Goal: Information Seeking & Learning: Learn about a topic

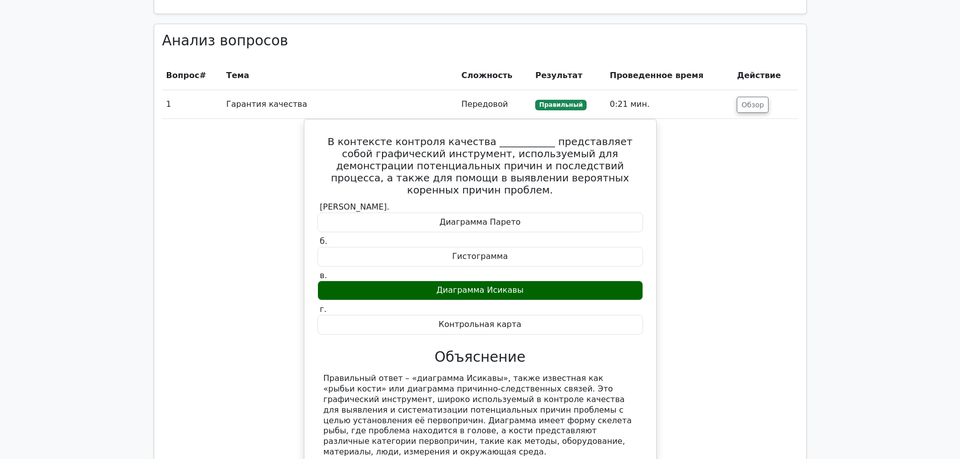
scroll to position [1613, 0]
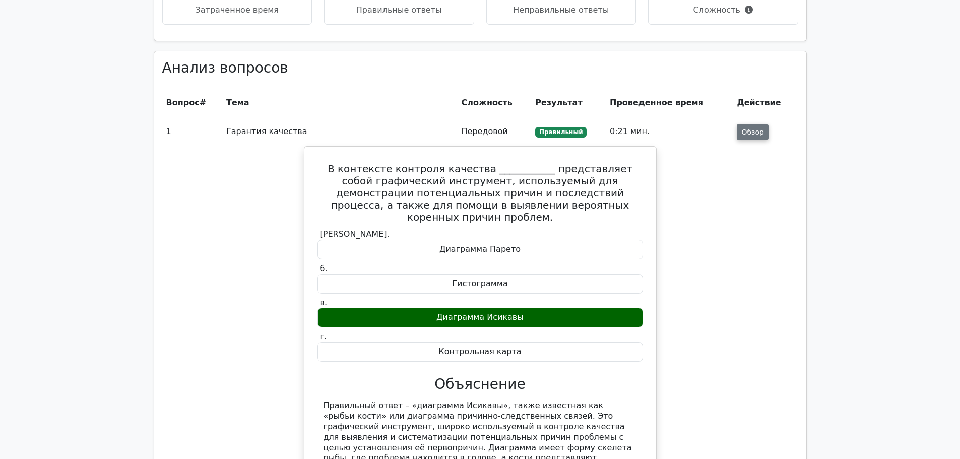
click at [742, 139] on button "Обзор" at bounding box center [753, 132] width 32 height 16
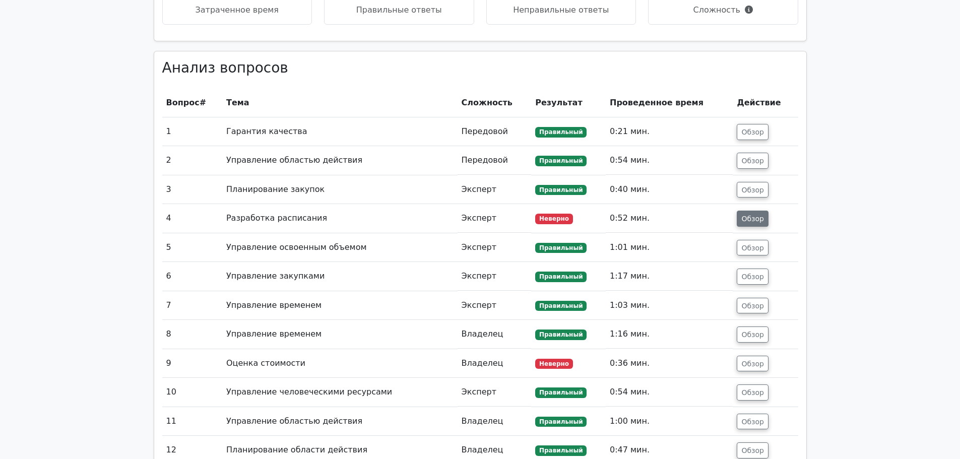
click at [757, 222] on font "Обзор" at bounding box center [752, 219] width 23 height 8
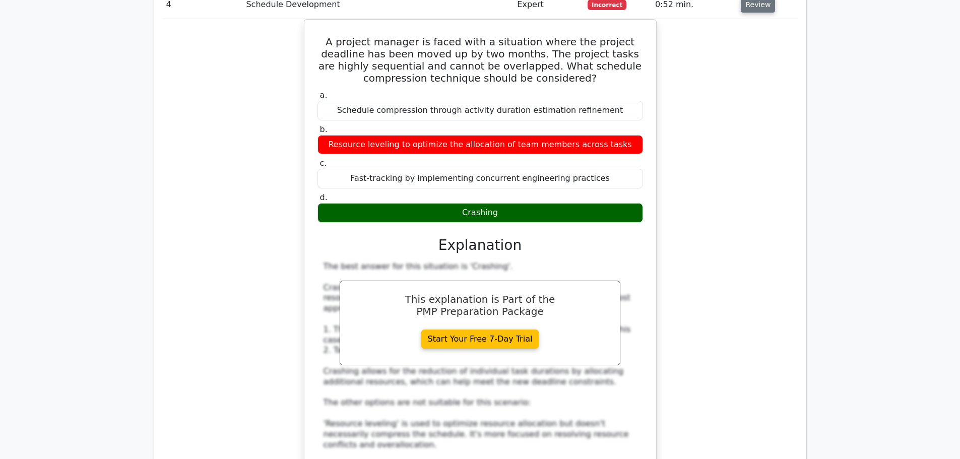
scroll to position [1752, 0]
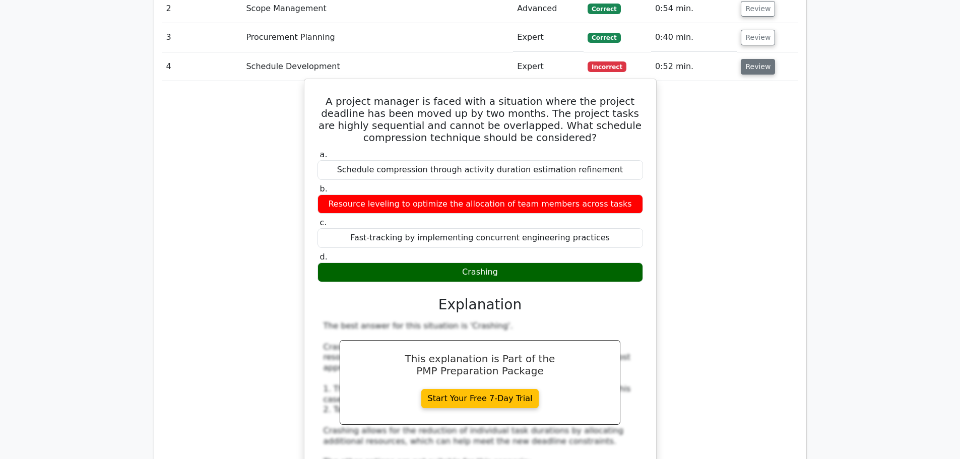
drag, startPoint x: 599, startPoint y: 227, endPoint x: 313, endPoint y: 47, distance: 338.0
click at [313, 83] on div "A project manager is faced with a situation where the project deadline has been…" at bounding box center [480, 377] width 344 height 589
copy div "A project manager is faced with a situation where the project deadline has been…"
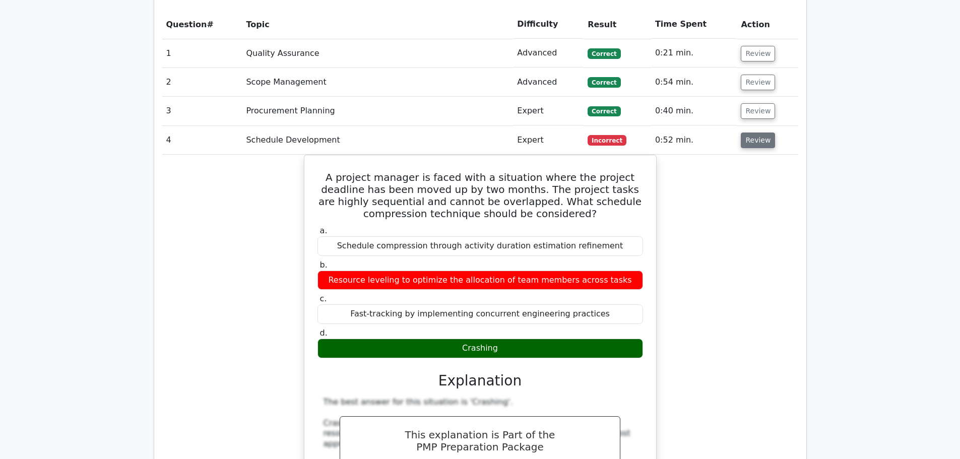
scroll to position [1601, 0]
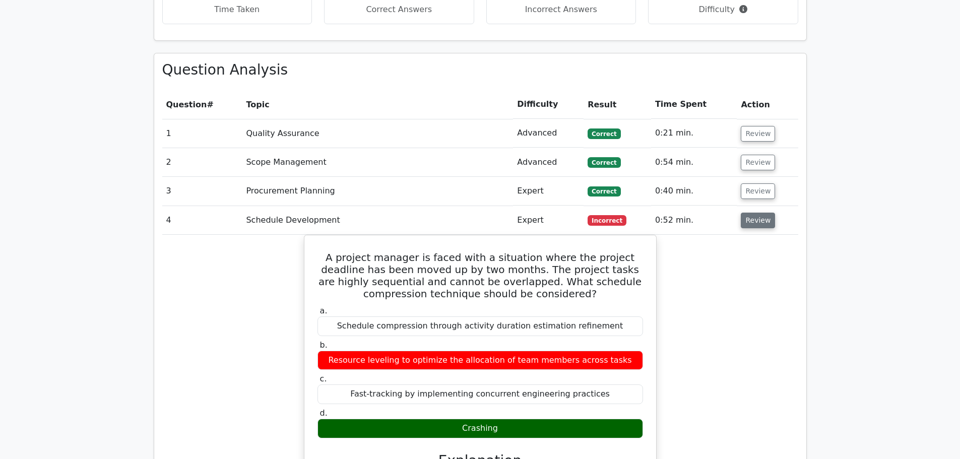
click at [752, 213] on button "Review" at bounding box center [758, 221] width 34 height 16
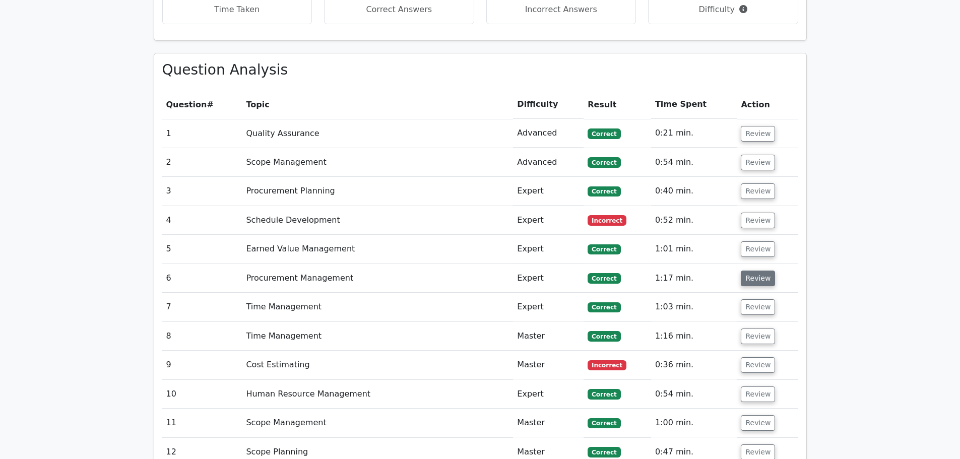
click at [757, 271] on button "Review" at bounding box center [758, 279] width 34 height 16
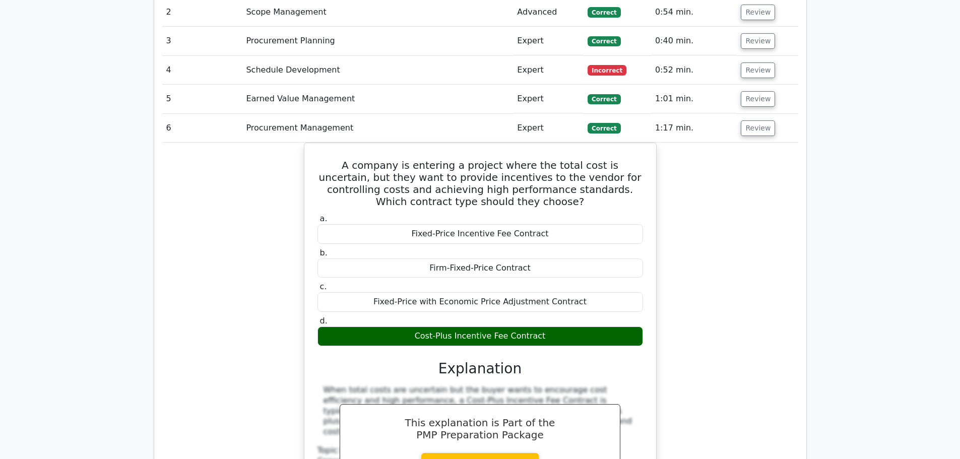
scroll to position [1752, 0]
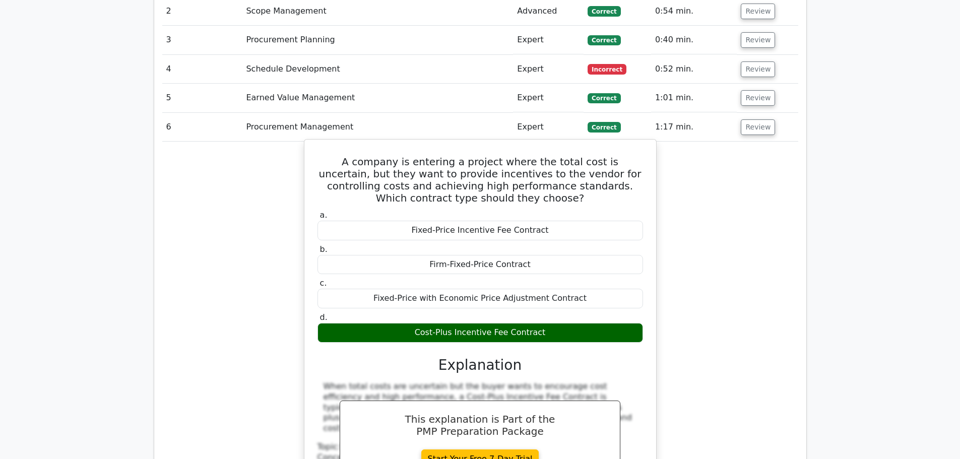
drag, startPoint x: 318, startPoint y: 110, endPoint x: 598, endPoint y: 279, distance: 327.4
click at [598, 279] on div "A company is entering a project where the total cost is uncertain, but they wan…" at bounding box center [480, 337] width 353 height 396
copy div "A company is entering a project where the total cost is uncertain, but they wan…"
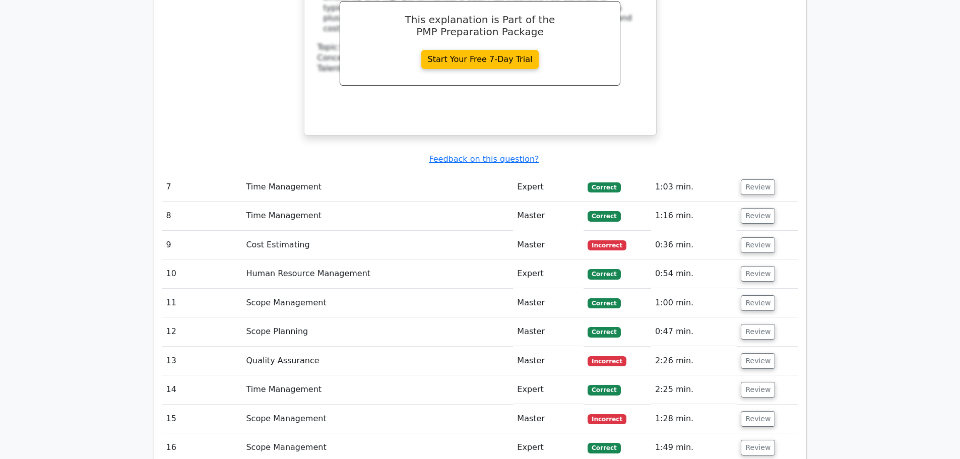
scroll to position [2156, 0]
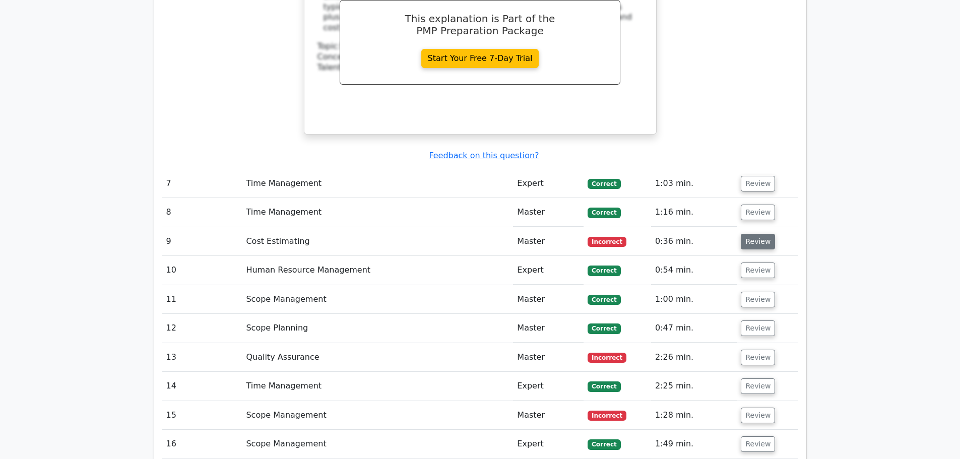
click at [751, 234] on button "Review" at bounding box center [758, 242] width 34 height 16
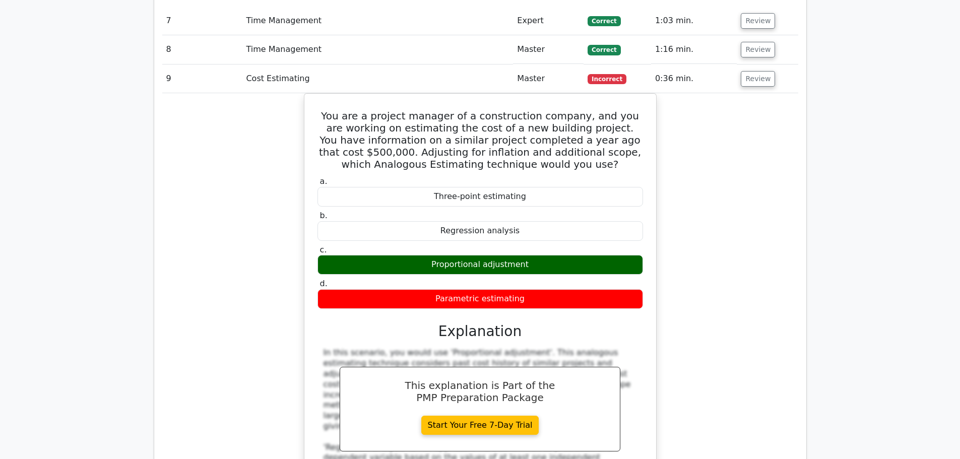
scroll to position [2256, 0]
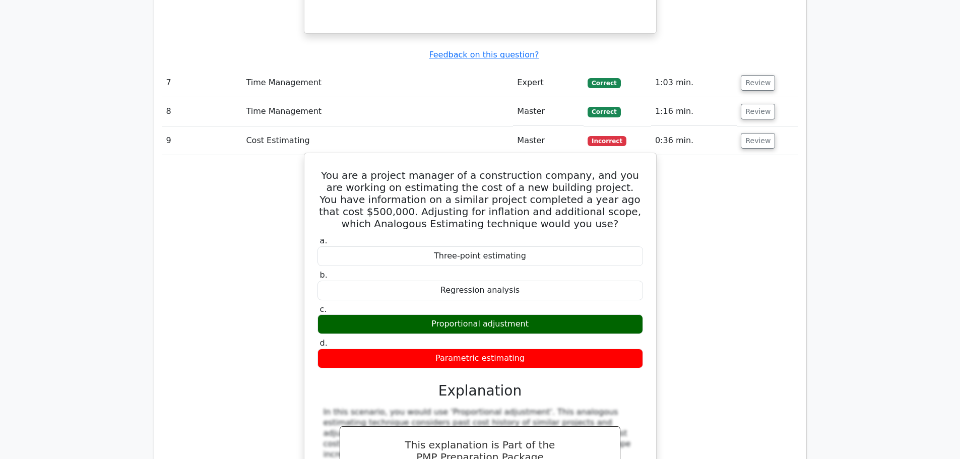
drag, startPoint x: 326, startPoint y: 123, endPoint x: 544, endPoint y: 307, distance: 285.0
click at [544, 307] on div "You are a project manager of a construction company, and you are working on est…" at bounding box center [480, 395] width 344 height 476
copy div "You are a project manager of a construction company, and you are working on est…"
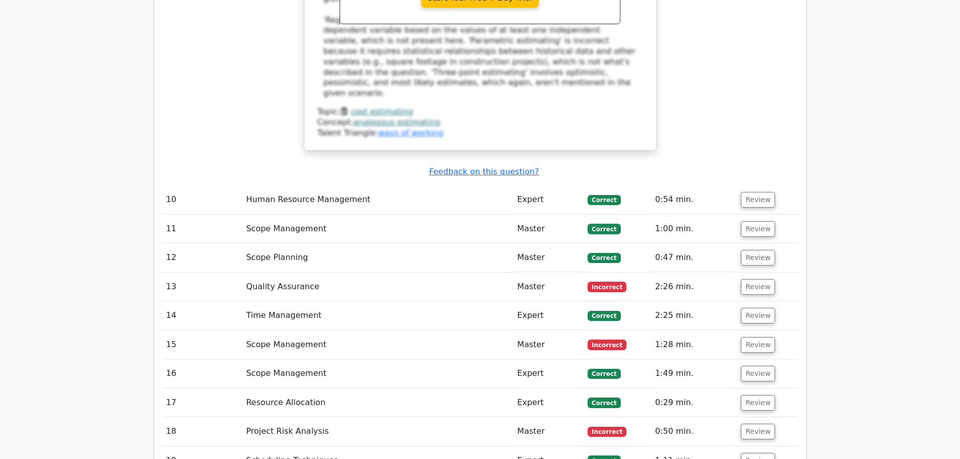
scroll to position [2811, 0]
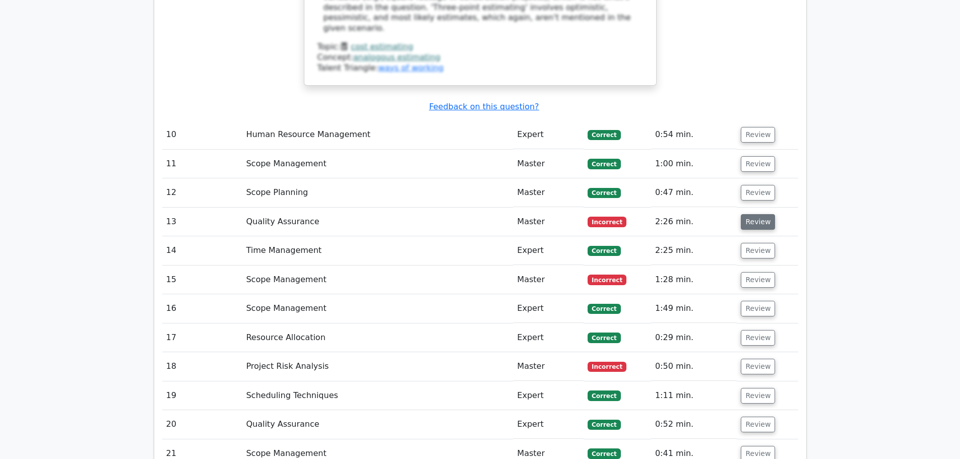
click at [748, 214] on button "Review" at bounding box center [758, 222] width 34 height 16
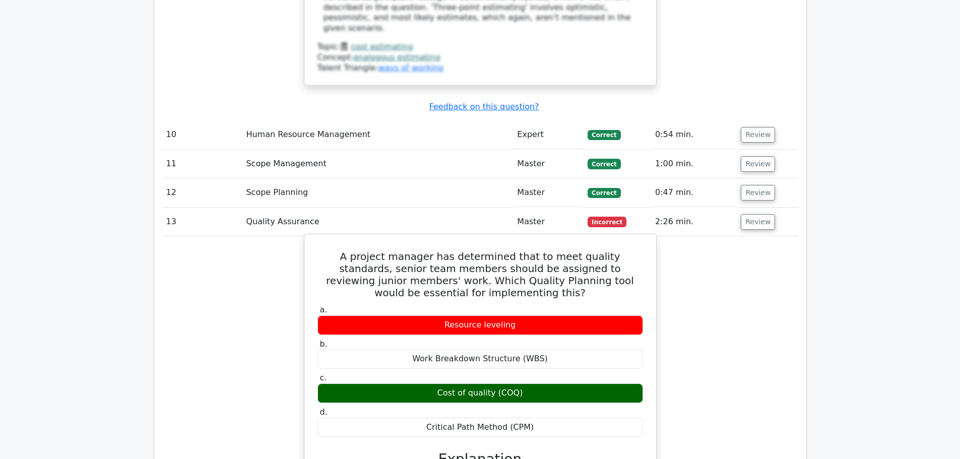
drag, startPoint x: 320, startPoint y: 181, endPoint x: 561, endPoint y: 325, distance: 281.3
click at [561, 325] on div "A project manager has determined that to meet quality standards, senior team me…" at bounding box center [480, 431] width 344 height 387
copy div "A project manager has determined that to meet quality standards, senior team me…"
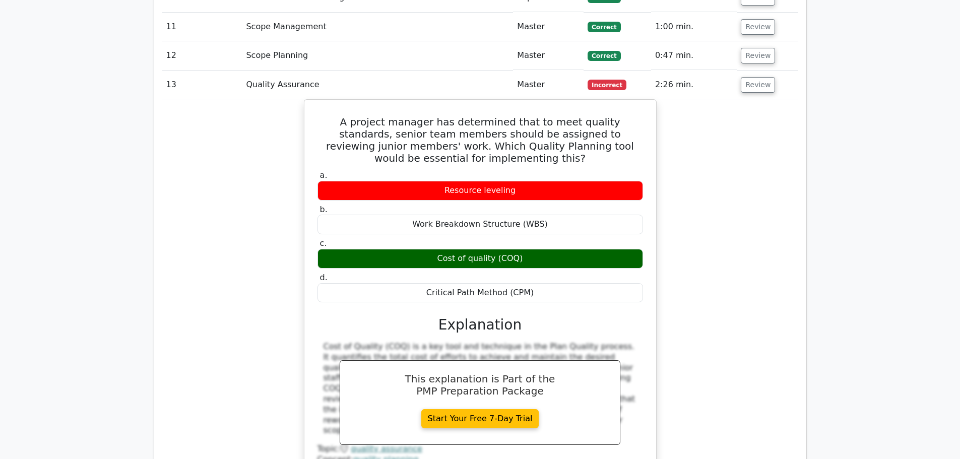
scroll to position [3214, 0]
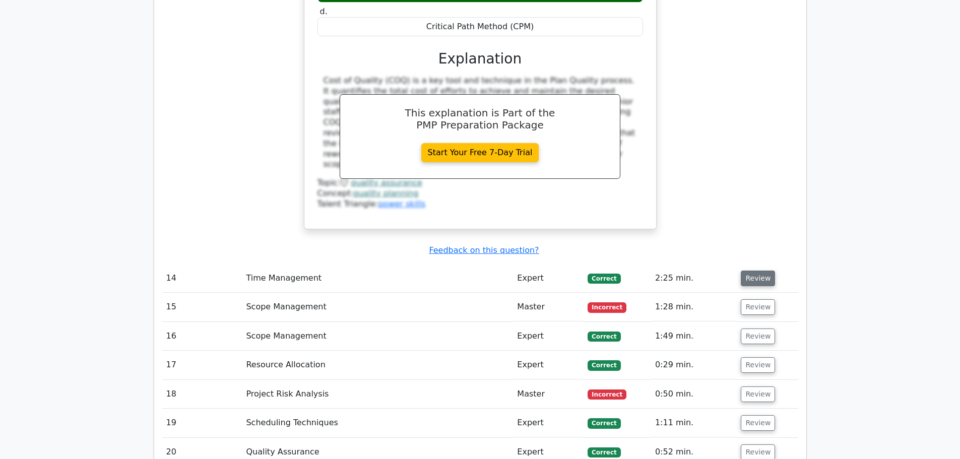
click at [749, 271] on button "Review" at bounding box center [758, 279] width 34 height 16
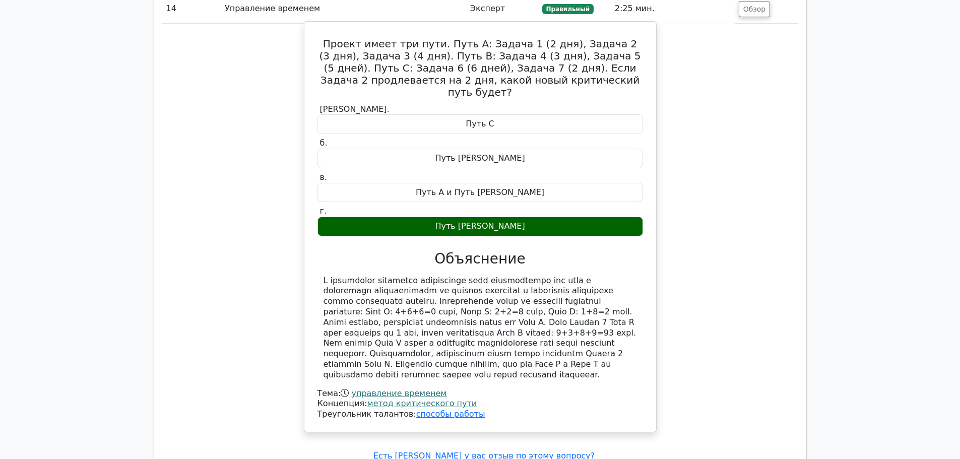
scroll to position [3735, 0]
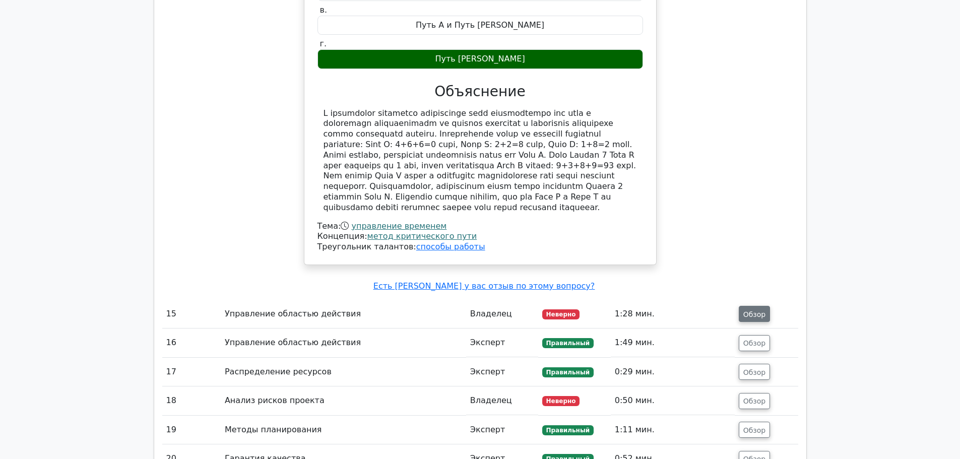
click at [752, 310] on font "Обзор" at bounding box center [754, 314] width 23 height 8
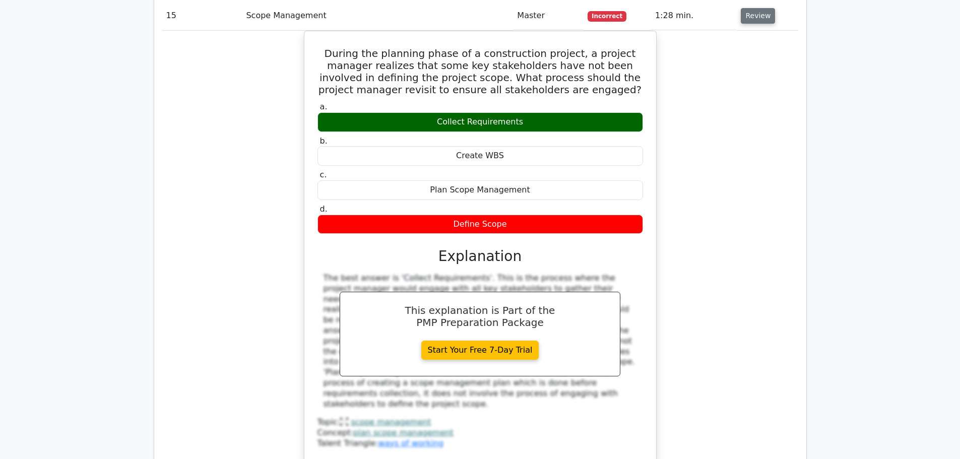
scroll to position [3798, 0]
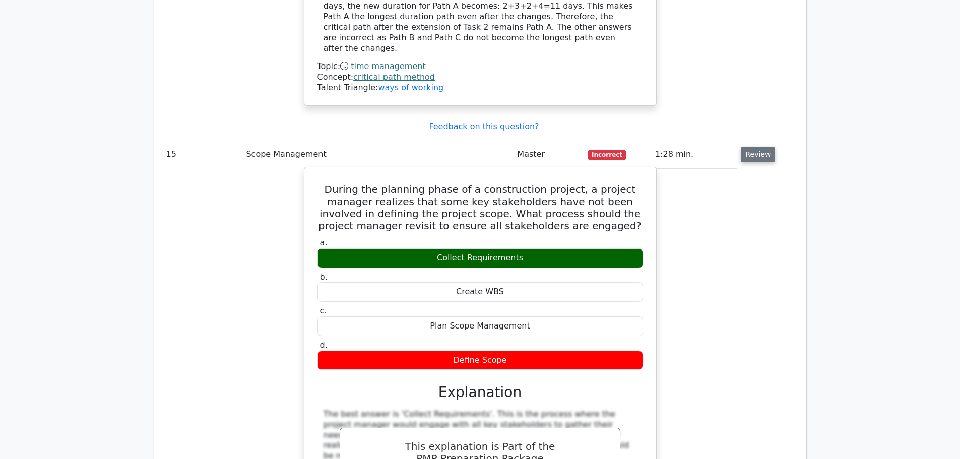
drag, startPoint x: 331, startPoint y: 103, endPoint x: 554, endPoint y: 275, distance: 282.1
click at [554, 275] on div "During the planning phase of a construction project, a project manager realizes…" at bounding box center [480, 382] width 344 height 422
copy div "During the planning phase of a construction project, a project manager realizes…"
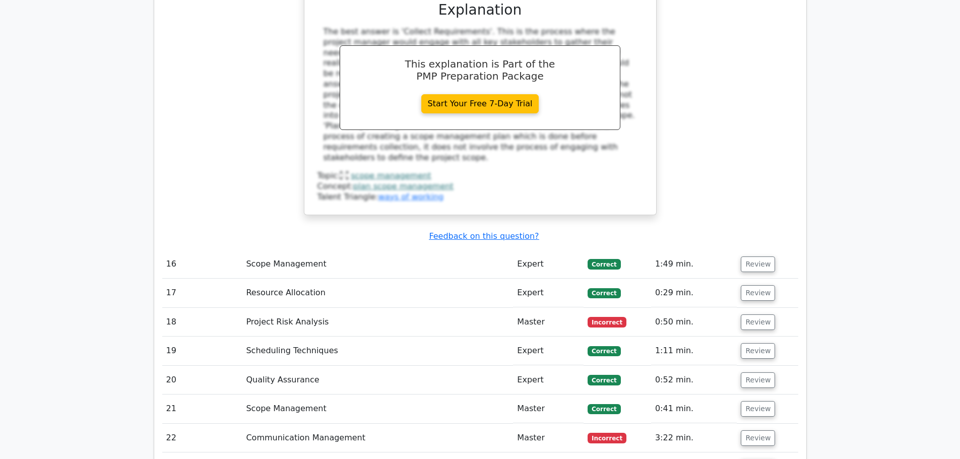
scroll to position [4201, 0]
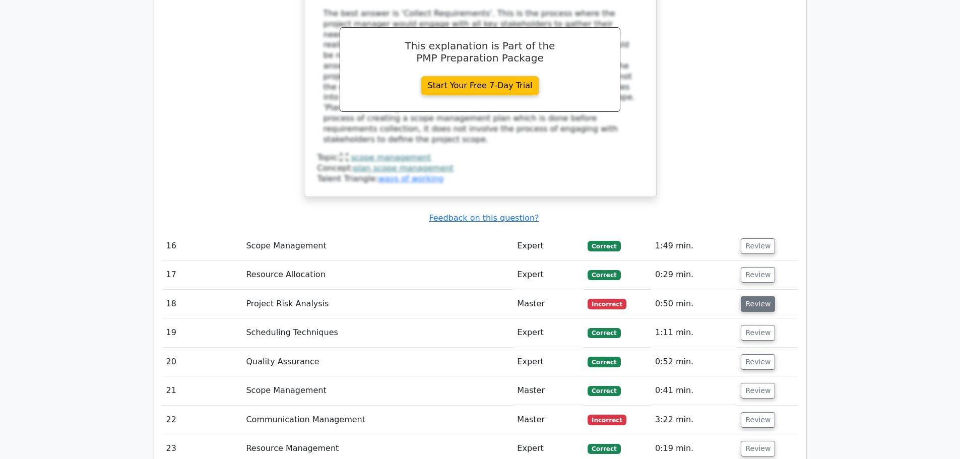
click at [757, 296] on button "Review" at bounding box center [758, 304] width 34 height 16
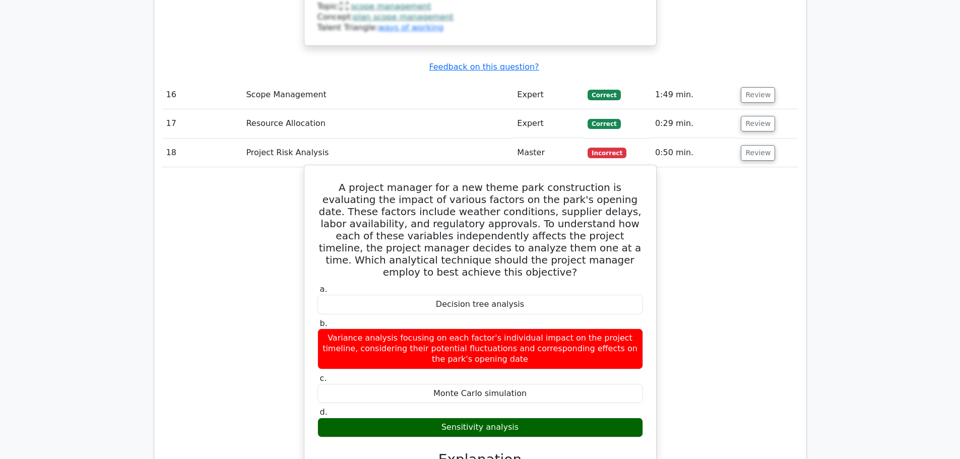
scroll to position [4302, 0]
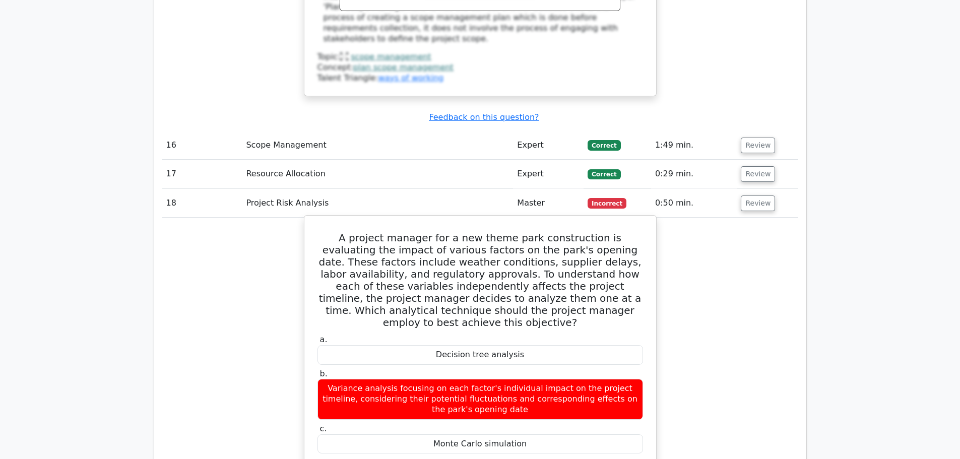
drag, startPoint x: 314, startPoint y: 125, endPoint x: 592, endPoint y: 361, distance: 364.0
copy div "A project manager for a new theme park construction is evaluating the impact of…"
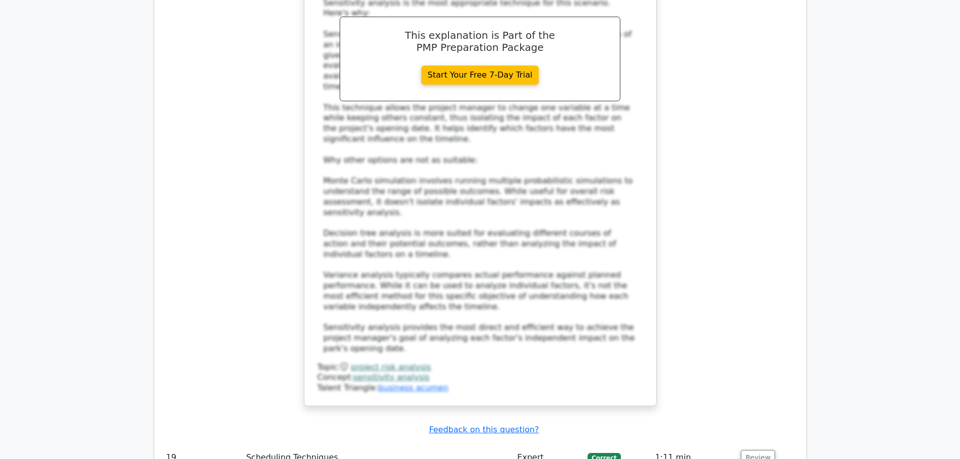
scroll to position [4856, 0]
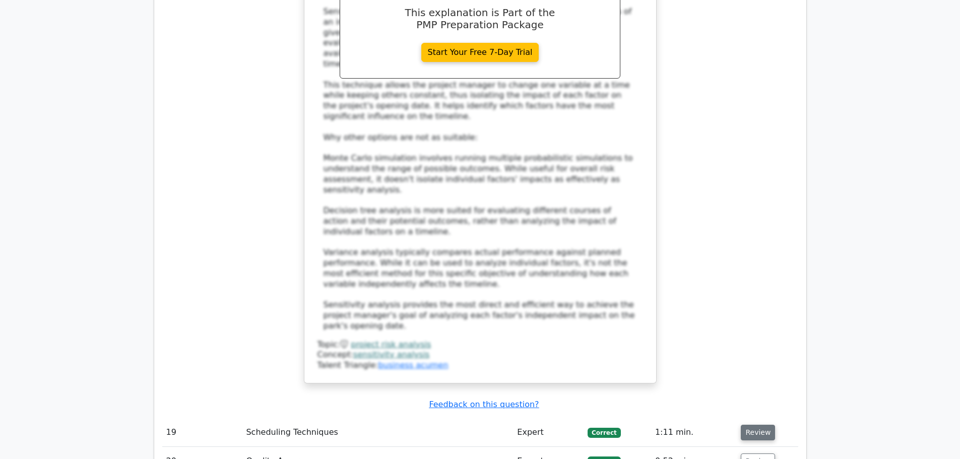
click at [750, 425] on button "Review" at bounding box center [758, 433] width 34 height 16
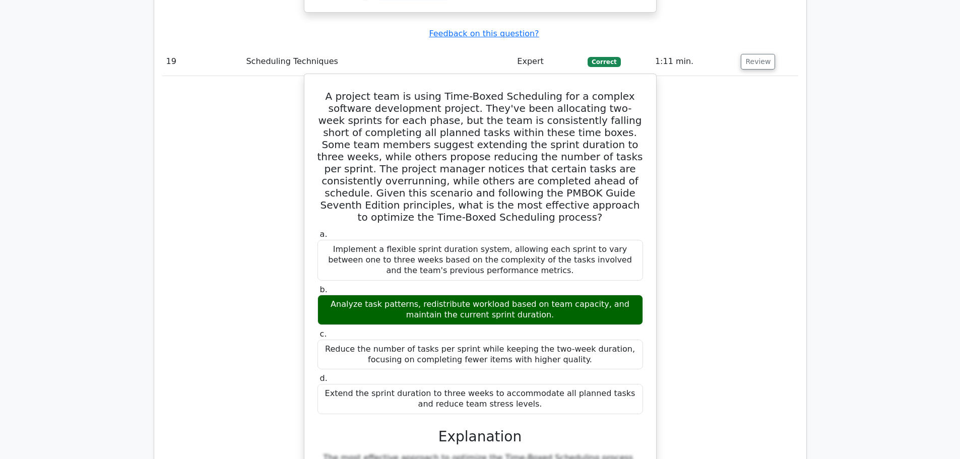
scroll to position [5260, 0]
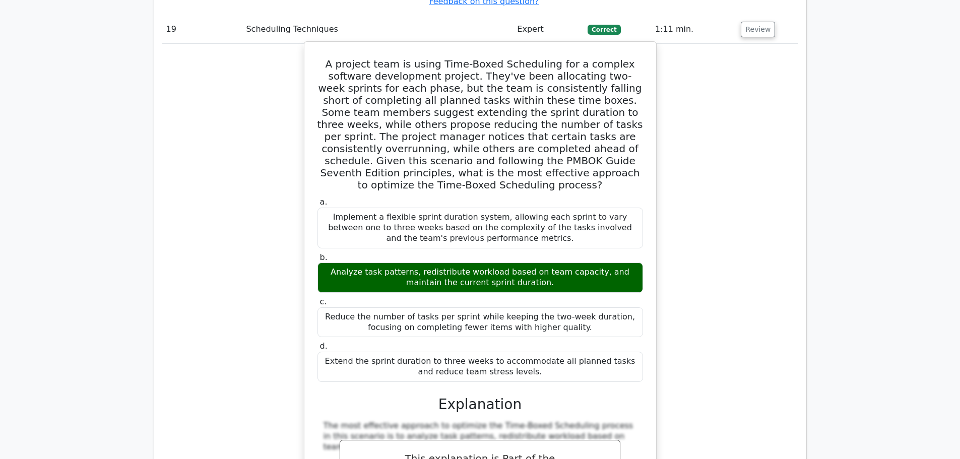
drag, startPoint x: 318, startPoint y: 100, endPoint x: 529, endPoint y: 193, distance: 230.0
click at [529, 193] on div "A project team is using Time-Boxed Scheduling for a complex software developmen…" at bounding box center [480, 440] width 344 height 789
copy div "A project team is using Time-Boxed Scheduling for a complex software developmen…"
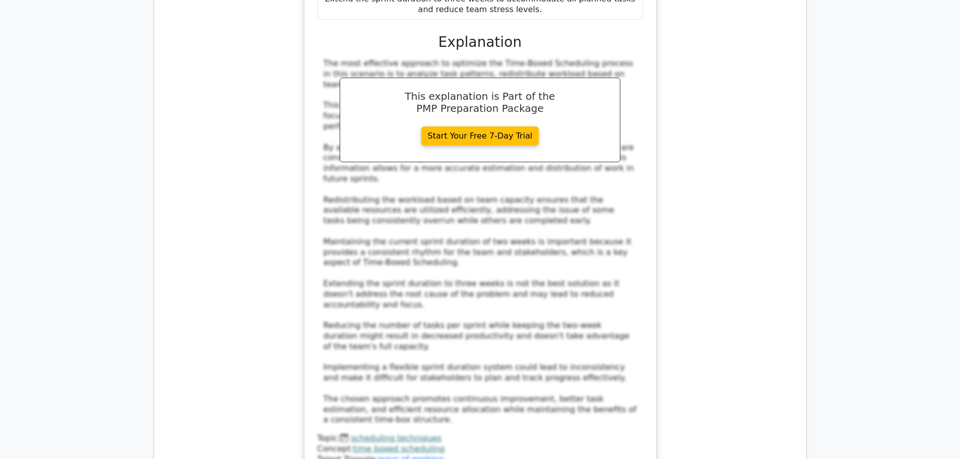
scroll to position [5713, 0]
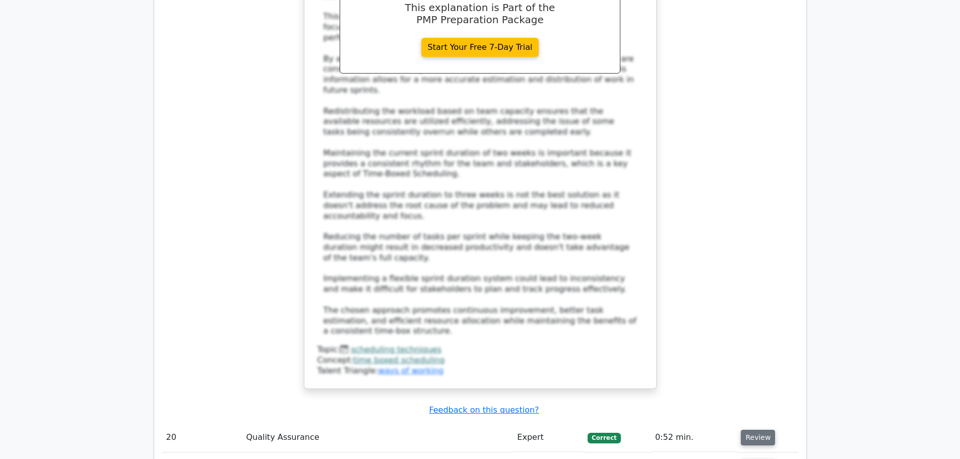
click at [754, 430] on button "Review" at bounding box center [758, 438] width 34 height 16
click at [755, 430] on button "Review" at bounding box center [758, 438] width 34 height 16
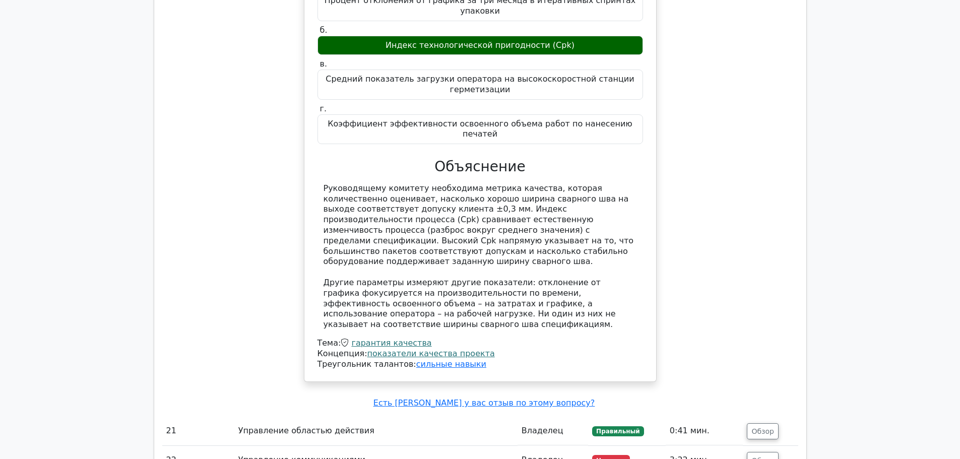
scroll to position [6419, 0]
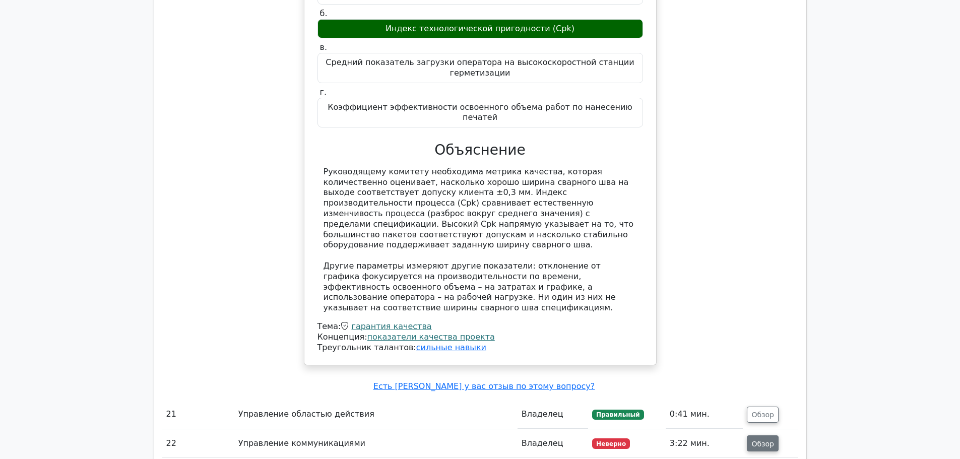
click at [757, 439] on font "Обзор" at bounding box center [762, 443] width 23 height 8
click at [766, 439] on font "Обзор" at bounding box center [762, 443] width 23 height 8
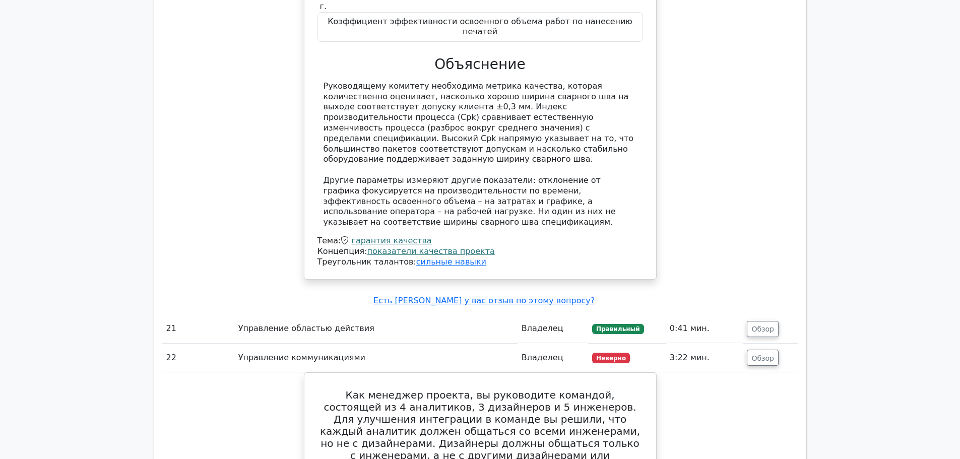
scroll to position [6469, 0]
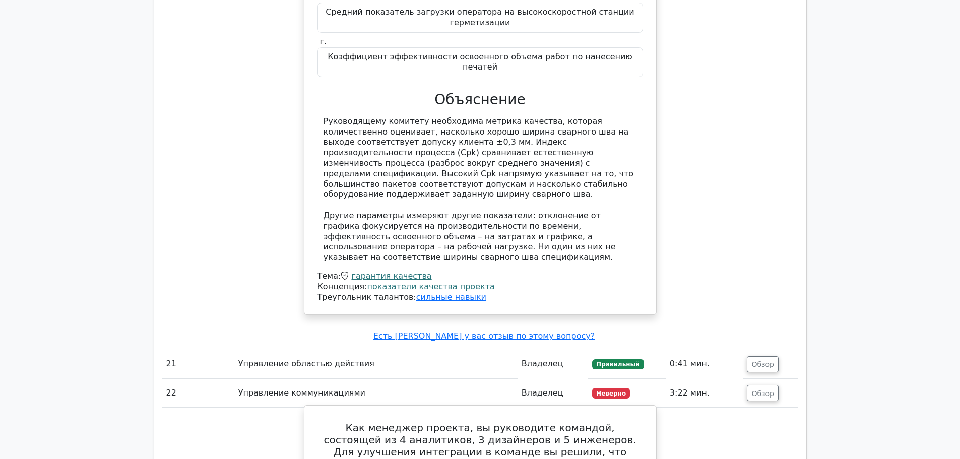
drag, startPoint x: 416, startPoint y: 201, endPoint x: 578, endPoint y: 365, distance: 230.2
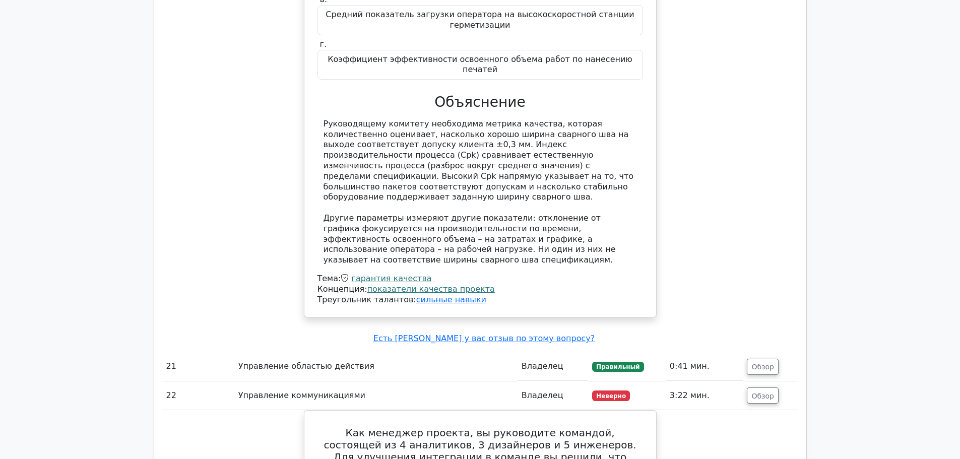
scroll to position [6350, 0]
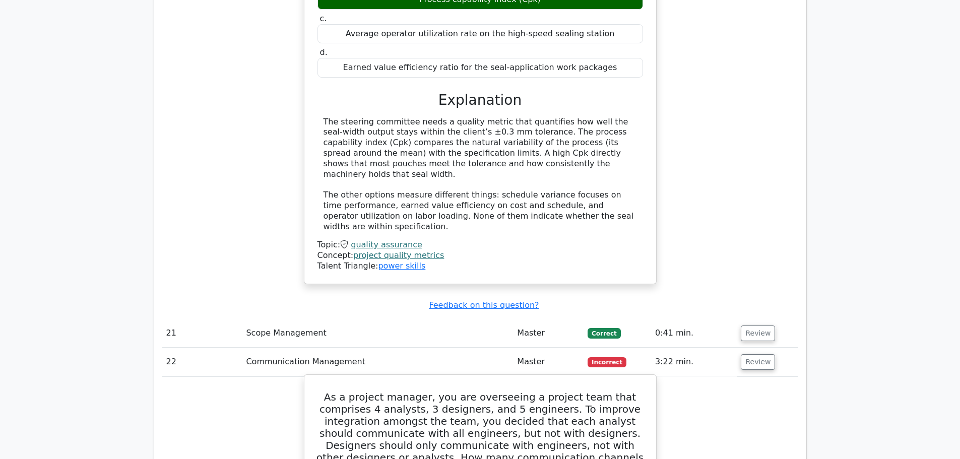
drag, startPoint x: 393, startPoint y: 195, endPoint x: 541, endPoint y: 350, distance: 215.3
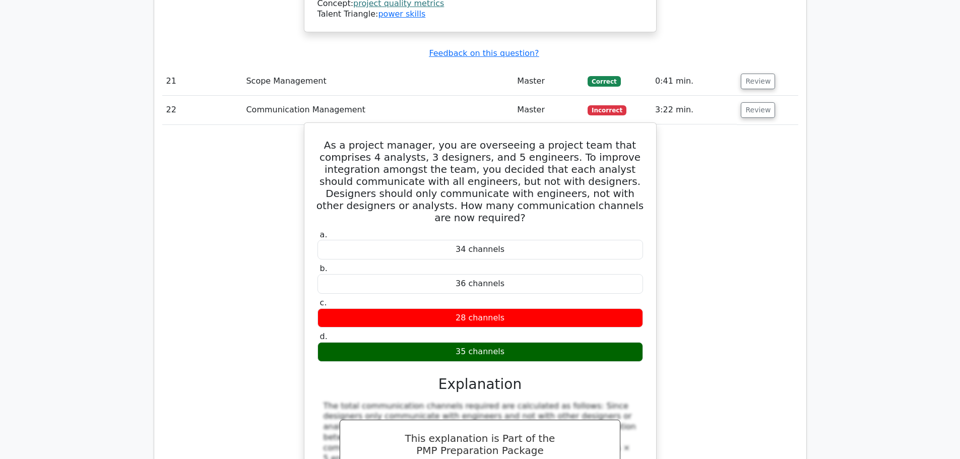
scroll to position [6854, 0]
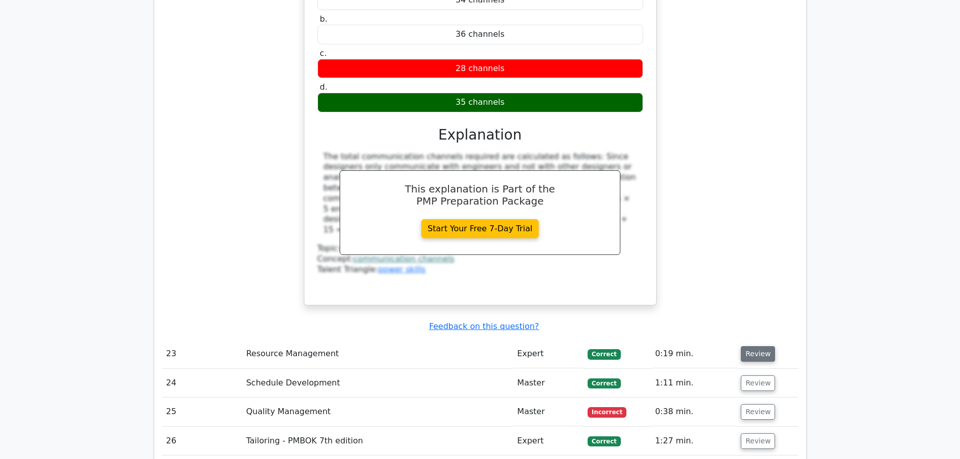
click at [763, 346] on button "Review" at bounding box center [758, 354] width 34 height 16
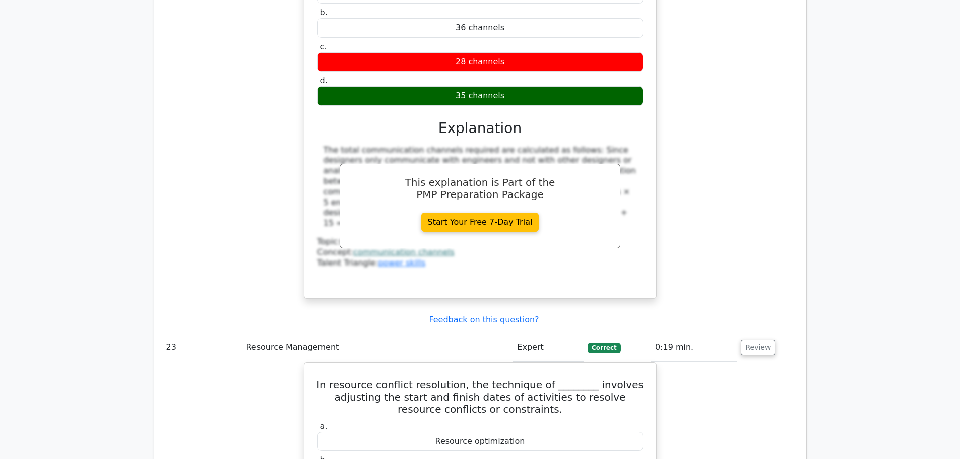
scroll to position [6905, 0]
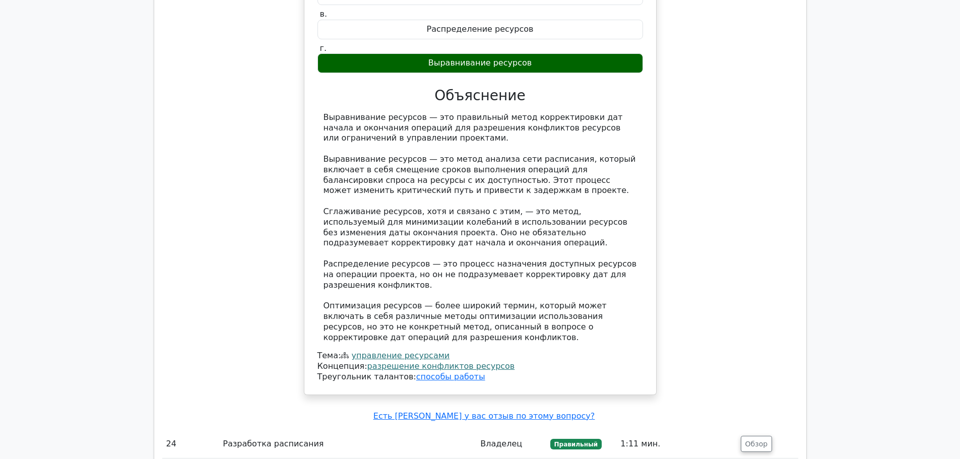
scroll to position [7811, 0]
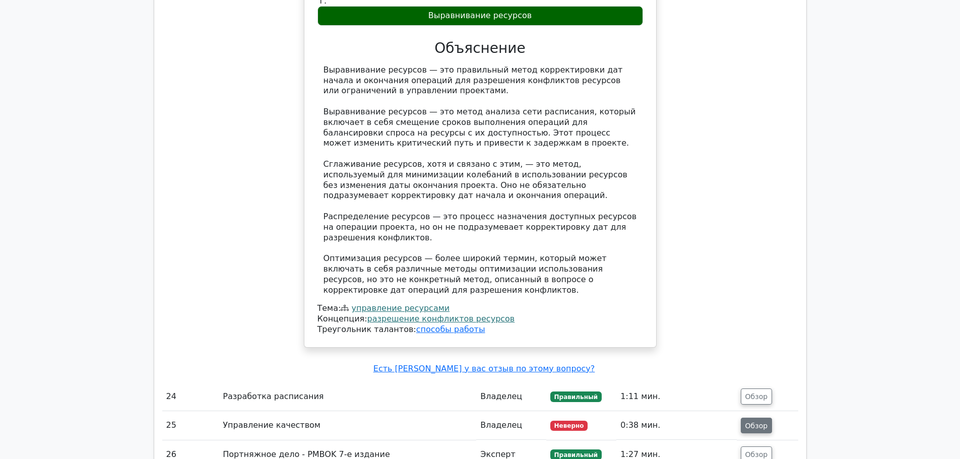
click at [742, 418] on button "Обзор" at bounding box center [757, 426] width 32 height 16
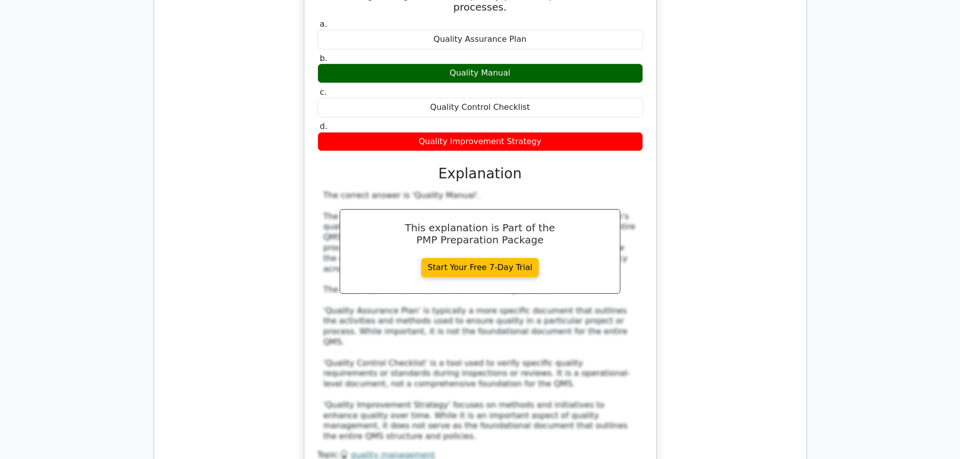
scroll to position [7867, 0]
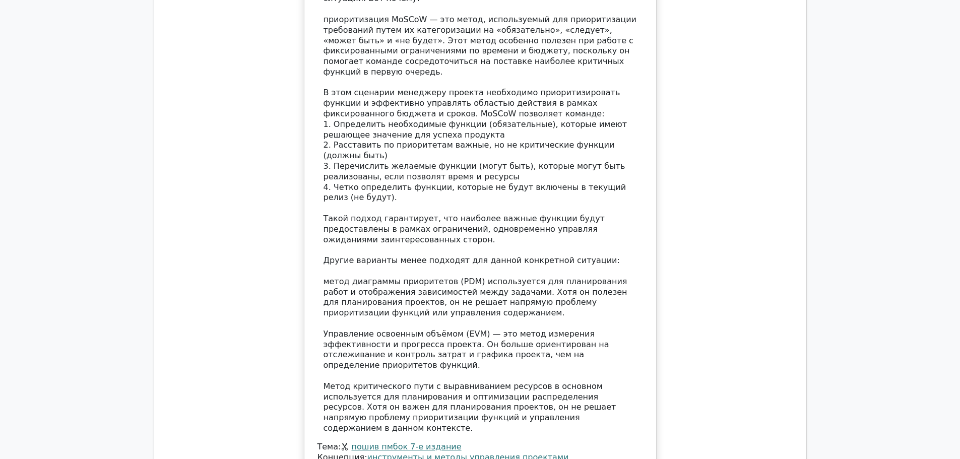
scroll to position [9177, 0]
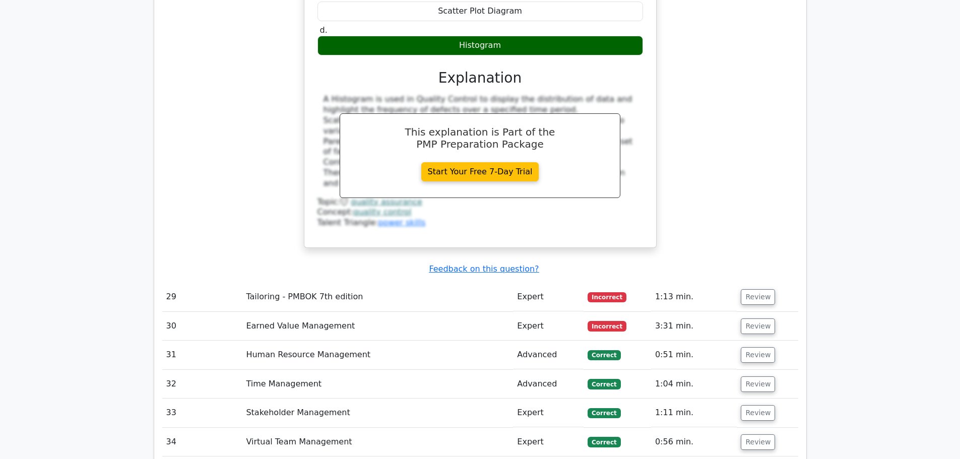
scroll to position [8690, 0]
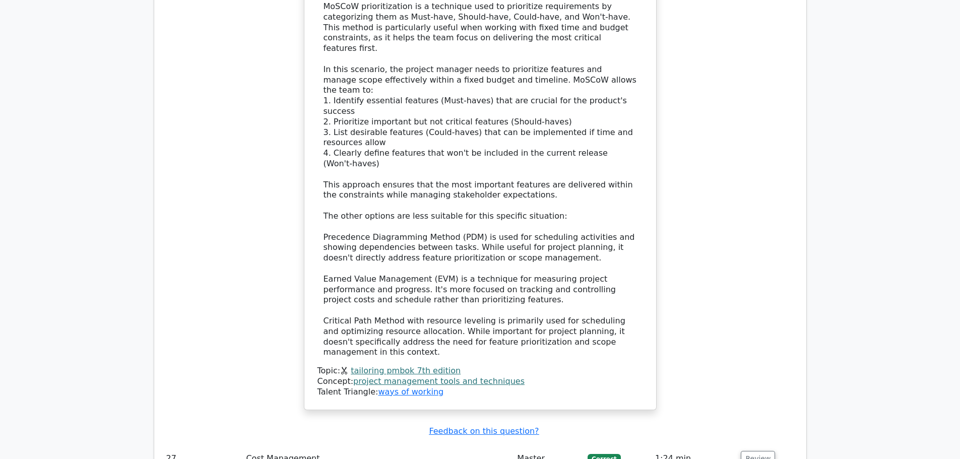
drag, startPoint x: 313, startPoint y: 126, endPoint x: 533, endPoint y: 279, distance: 267.6
copy div "In Quality Control, which tool is used to display the distribution of data and …"
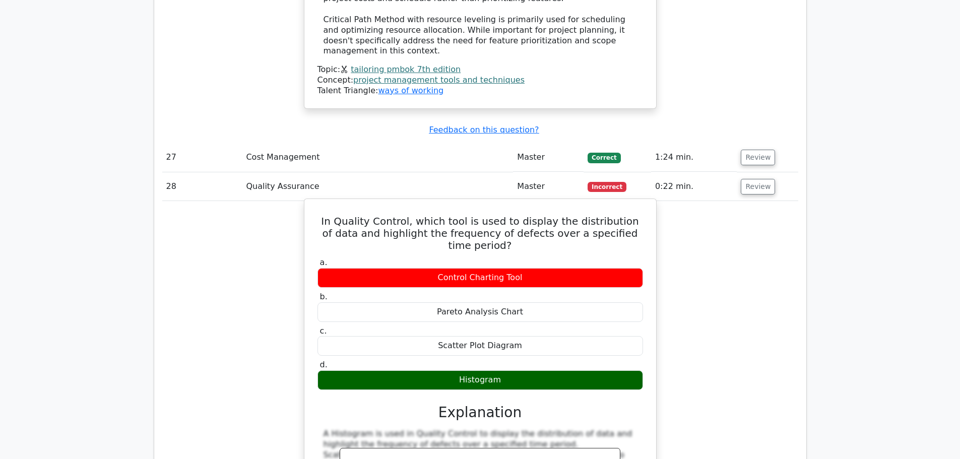
scroll to position [8992, 0]
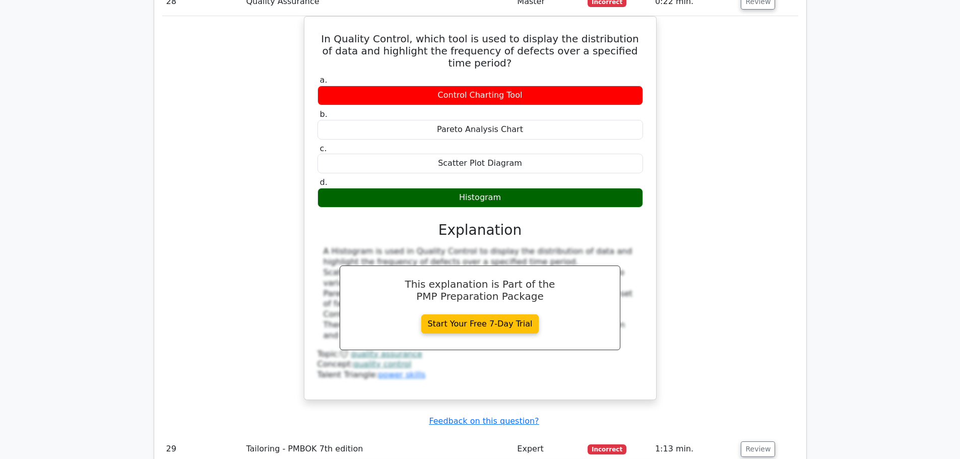
scroll to position [9194, 0]
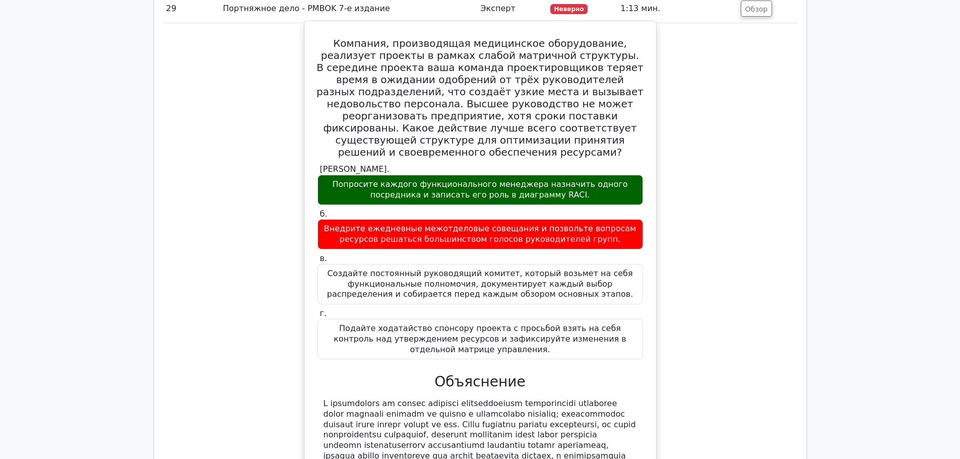
scroll to position [10403, 0]
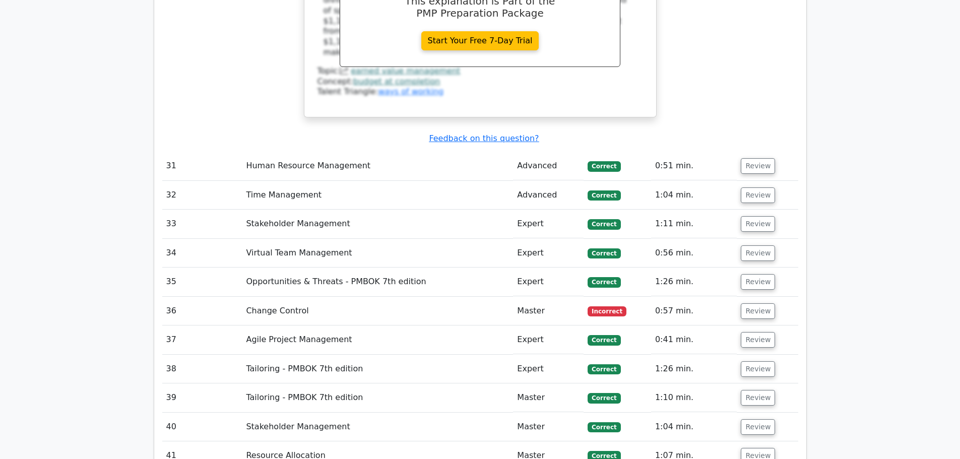
scroll to position [9780, 0]
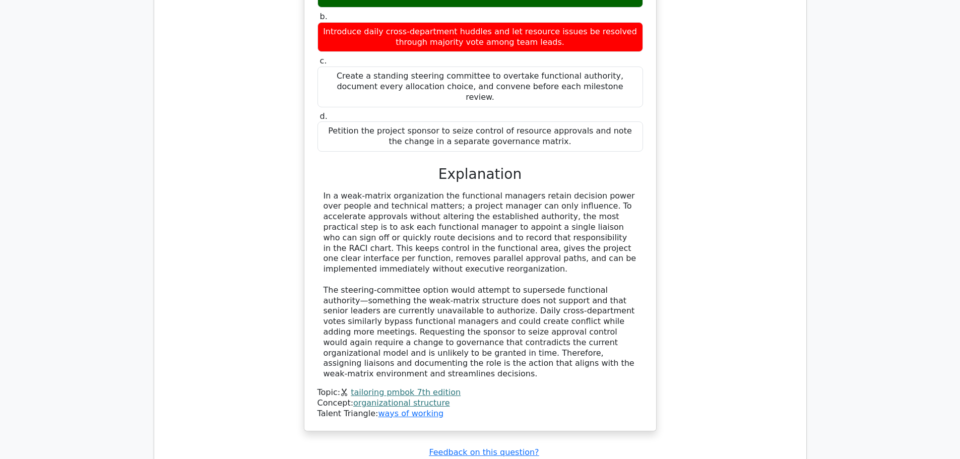
drag, startPoint x: 328, startPoint y: 62, endPoint x: 541, endPoint y: 221, distance: 265.4
copy div "A project has an initial budget of $900,000 and is 30% complete. However, the a…"
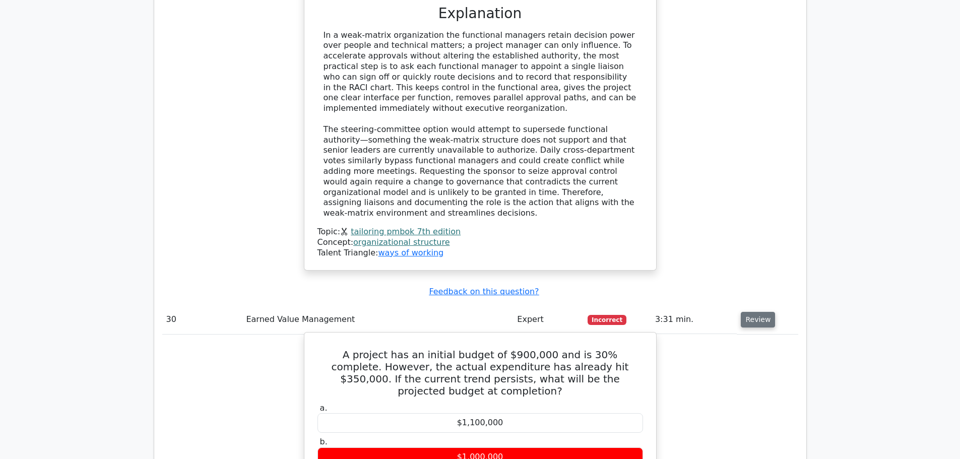
scroll to position [10083, 0]
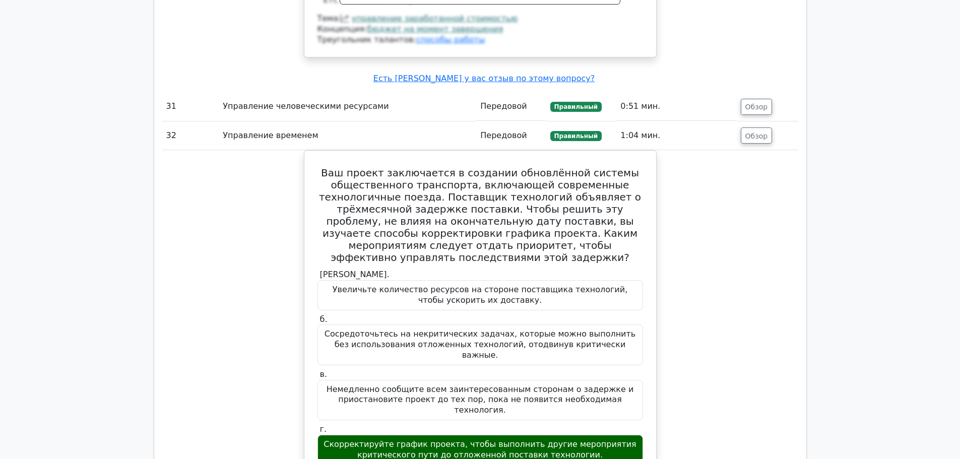
scroll to position [11326, 0]
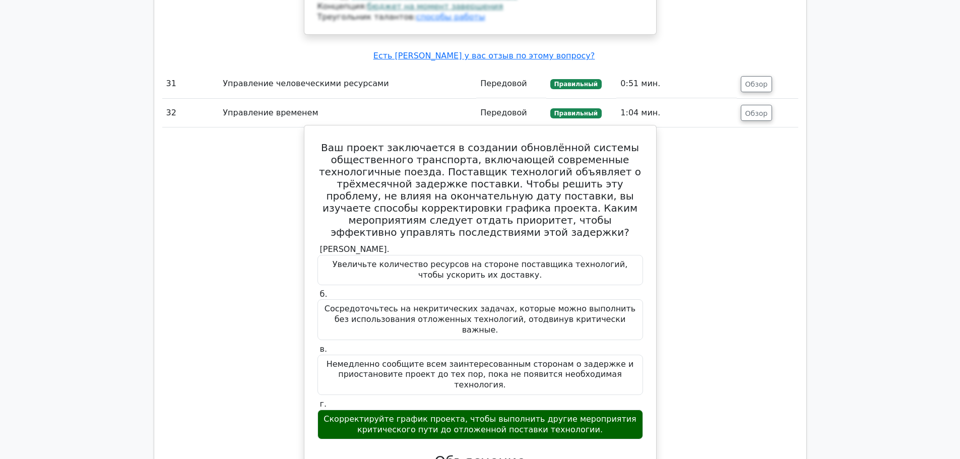
drag, startPoint x: 477, startPoint y: 242, endPoint x: 477, endPoint y: 153, distance: 89.7
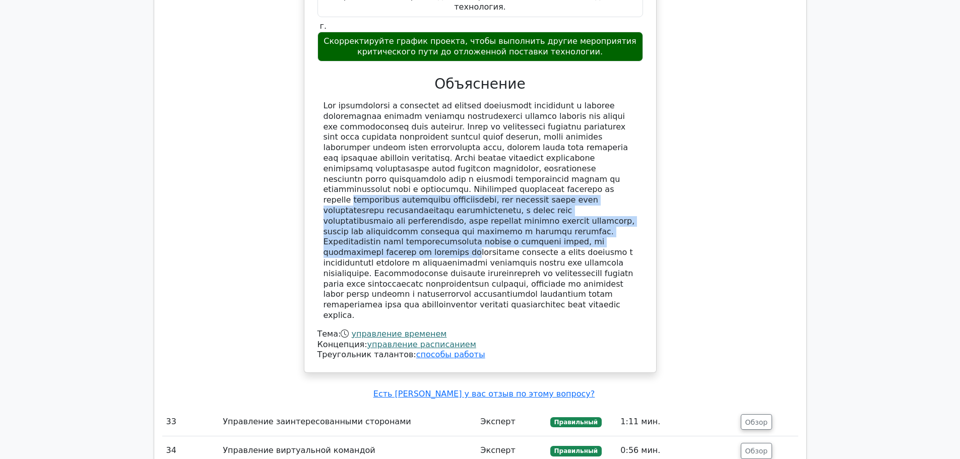
scroll to position [11729, 0]
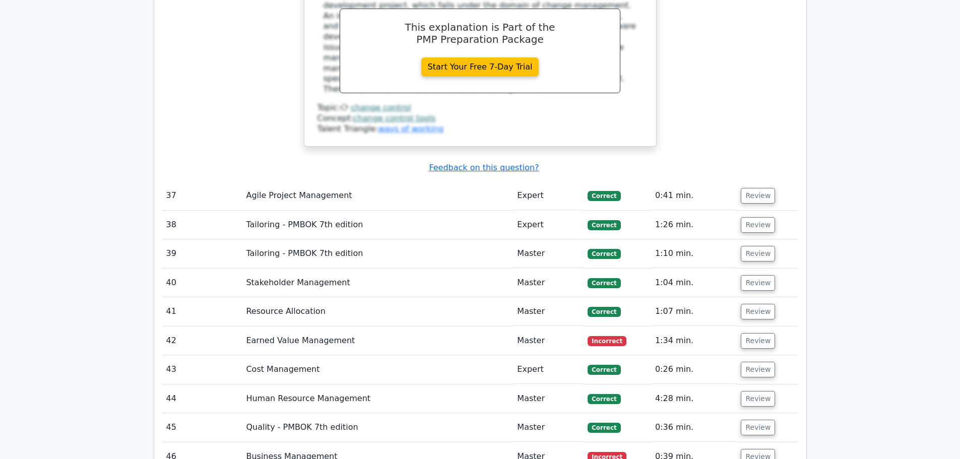
scroll to position [10863, 0]
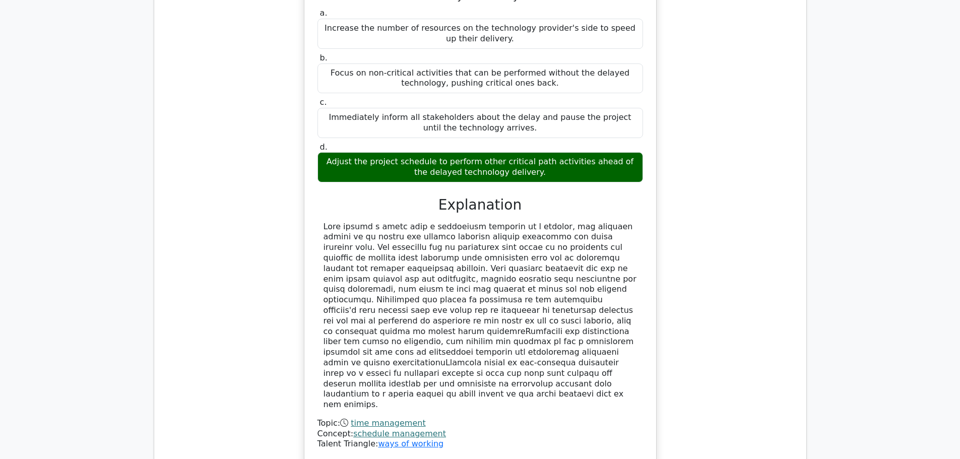
drag, startPoint x: 337, startPoint y: 130, endPoint x: 541, endPoint y: 288, distance: 257.9
copy div "Your team is developing a software product. After a revision, the team identifi…"
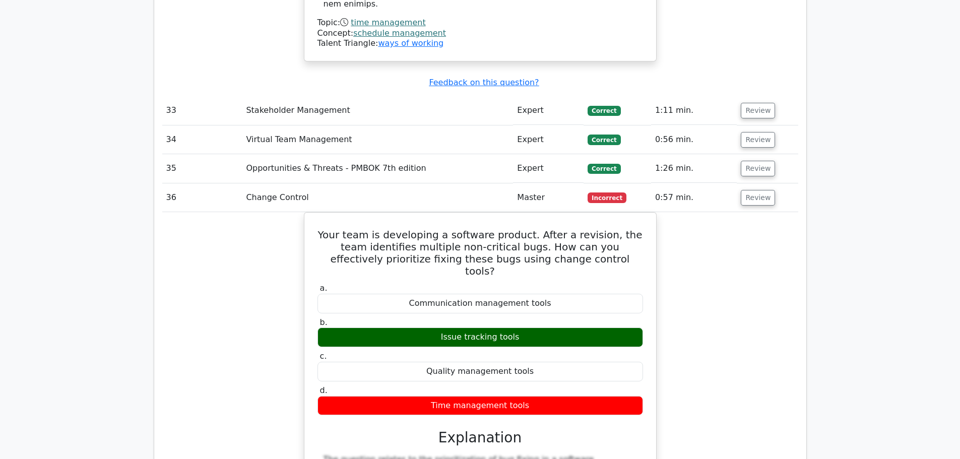
scroll to position [11267, 0]
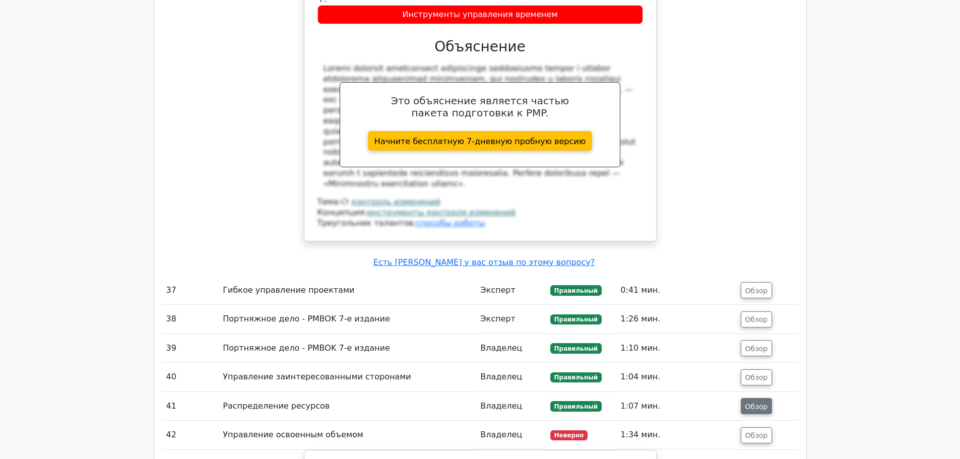
scroll to position [11519, 0]
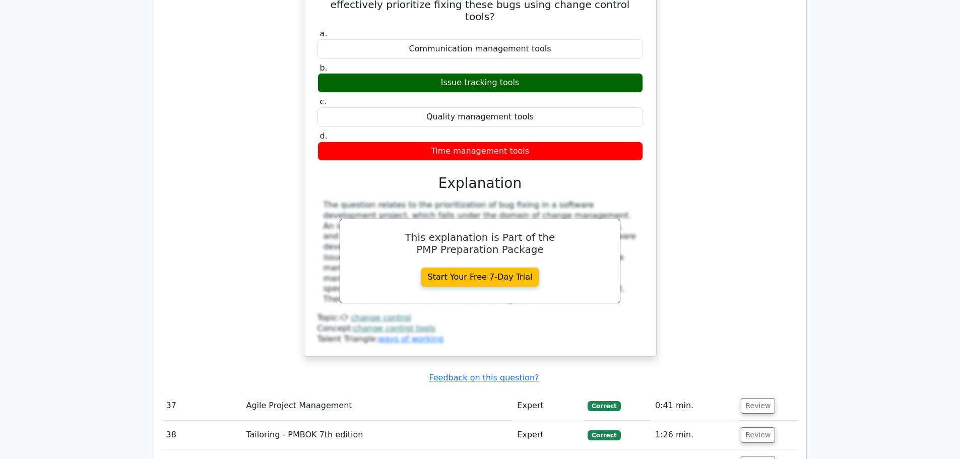
drag, startPoint x: 385, startPoint y: 92, endPoint x: 548, endPoint y: 244, distance: 222.9
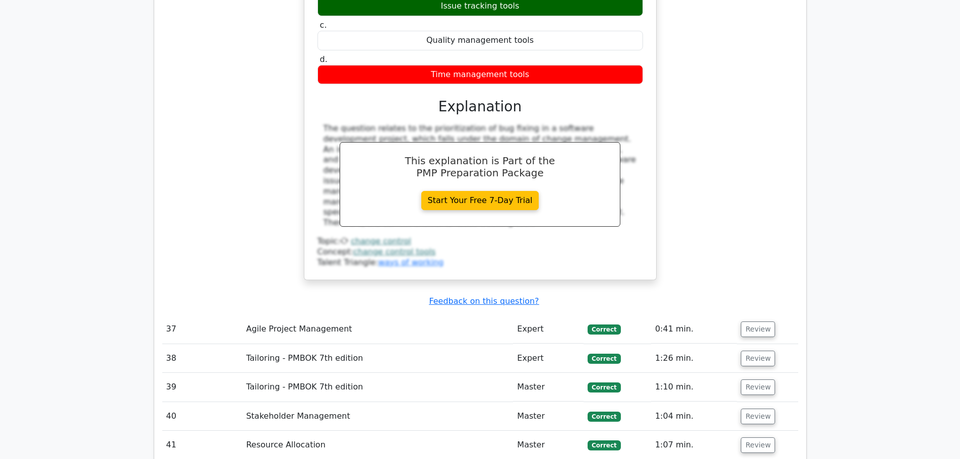
scroll to position [11771, 0]
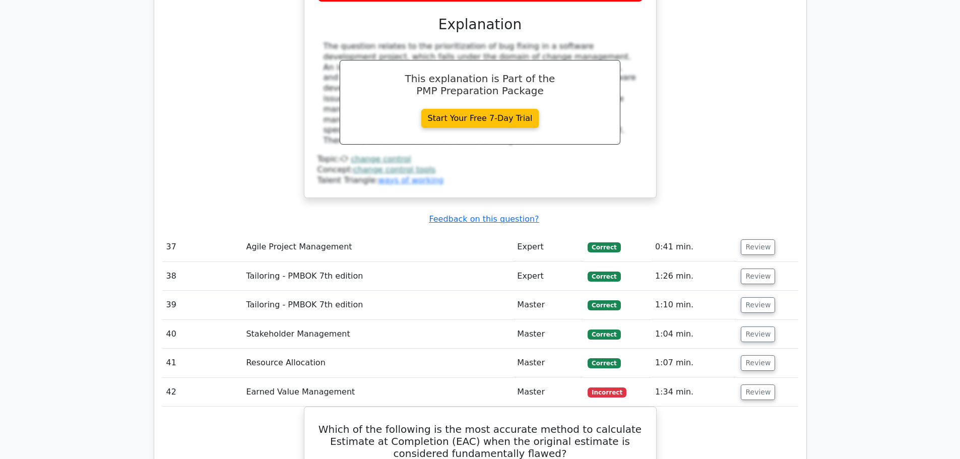
scroll to position [11519, 0]
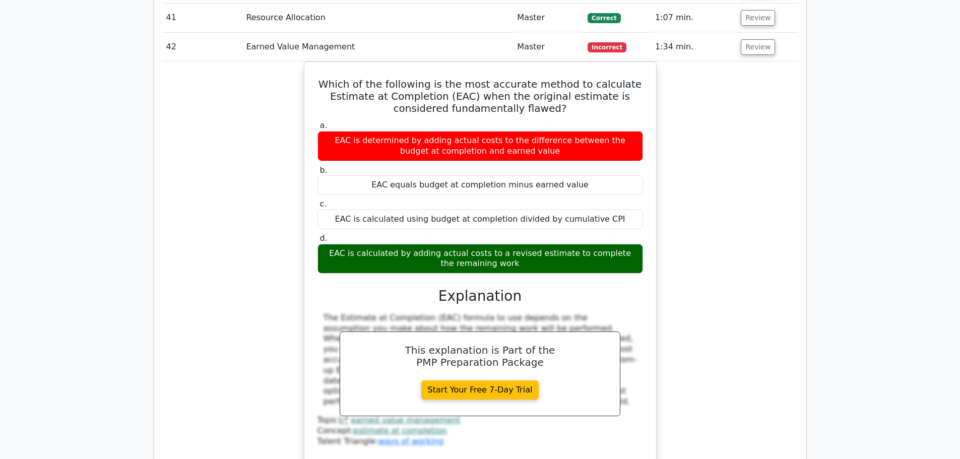
scroll to position [11972, 0]
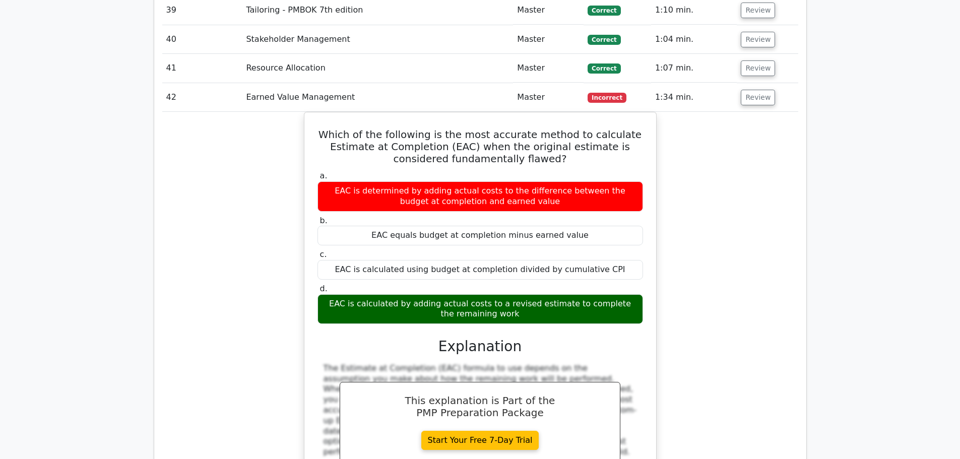
drag, startPoint x: 319, startPoint y: 76, endPoint x: 530, endPoint y: 286, distance: 297.2
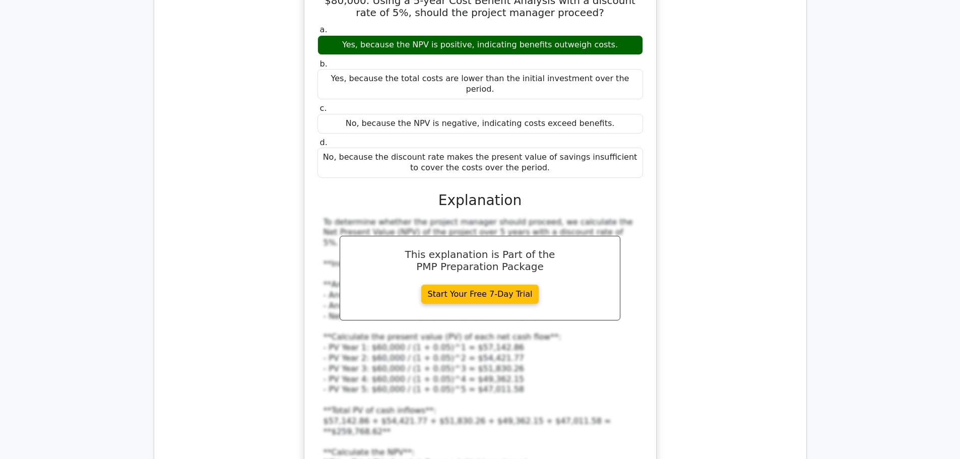
scroll to position [12627, 0]
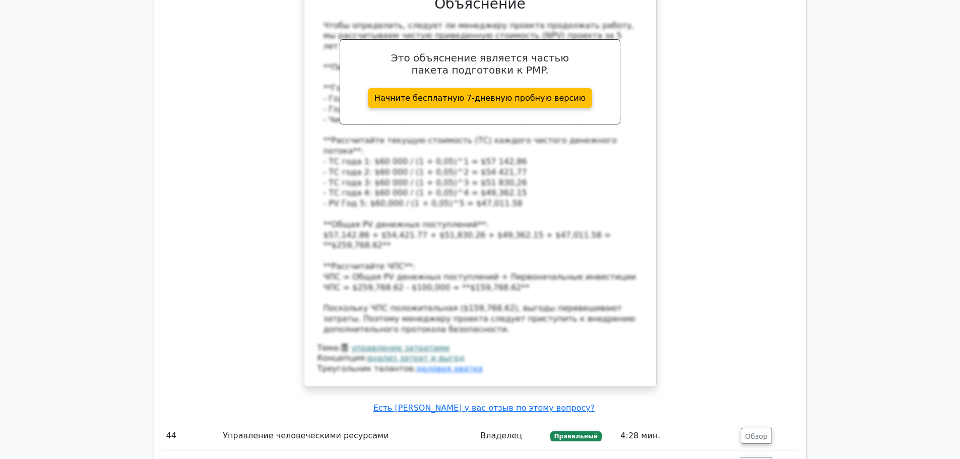
scroll to position [12728, 0]
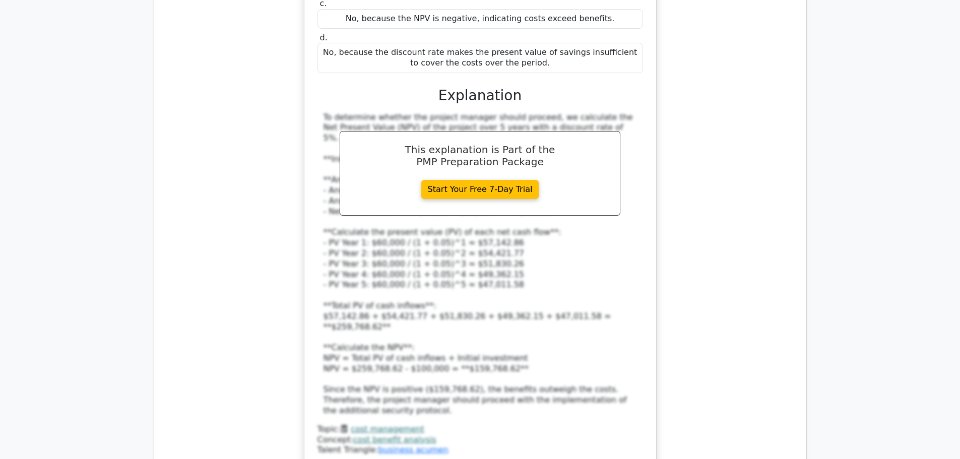
drag, startPoint x: 316, startPoint y: 59, endPoint x: 618, endPoint y: 219, distance: 342.2
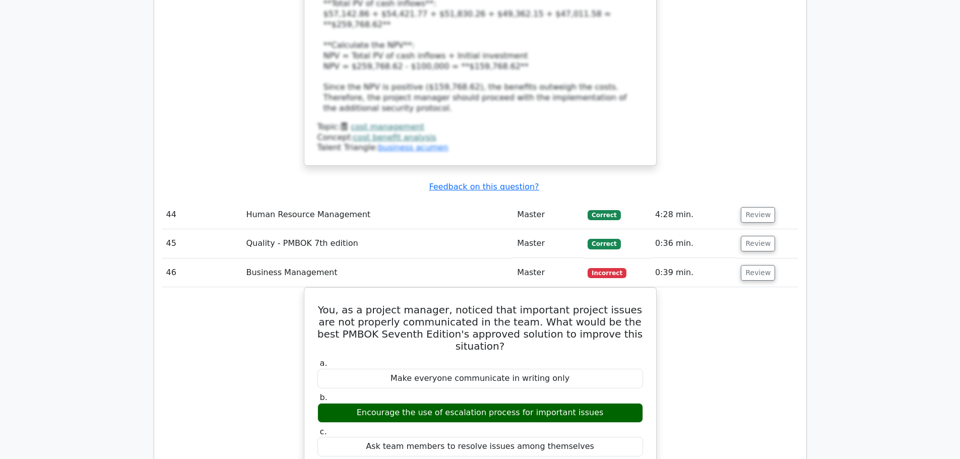
scroll to position [13081, 0]
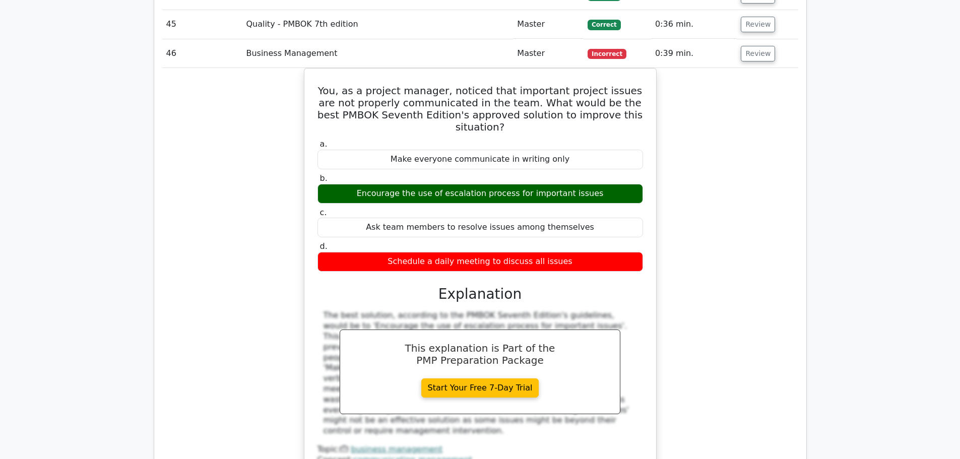
scroll to position [13232, 0]
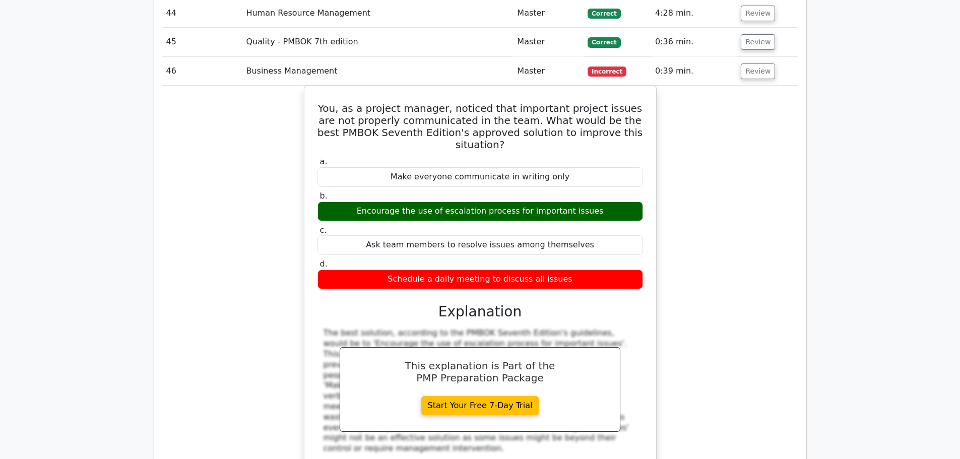
drag, startPoint x: 332, startPoint y: 58, endPoint x: 626, endPoint y: 162, distance: 312.7
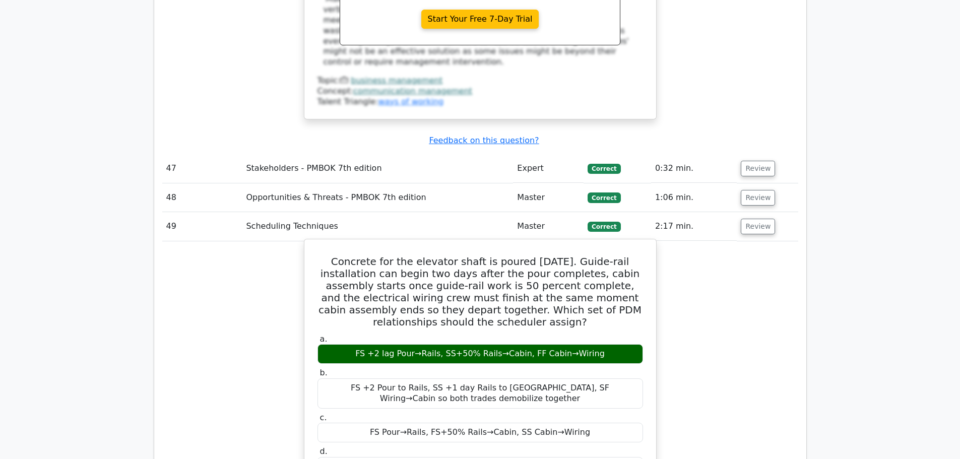
scroll to position [13635, 0]
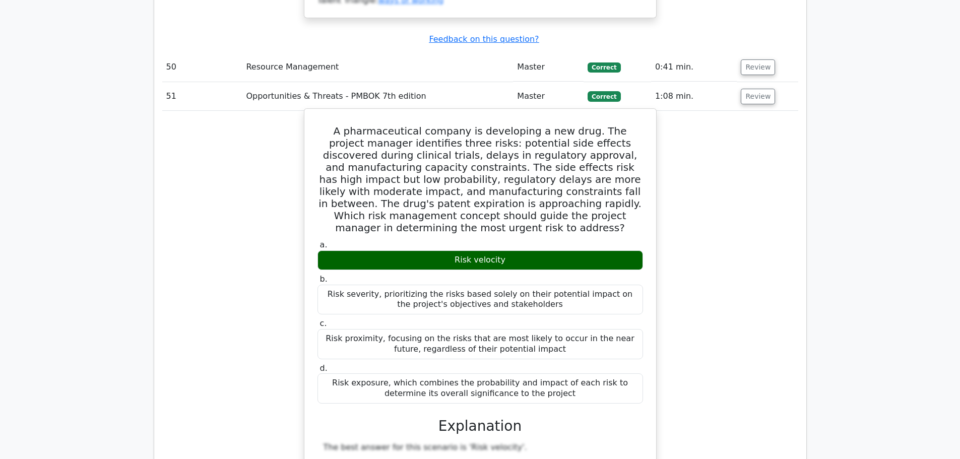
scroll to position [14438, 0]
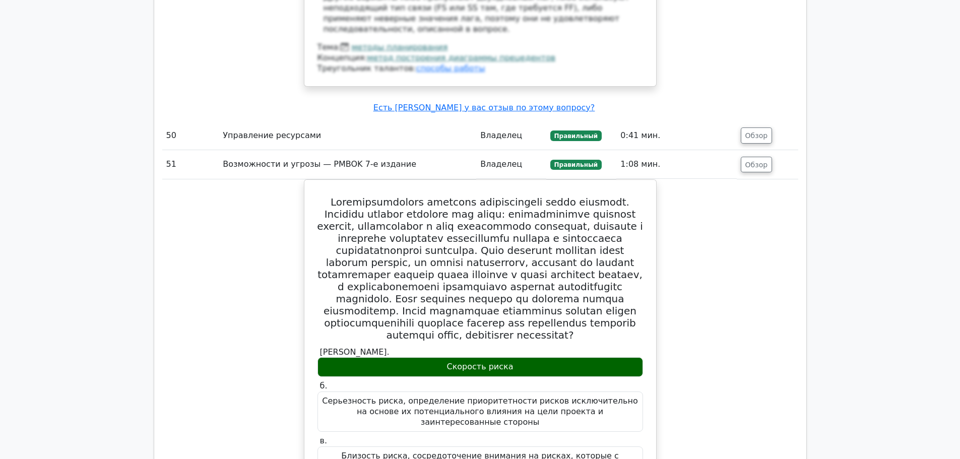
scroll to position [15547, 0]
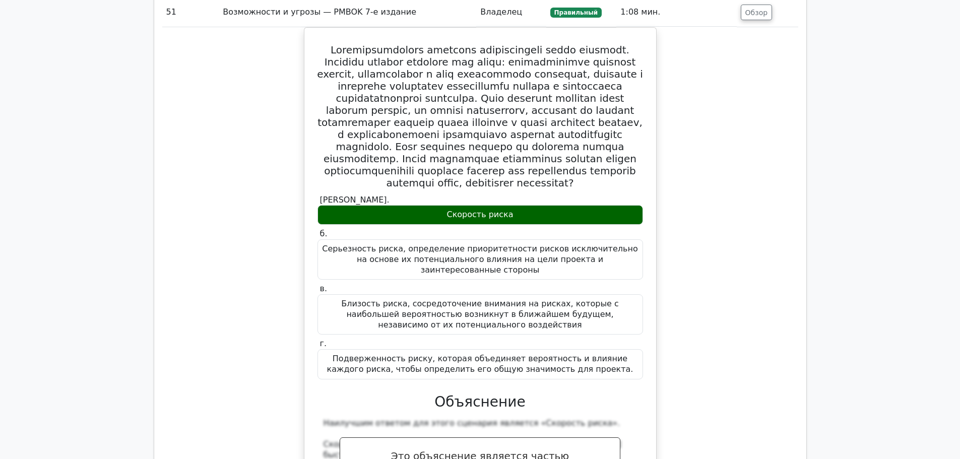
scroll to position [15648, 0]
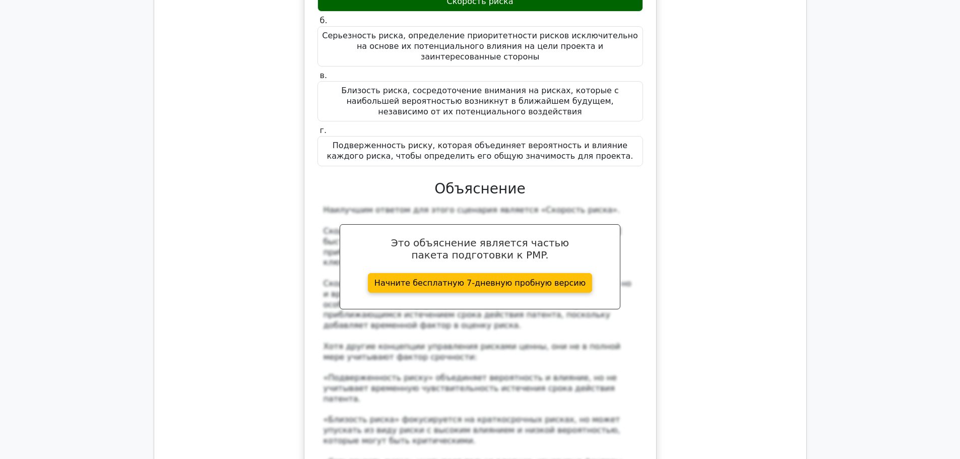
scroll to position [15698, 0]
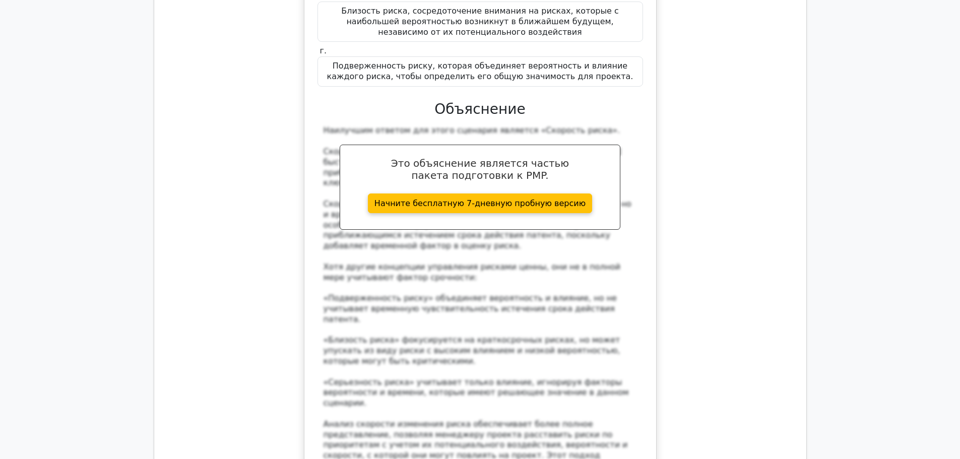
scroll to position [15748, 0]
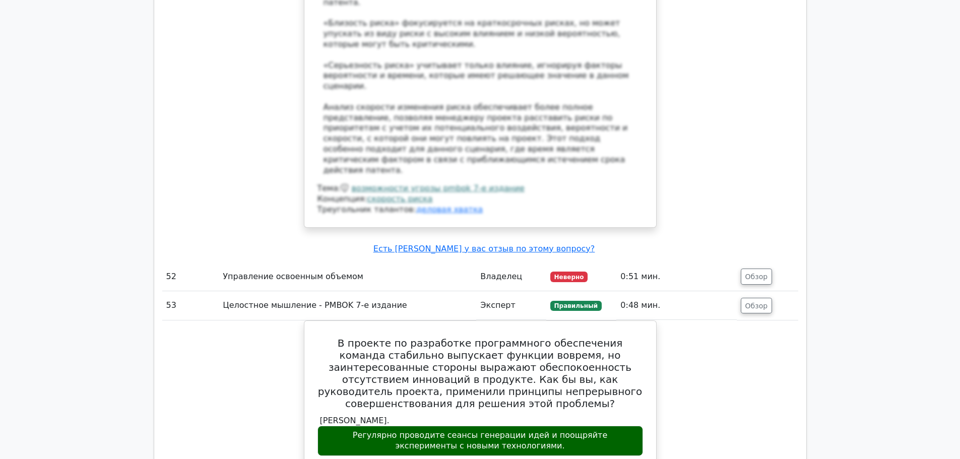
scroll to position [16101, 0]
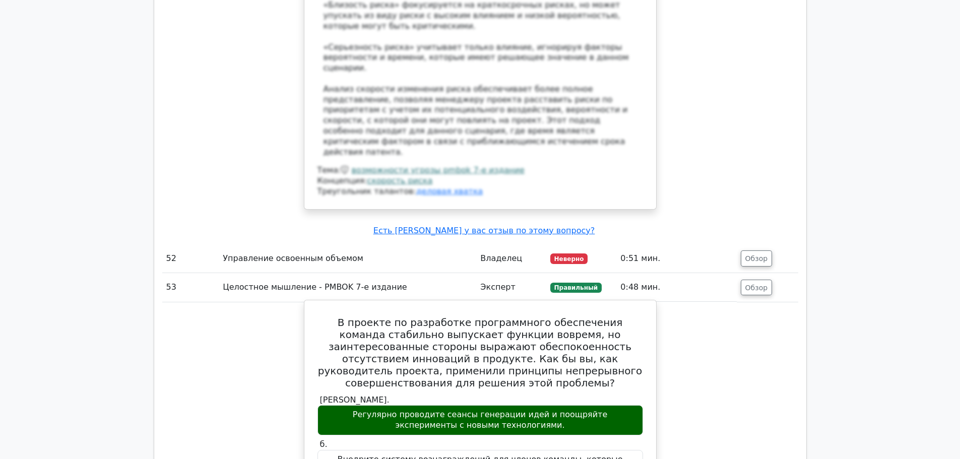
drag, startPoint x: 440, startPoint y: 298, endPoint x: 430, endPoint y: 287, distance: 14.6
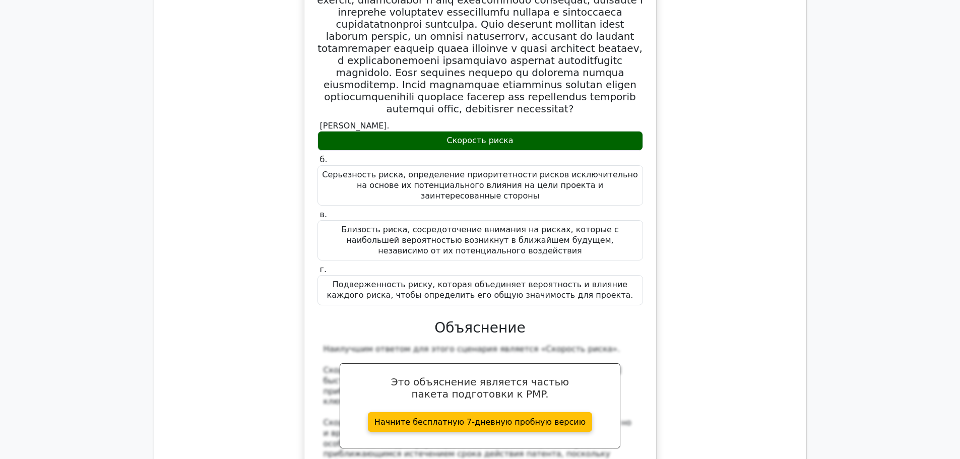
scroll to position [15547, 0]
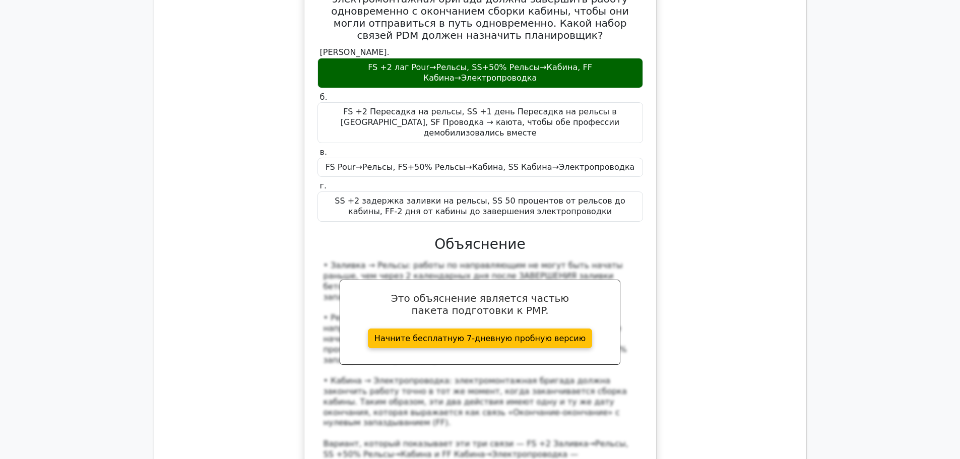
scroll to position [14791, 0]
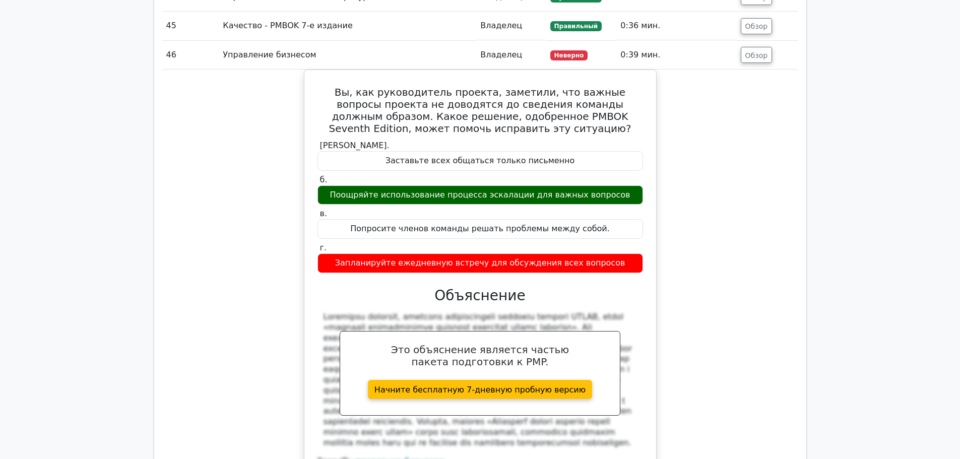
scroll to position [13985, 0]
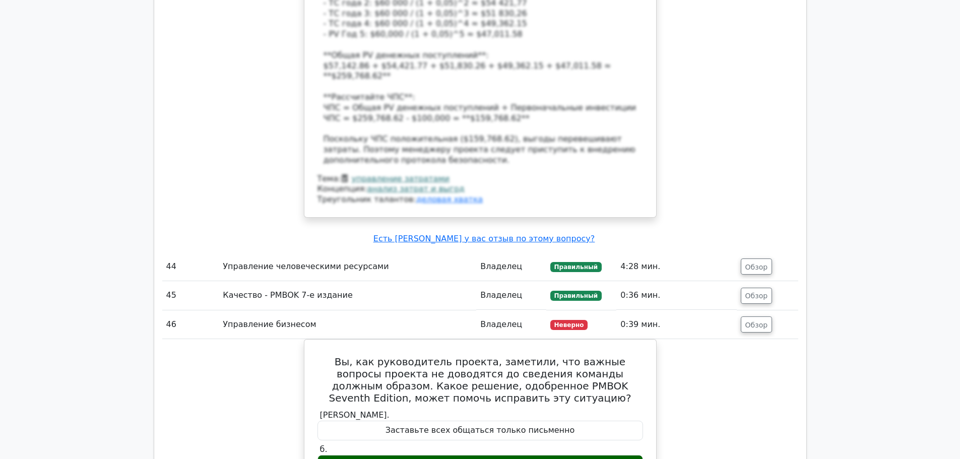
scroll to position [13682, 0]
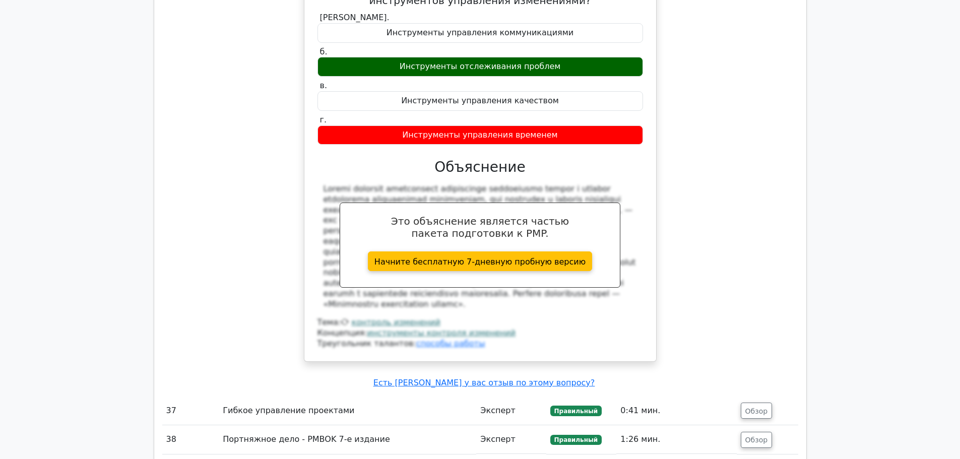
scroll to position [12120, 0]
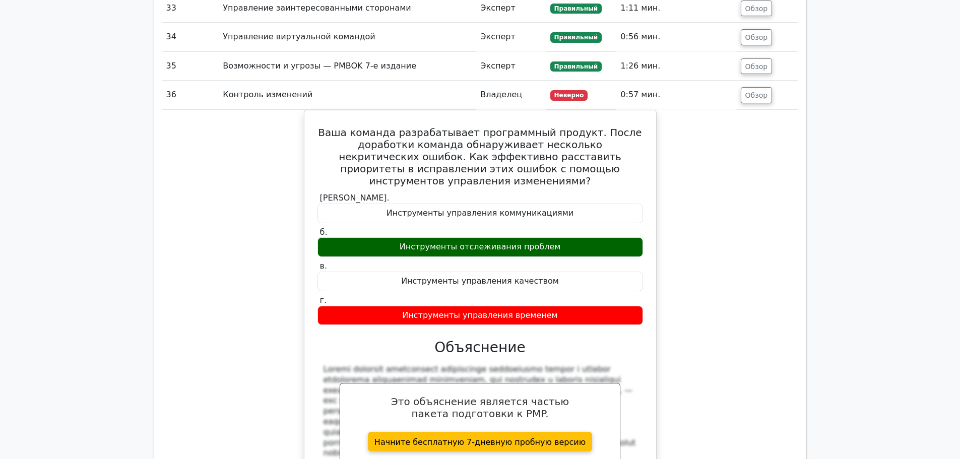
drag, startPoint x: 753, startPoint y: 337, endPoint x: 760, endPoint y: 331, distance: 8.9
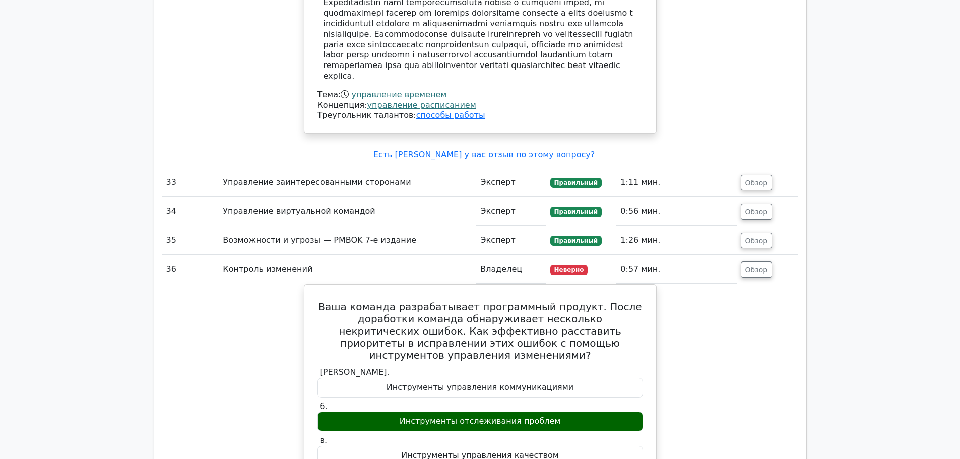
scroll to position [11767, 0]
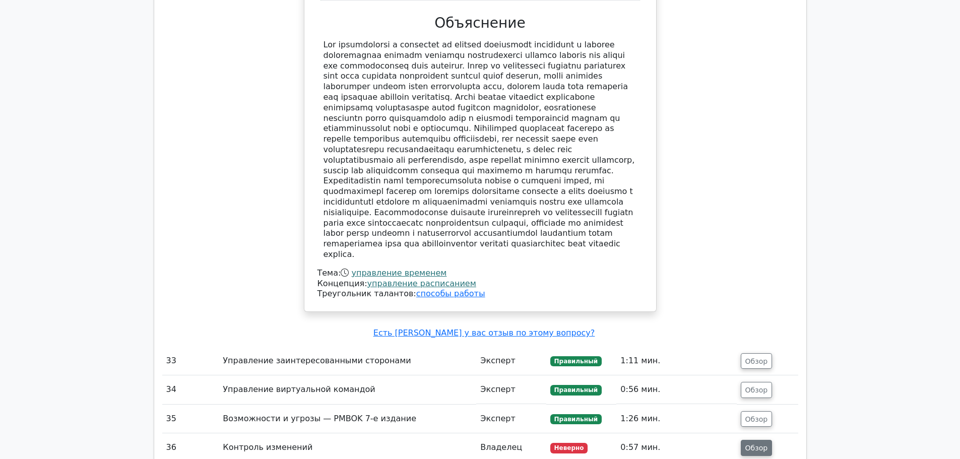
click at [758, 444] on font "Обзор" at bounding box center [756, 448] width 23 height 8
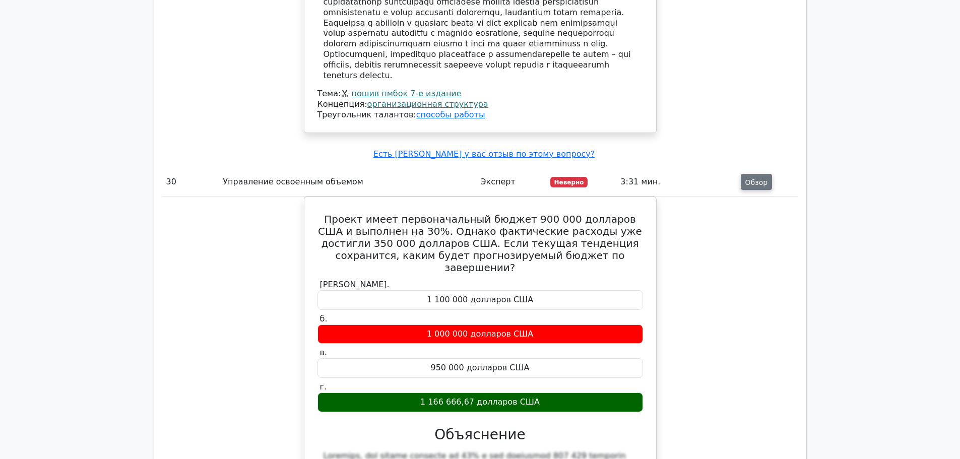
scroll to position [10709, 0]
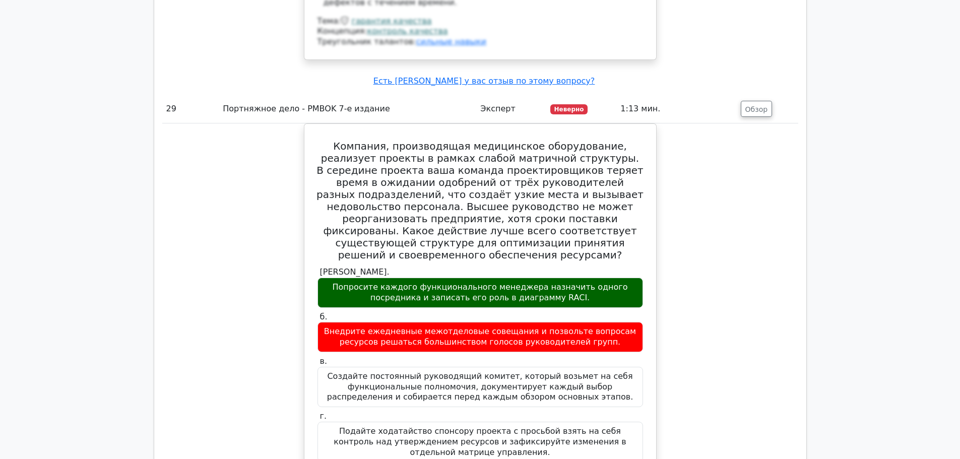
scroll to position [9751, 0]
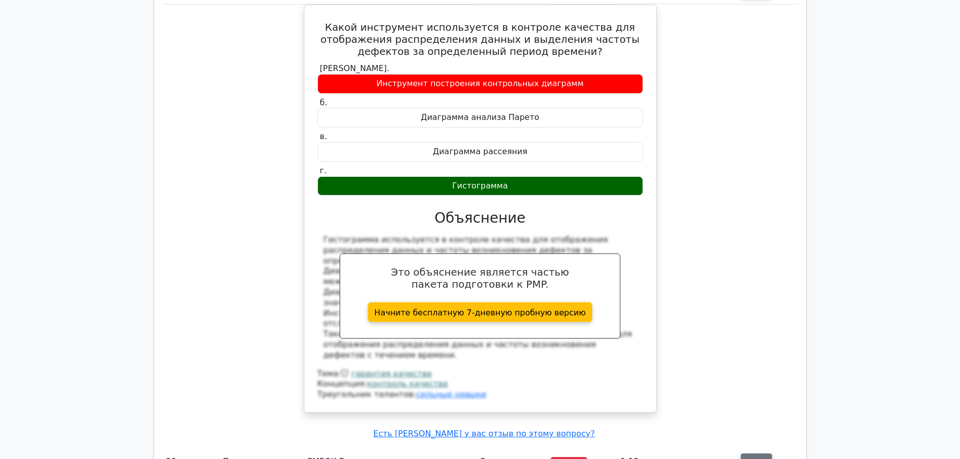
click at [757, 458] on font "Обзор" at bounding box center [756, 462] width 23 height 8
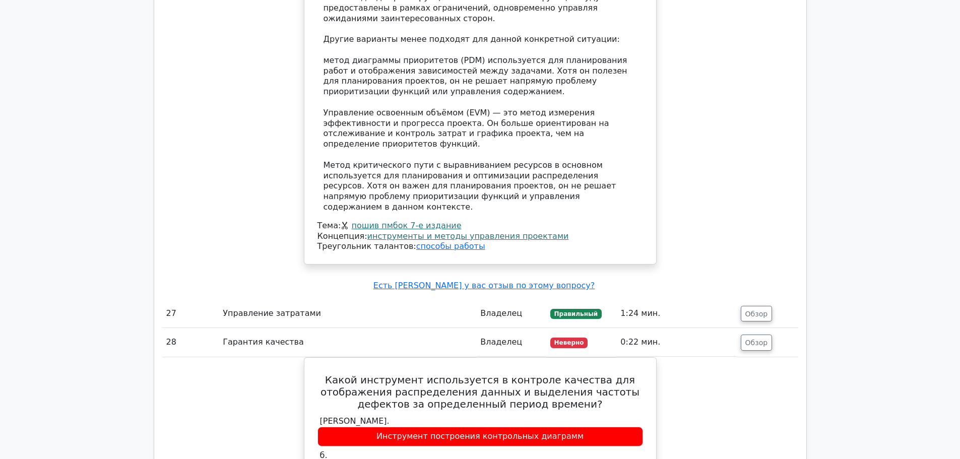
scroll to position [9096, 0]
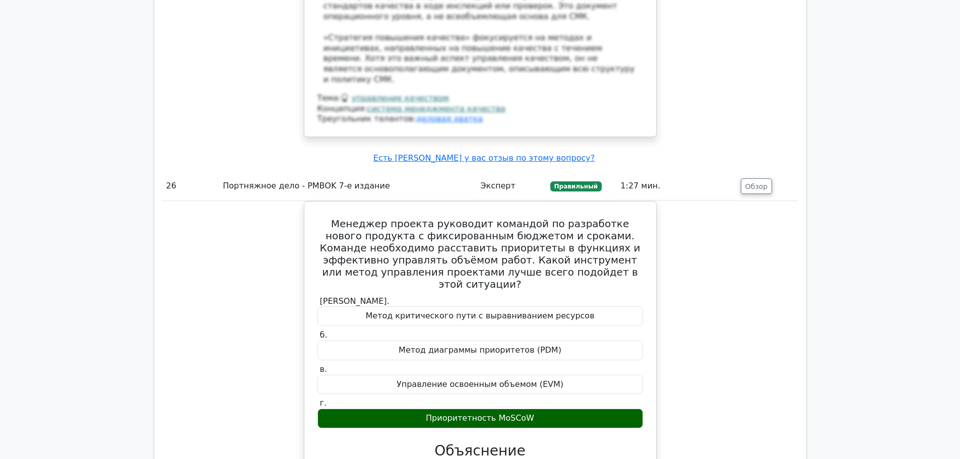
scroll to position [8390, 0]
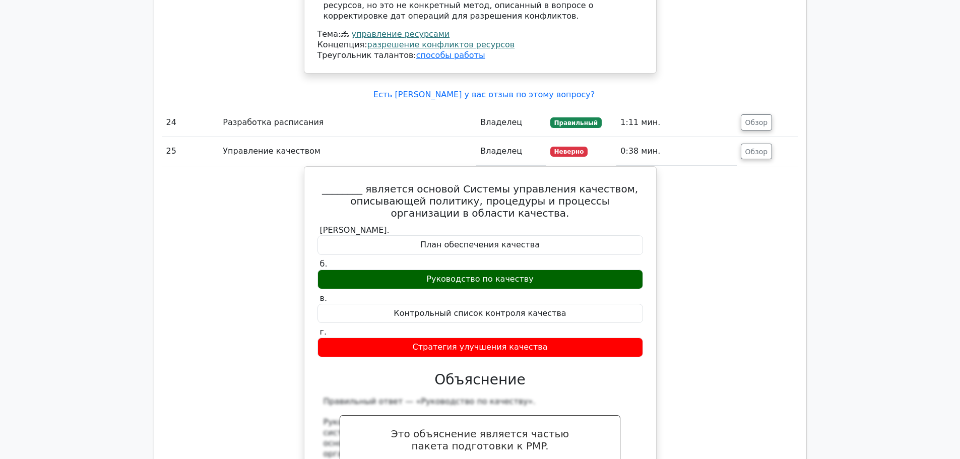
scroll to position [7836, 0]
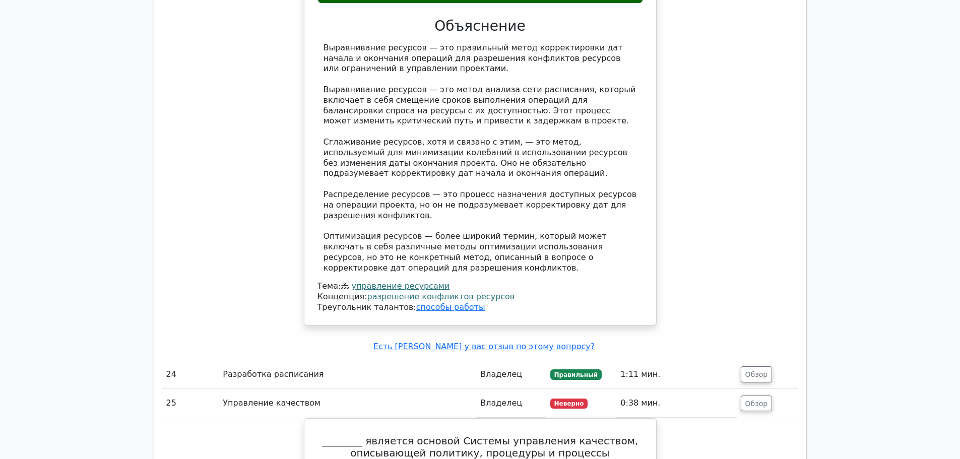
click at [762, 389] on td "Обзор" at bounding box center [767, 403] width 61 height 29
click at [760, 399] on font "Обзор" at bounding box center [756, 403] width 23 height 8
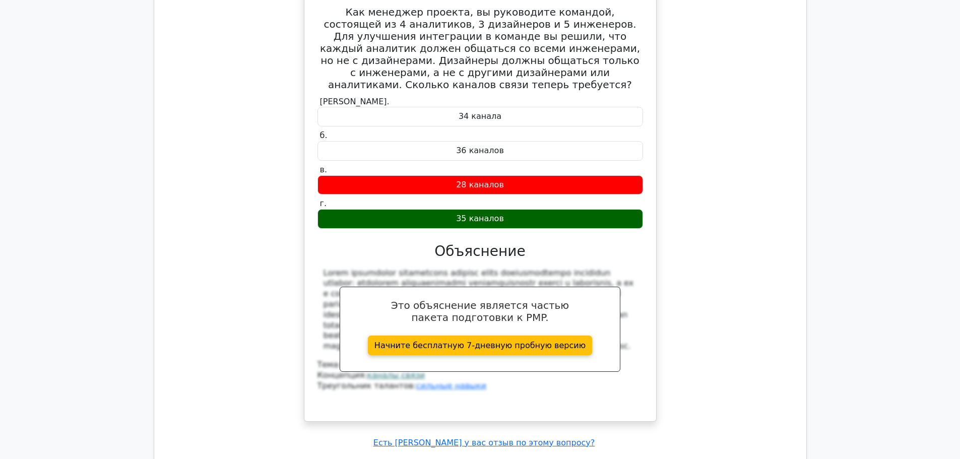
scroll to position [7130, 0]
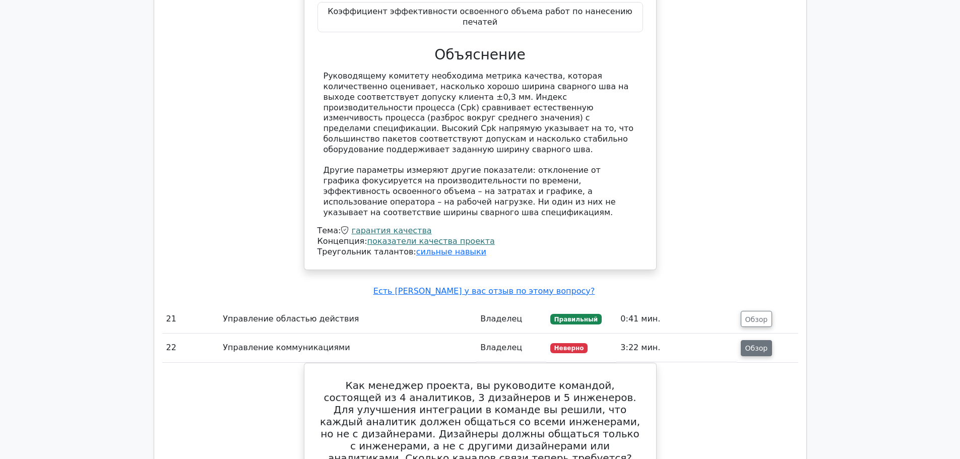
click at [762, 344] on font "Обзор" at bounding box center [756, 348] width 23 height 8
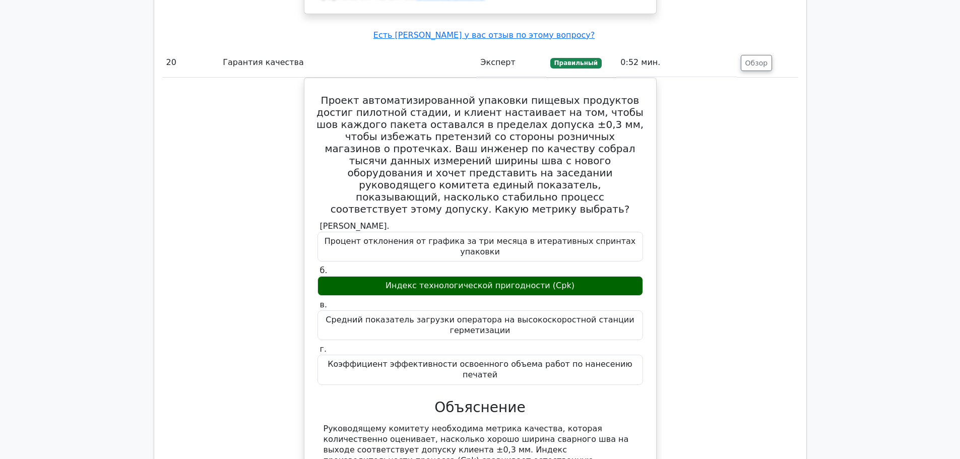
scroll to position [6223, 0]
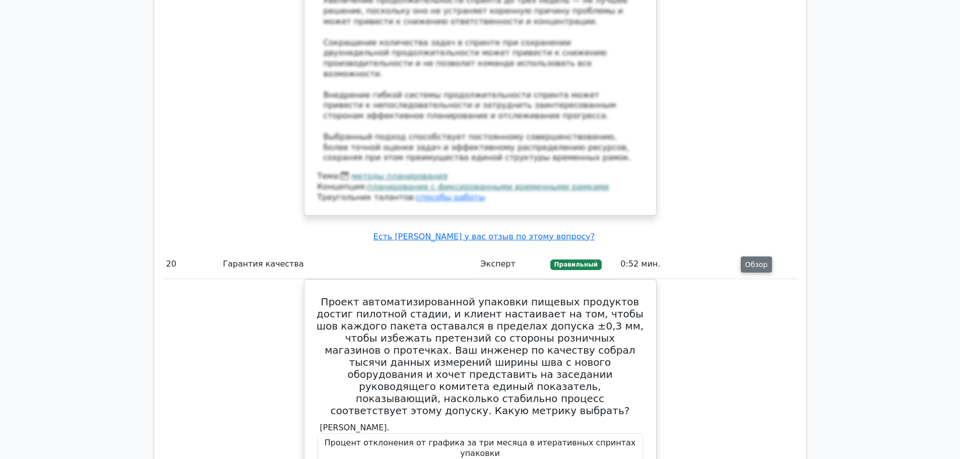
click at [758, 261] on font "Обзор" at bounding box center [756, 265] width 23 height 8
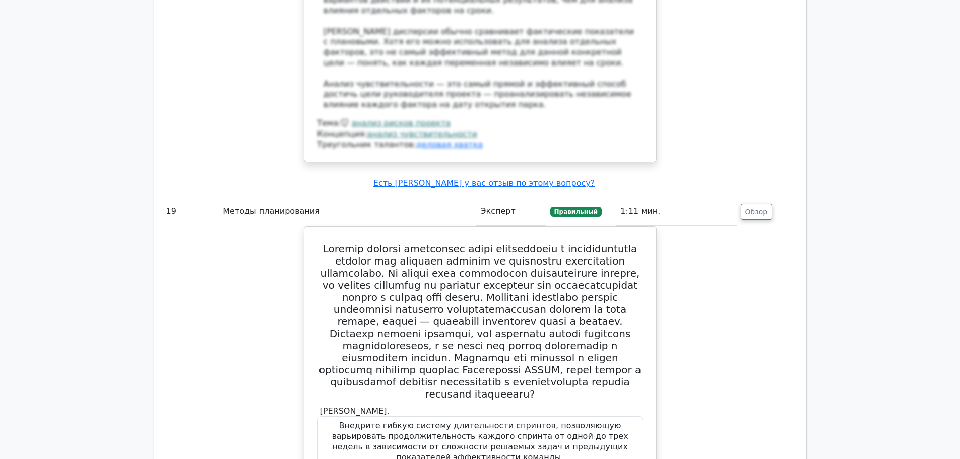
scroll to position [5266, 0]
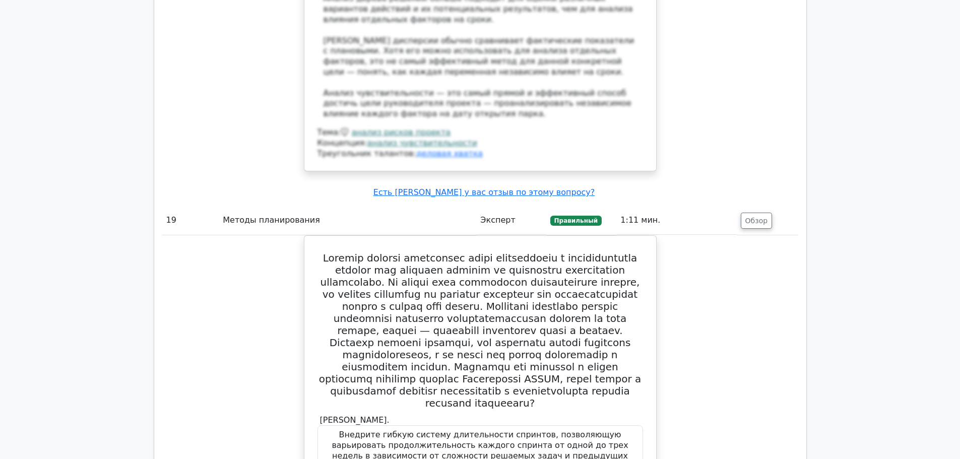
click at [758, 187] on div "Оставить отзыв Есть ли у вас отзыв по этому вопросу?" at bounding box center [484, 192] width 636 height 11
click at [744, 213] on button "Обзор" at bounding box center [757, 221] width 32 height 16
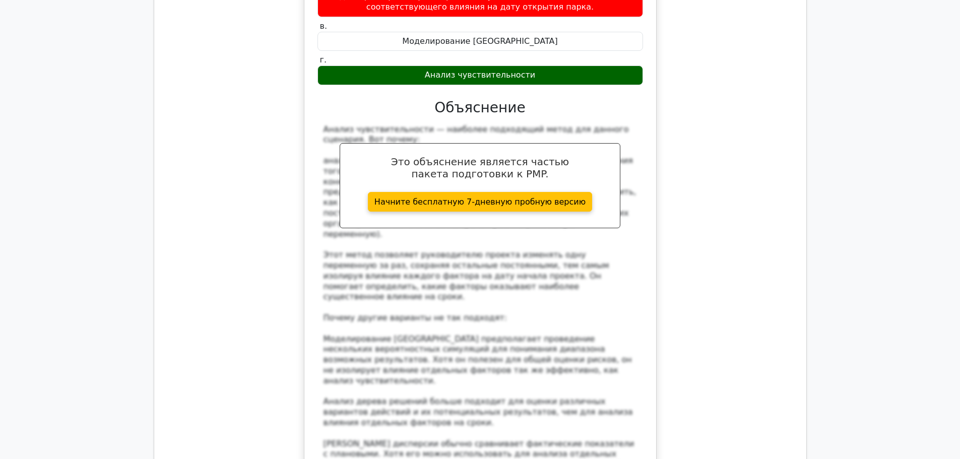
scroll to position [4510, 0]
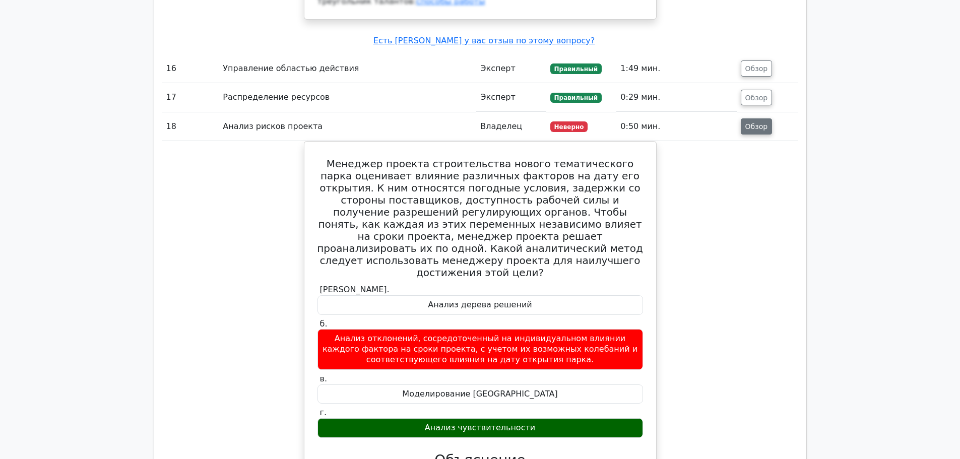
click at [759, 118] on button "Обзор" at bounding box center [757, 126] width 32 height 16
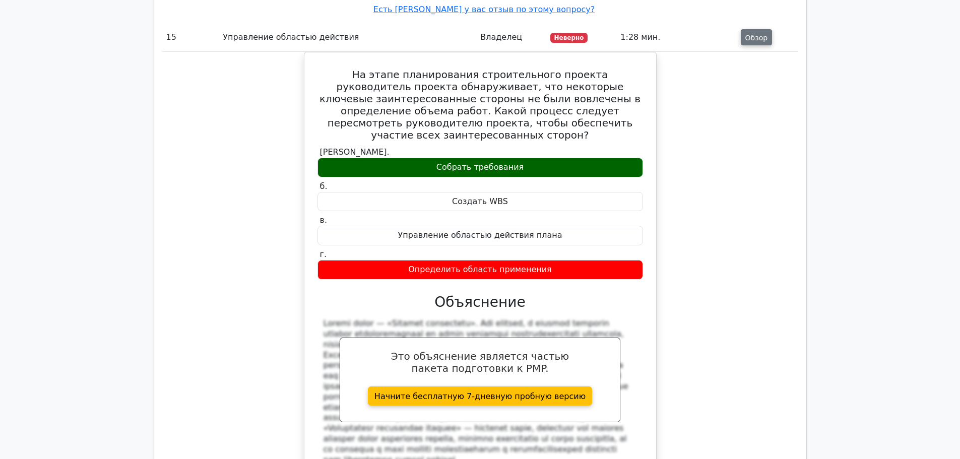
scroll to position [3804, 0]
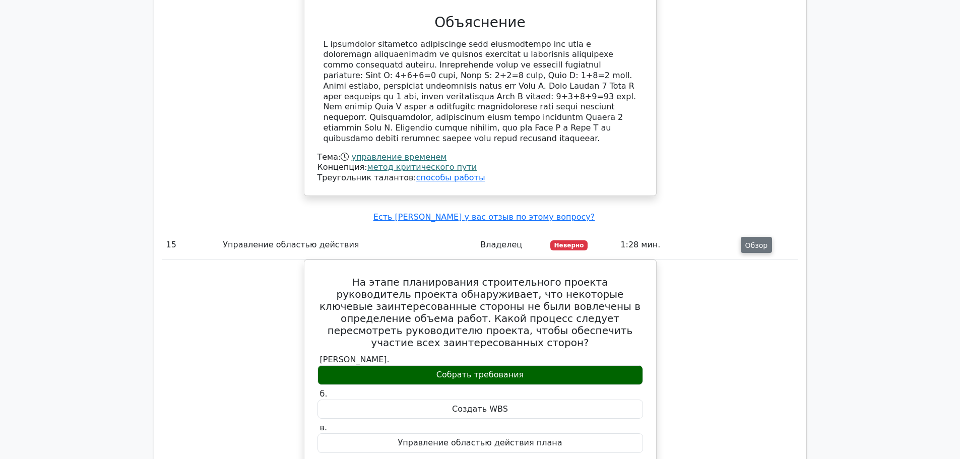
click at [748, 241] on font "Обзор" at bounding box center [756, 245] width 23 height 8
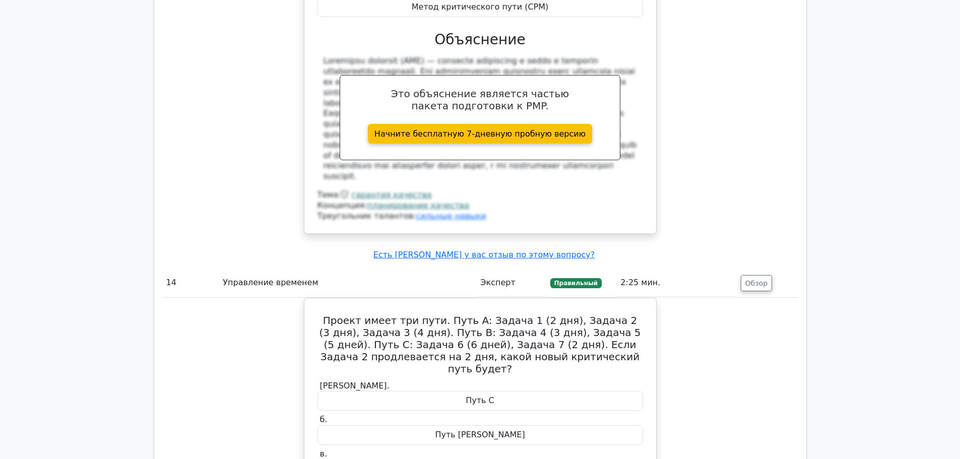
scroll to position [3199, 0]
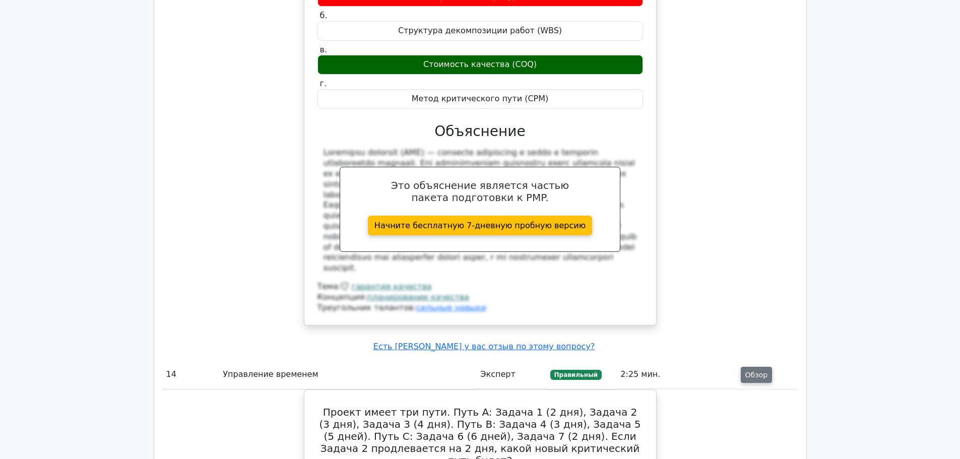
click at [746, 371] on font "Обзор" at bounding box center [756, 375] width 23 height 8
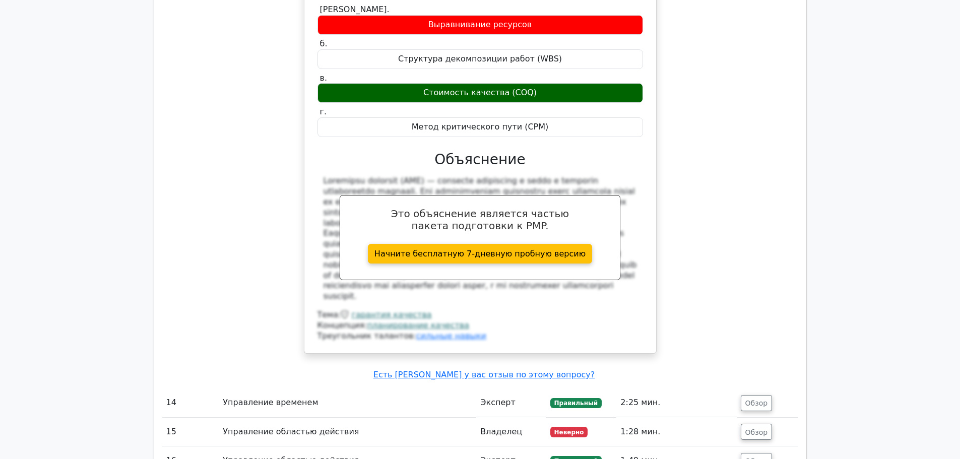
scroll to position [2846, 0]
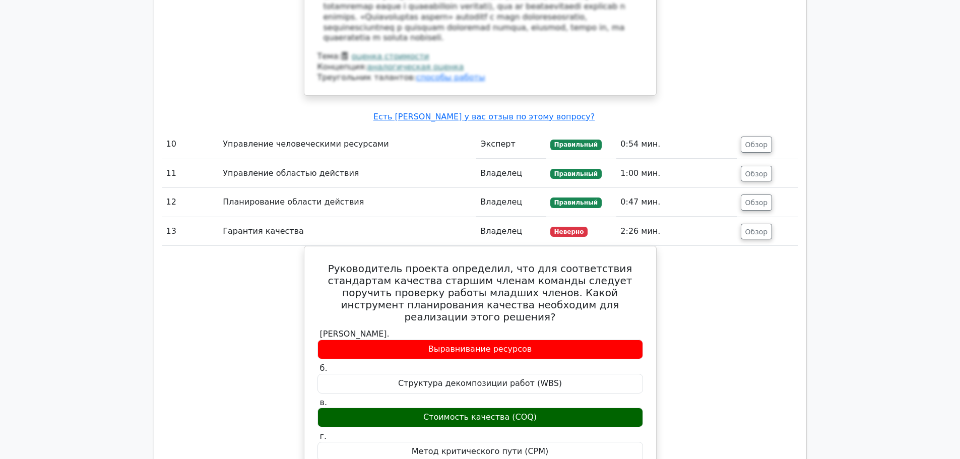
click at [741, 217] on td "Обзор" at bounding box center [767, 231] width 61 height 29
click at [753, 227] on font "Обзор" at bounding box center [756, 231] width 23 height 8
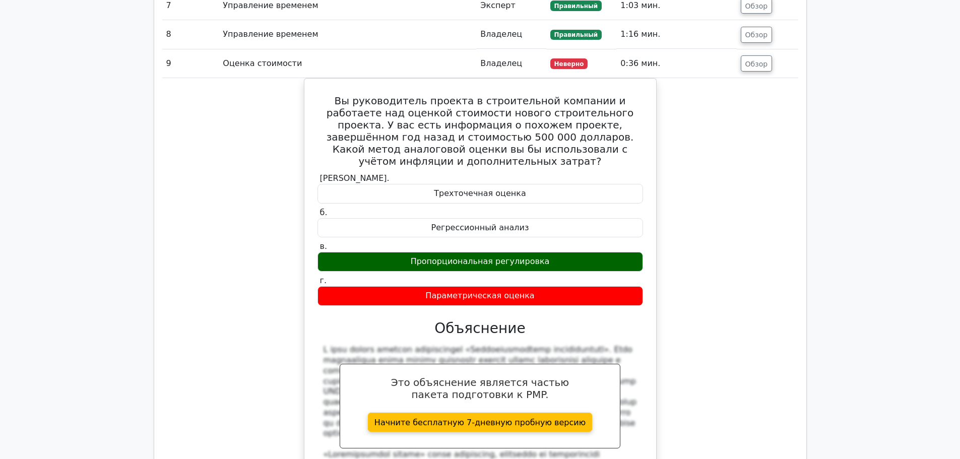
scroll to position [2242, 0]
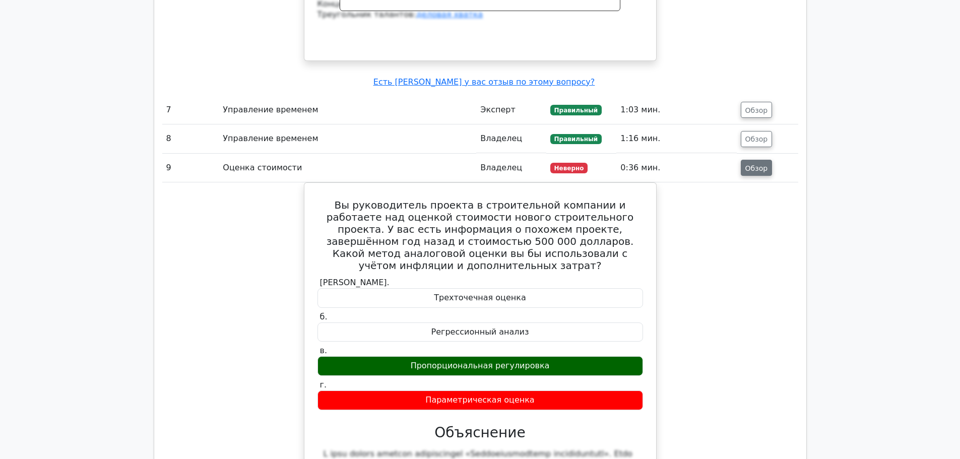
click at [756, 161] on button "Обзор" at bounding box center [757, 168] width 32 height 16
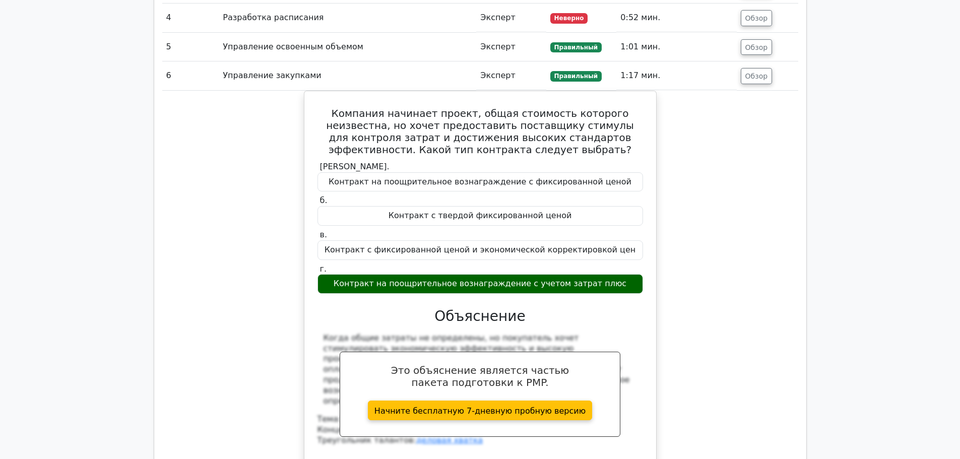
scroll to position [1687, 0]
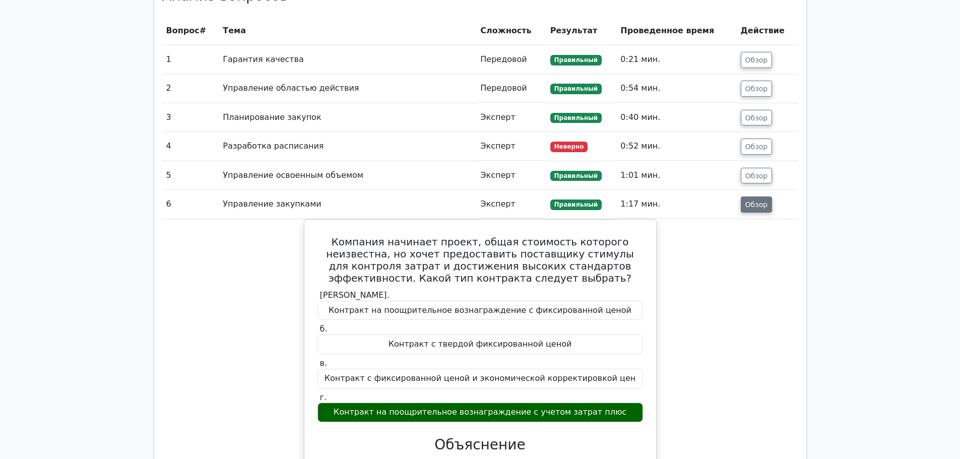
click at [756, 207] on font "Обзор" at bounding box center [756, 205] width 23 height 8
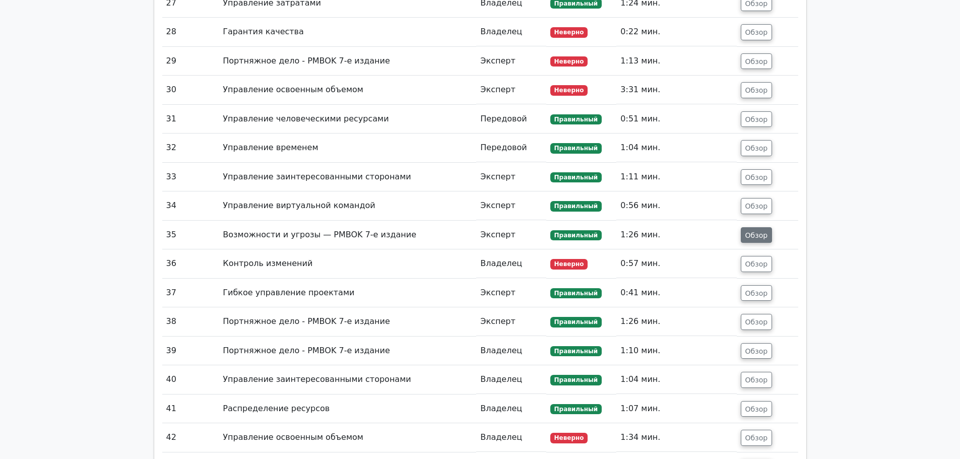
scroll to position [2998, 0]
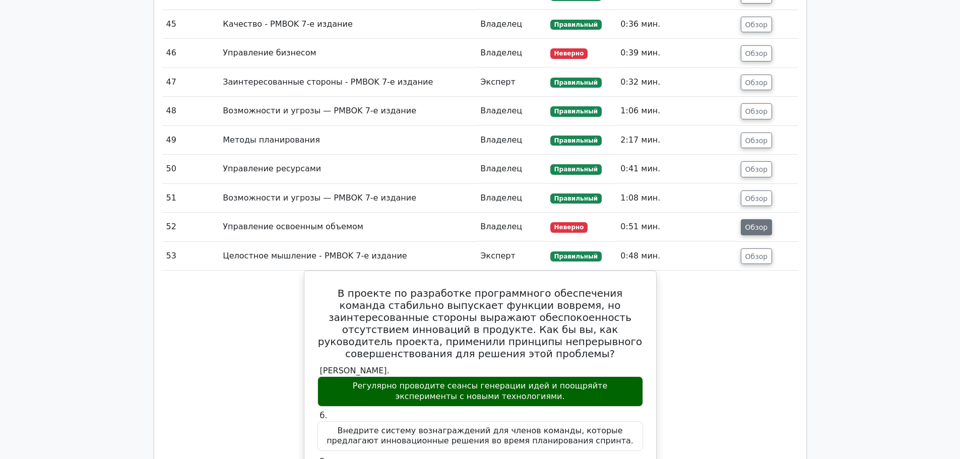
click at [753, 221] on button "Обзор" at bounding box center [757, 227] width 32 height 16
click at [752, 226] on font "Обзор" at bounding box center [756, 227] width 23 height 8
click at [755, 228] on font "Обзор" at bounding box center [756, 227] width 23 height 8
click at [753, 228] on font "Обзор" at bounding box center [756, 227] width 23 height 8
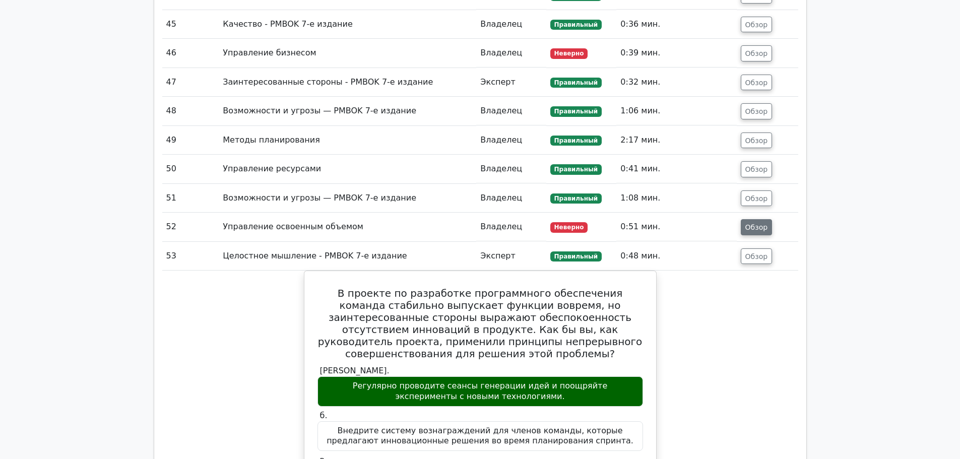
click at [753, 228] on font "Обзор" at bounding box center [756, 227] width 23 height 8
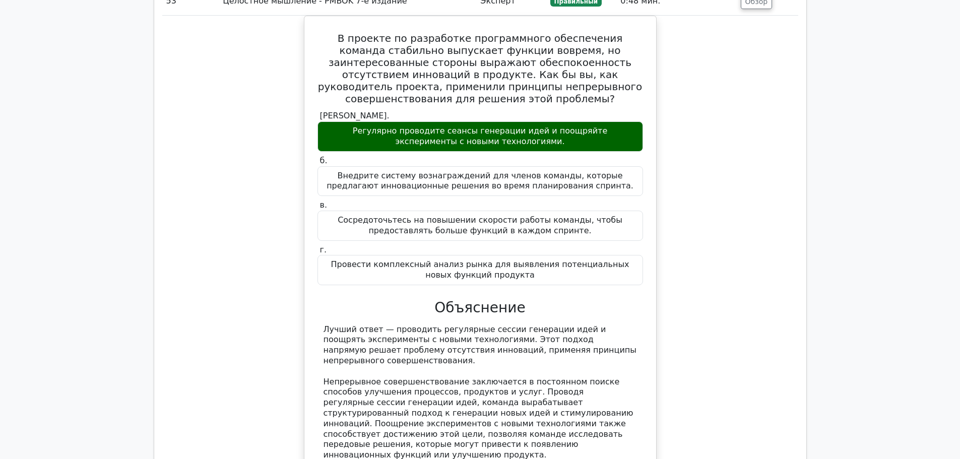
scroll to position [3199, 0]
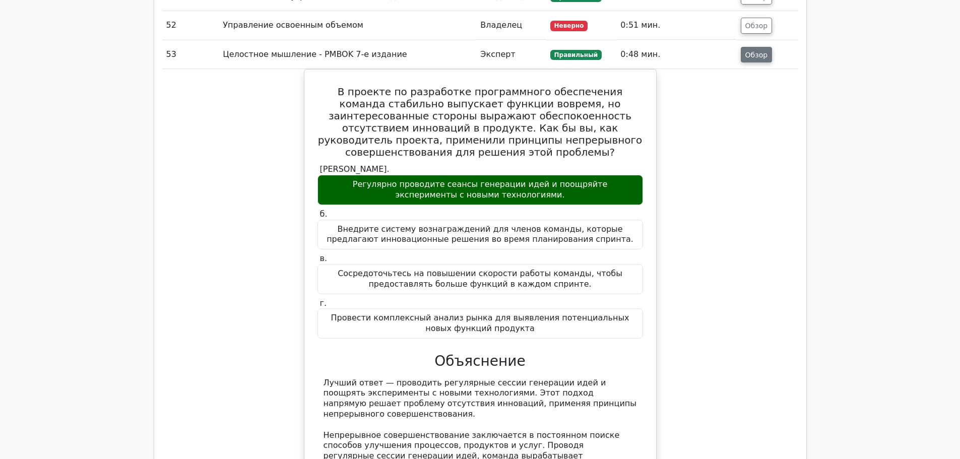
click at [760, 60] on button "Обзор" at bounding box center [757, 55] width 32 height 16
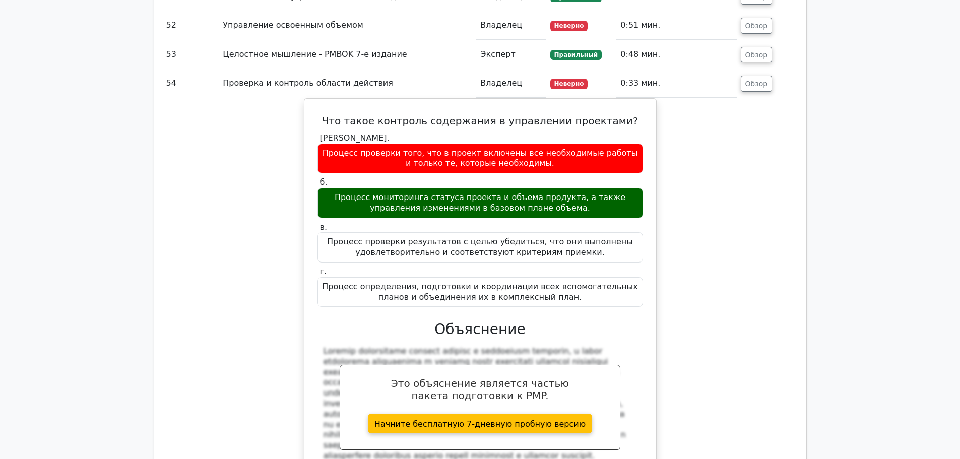
scroll to position [3250, 0]
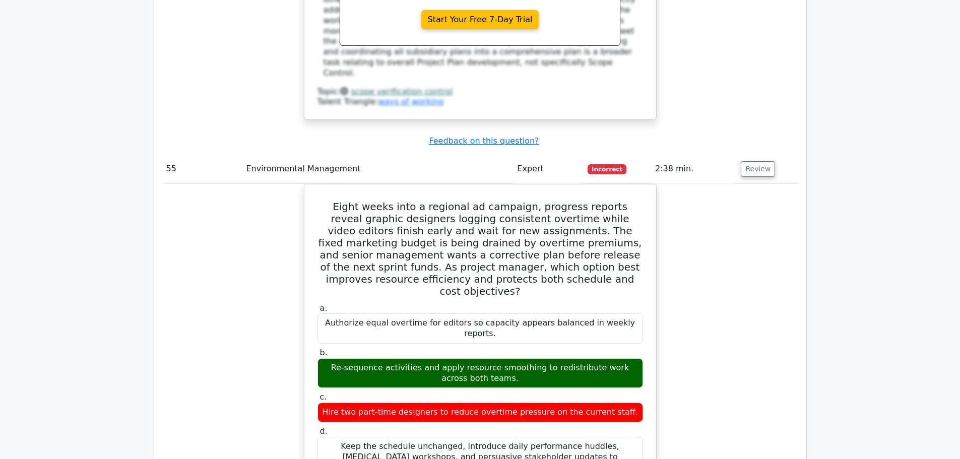
scroll to position [3641, 0]
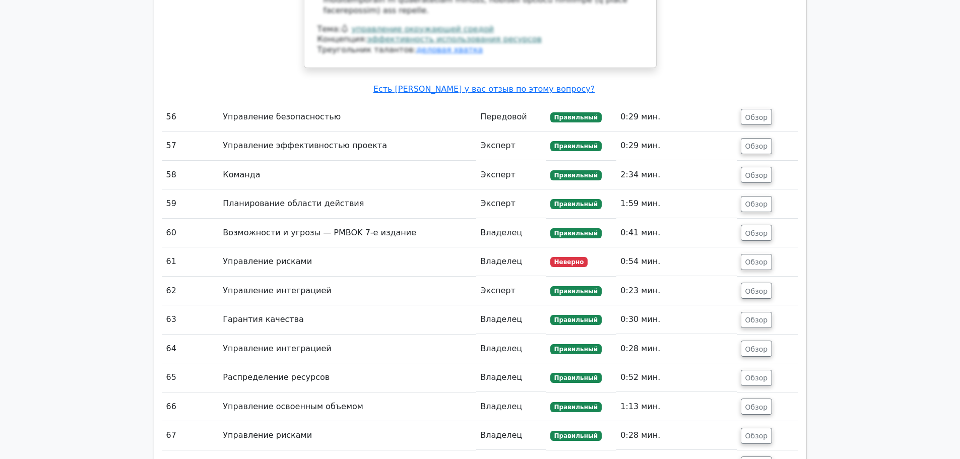
scroll to position [4498, 0]
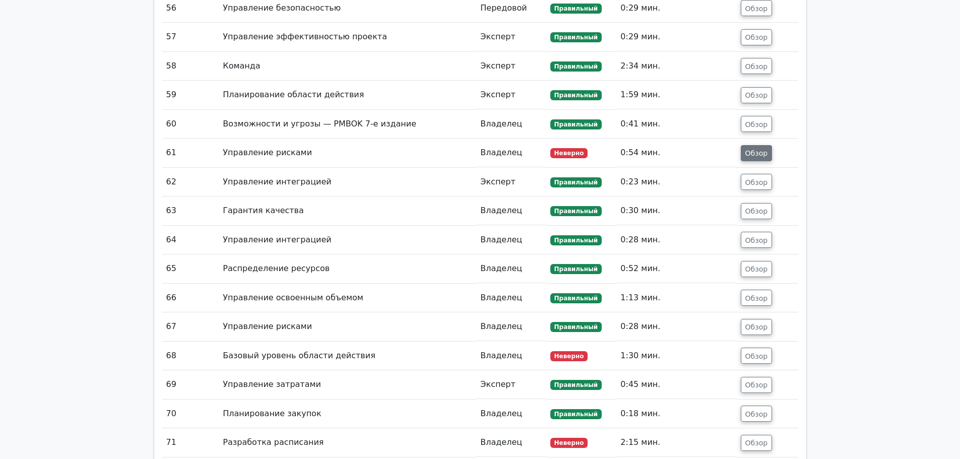
click at [752, 145] on button "Обзор" at bounding box center [757, 153] width 32 height 16
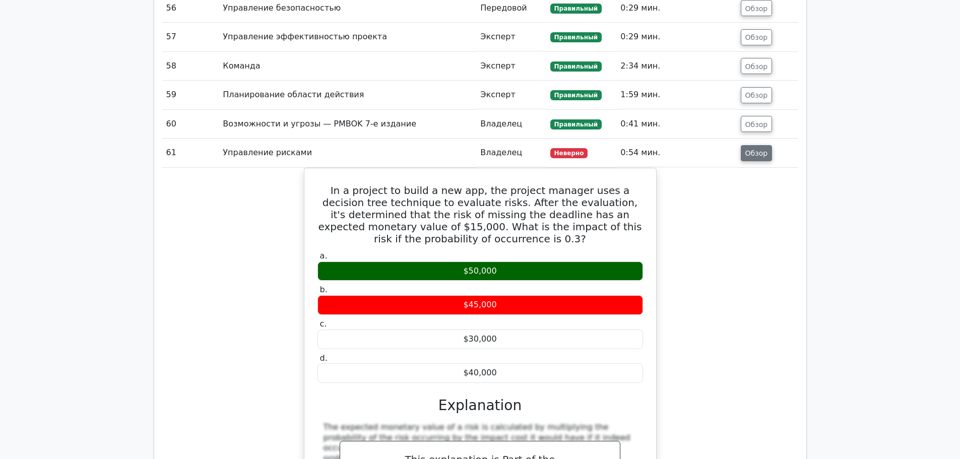
click at [753, 151] on button "Обзор" at bounding box center [757, 153] width 32 height 16
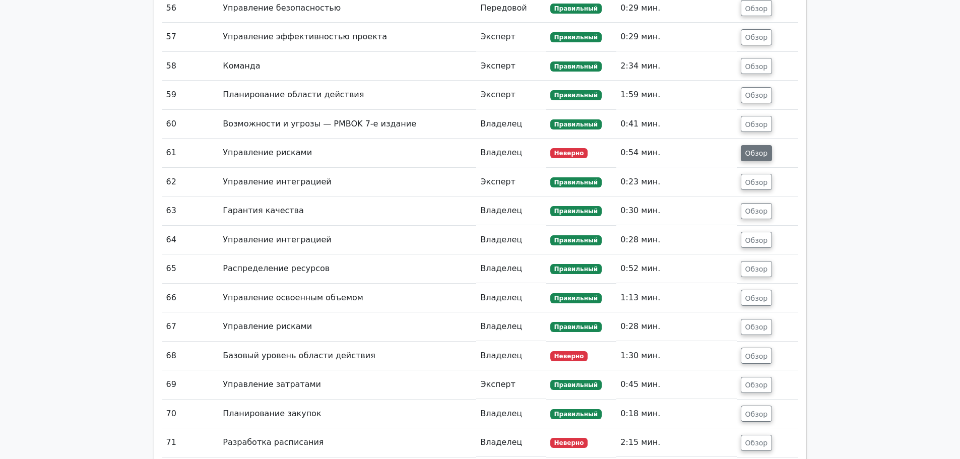
click at [756, 149] on font "Обзор" at bounding box center [756, 153] width 23 height 8
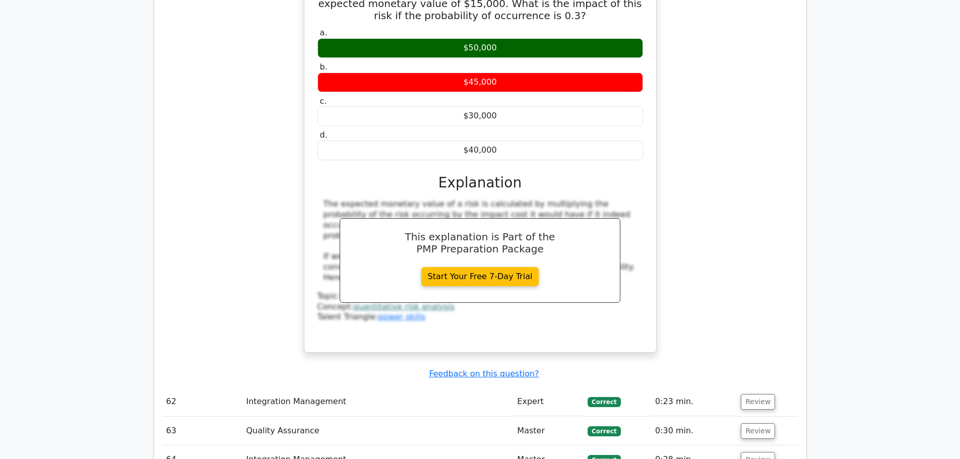
scroll to position [4364, 0]
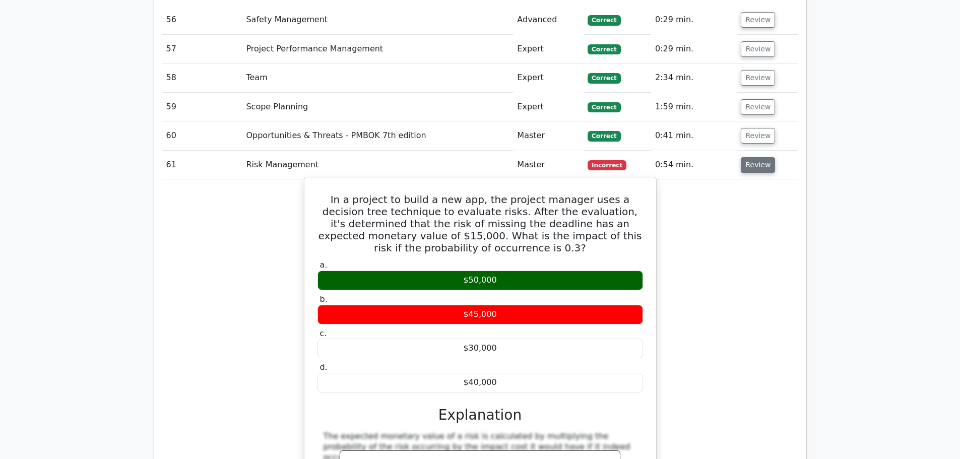
drag, startPoint x: 317, startPoint y: 77, endPoint x: 509, endPoint y: 163, distance: 210.3
click at [509, 181] on div "In a project to build a new app, the project manager uses a decision tree techn…" at bounding box center [480, 380] width 344 height 399
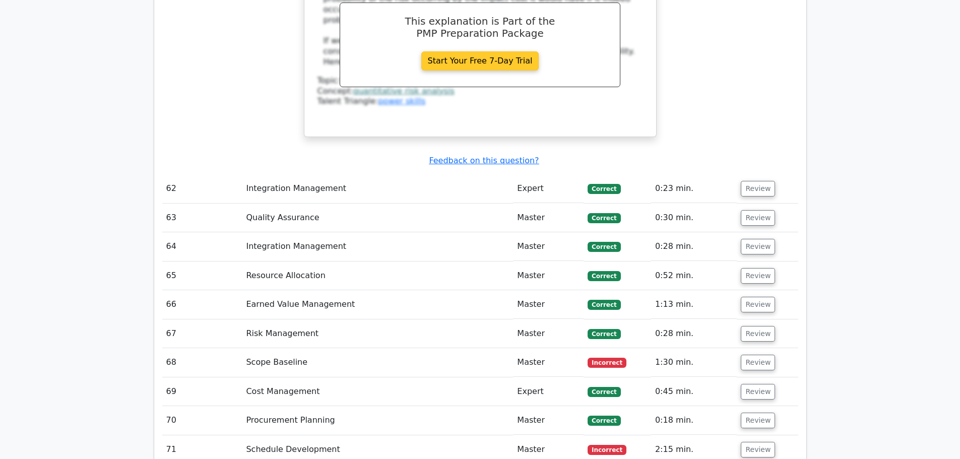
scroll to position [4969, 0]
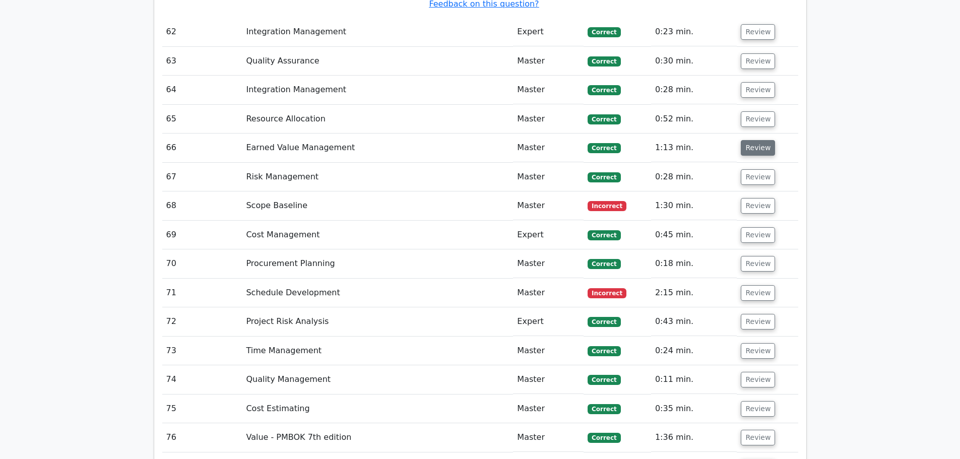
click at [760, 140] on button "Review" at bounding box center [758, 148] width 34 height 16
click at [757, 140] on button "Review" at bounding box center [758, 148] width 34 height 16
click at [748, 140] on button "Review" at bounding box center [758, 148] width 34 height 16
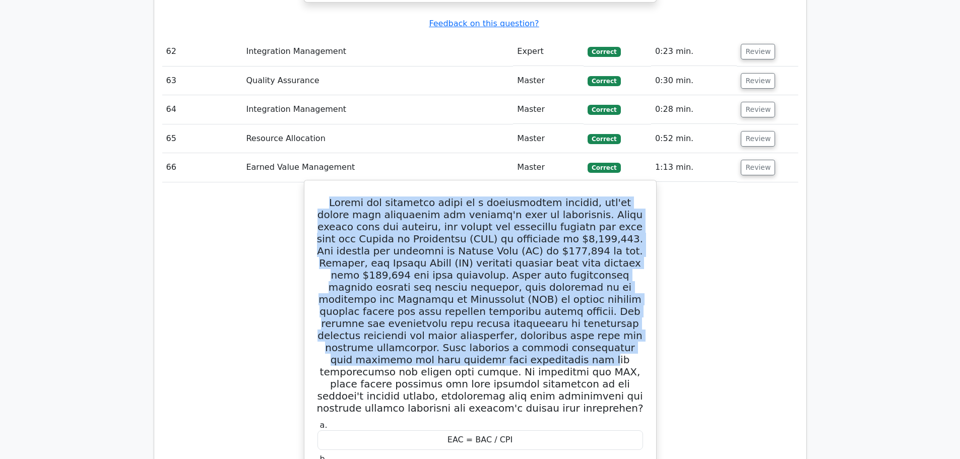
scroll to position [5070, 0]
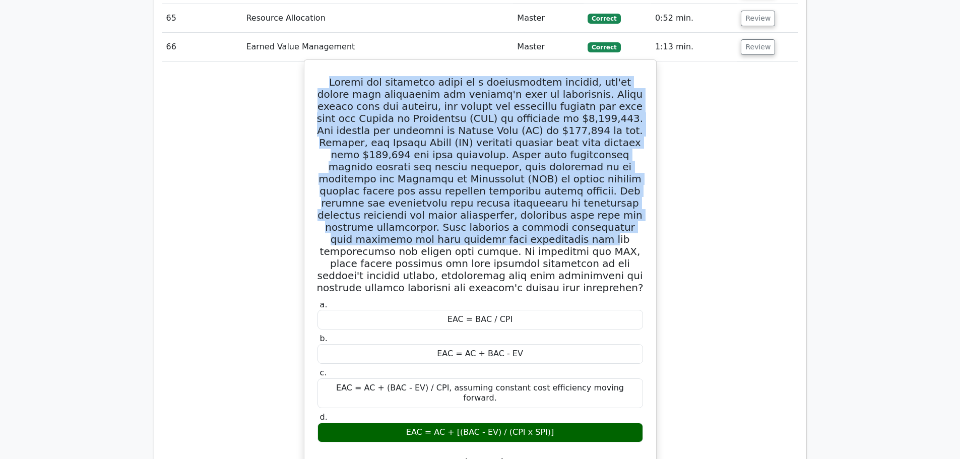
drag, startPoint x: 316, startPoint y: 104, endPoint x: 571, endPoint y: 296, distance: 318.9
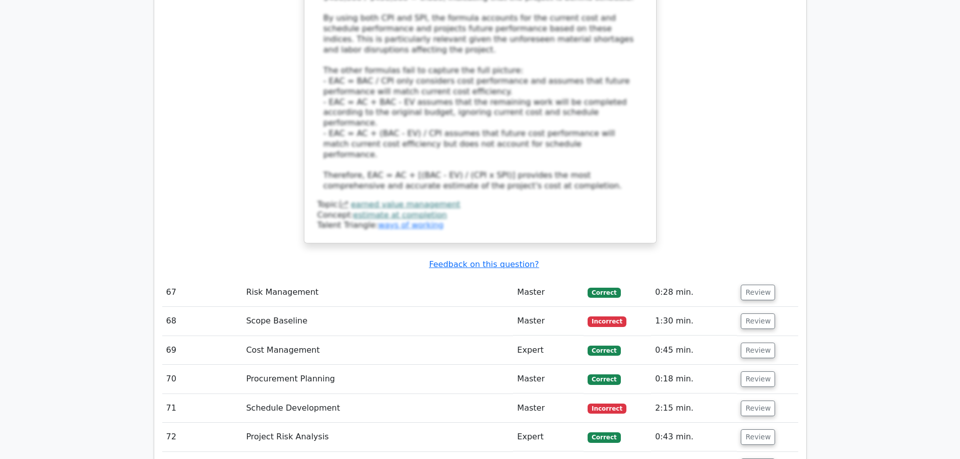
scroll to position [5725, 0]
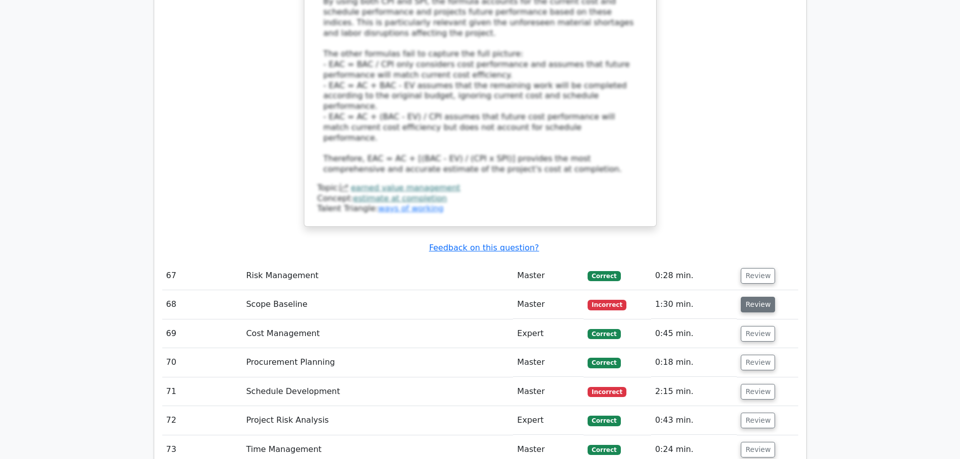
click at [751, 297] on button "Review" at bounding box center [758, 305] width 34 height 16
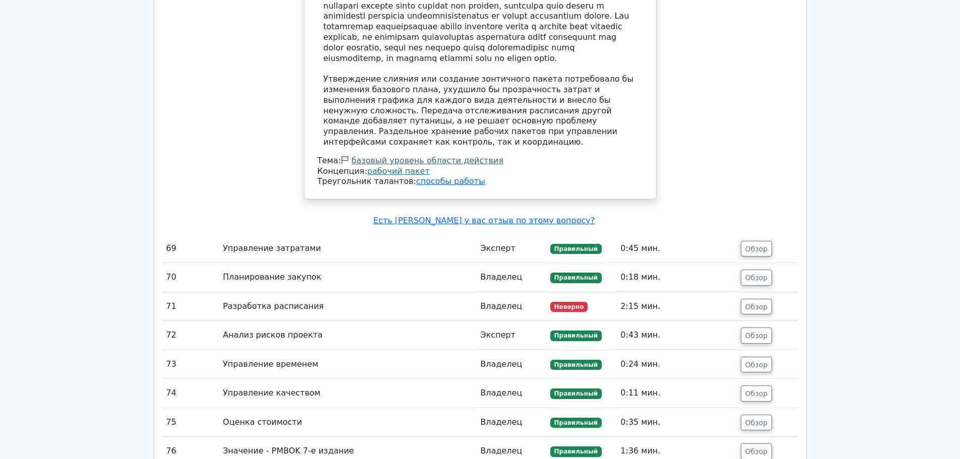
scroll to position [6733, 0]
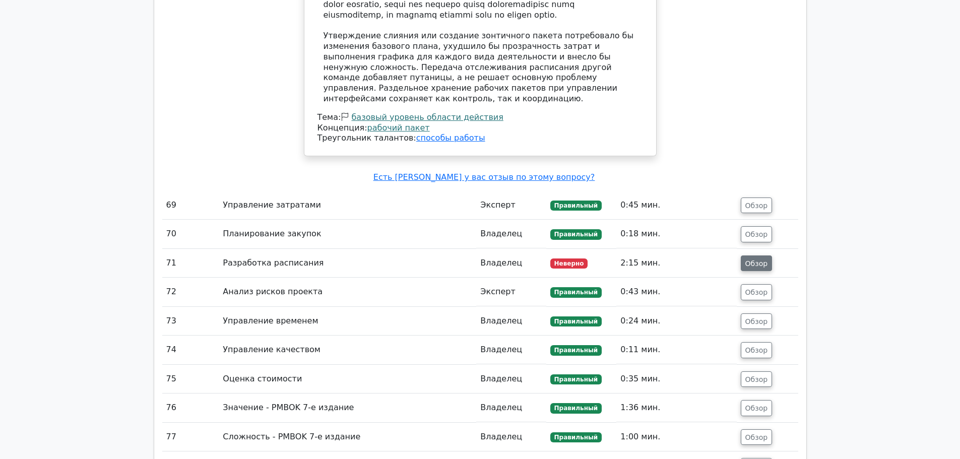
click at [747, 256] on button "Обзор" at bounding box center [757, 264] width 32 height 16
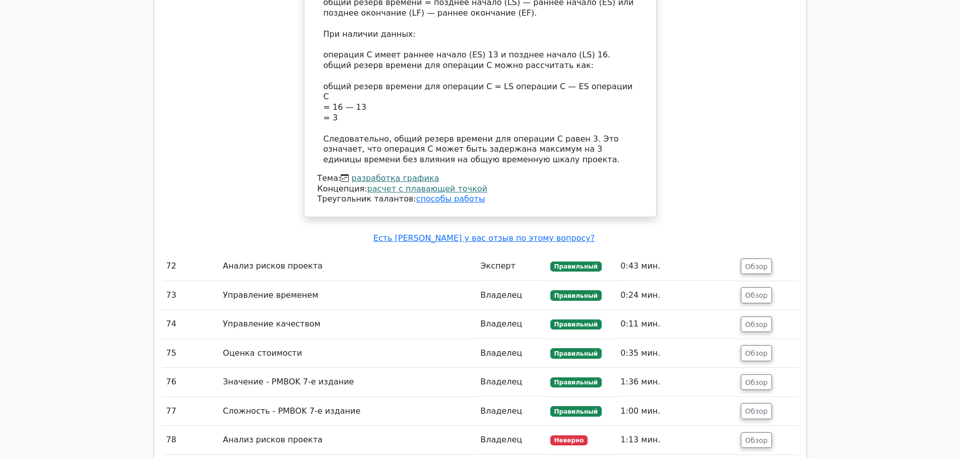
scroll to position [7388, 0]
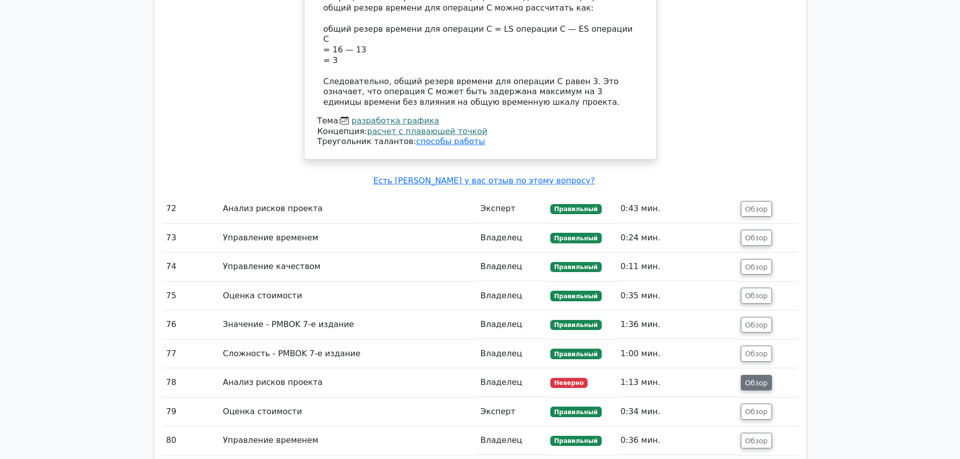
click at [749, 378] on font "Обзор" at bounding box center [756, 382] width 23 height 8
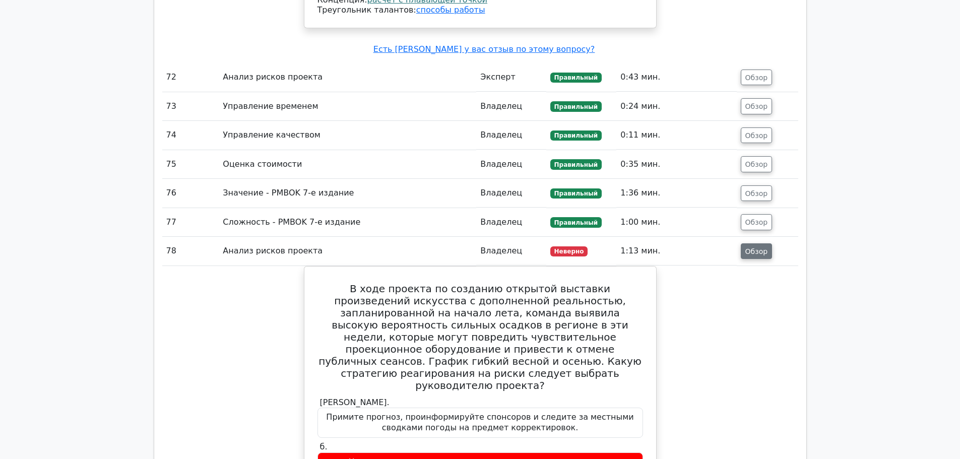
scroll to position [7337, 0]
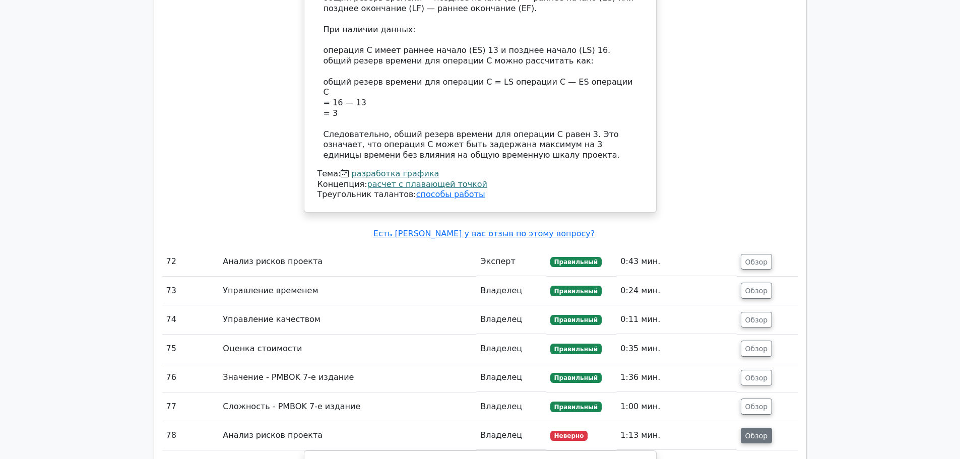
click at [741, 421] on td "Обзор" at bounding box center [767, 435] width 61 height 29
click at [748, 431] on font "Обзор" at bounding box center [756, 435] width 23 height 8
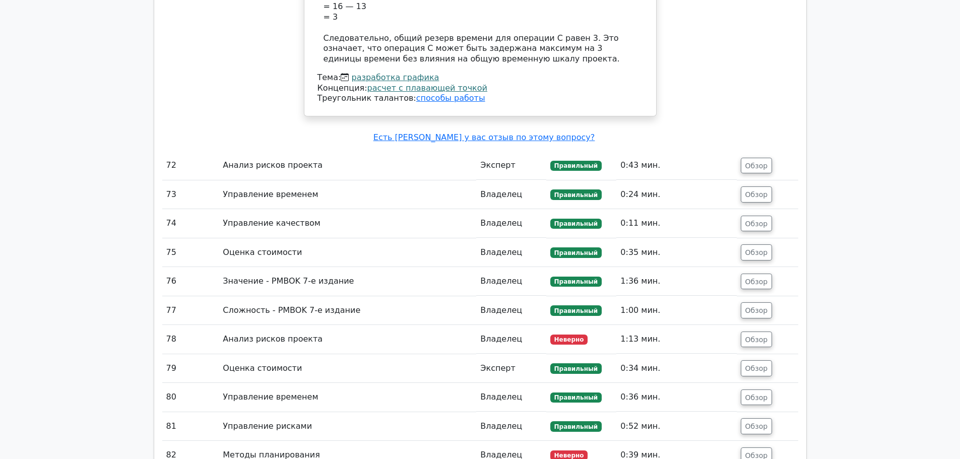
scroll to position [7489, 0]
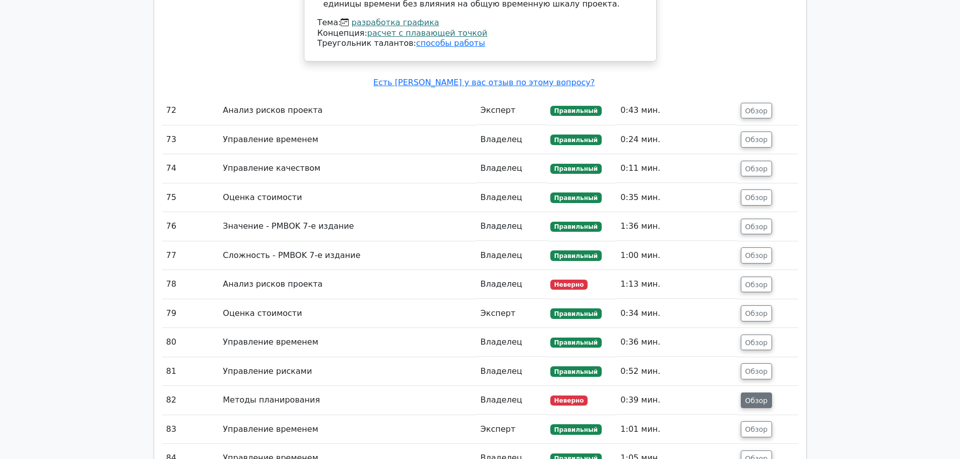
click at [765, 396] on font "Обзор" at bounding box center [756, 400] width 23 height 8
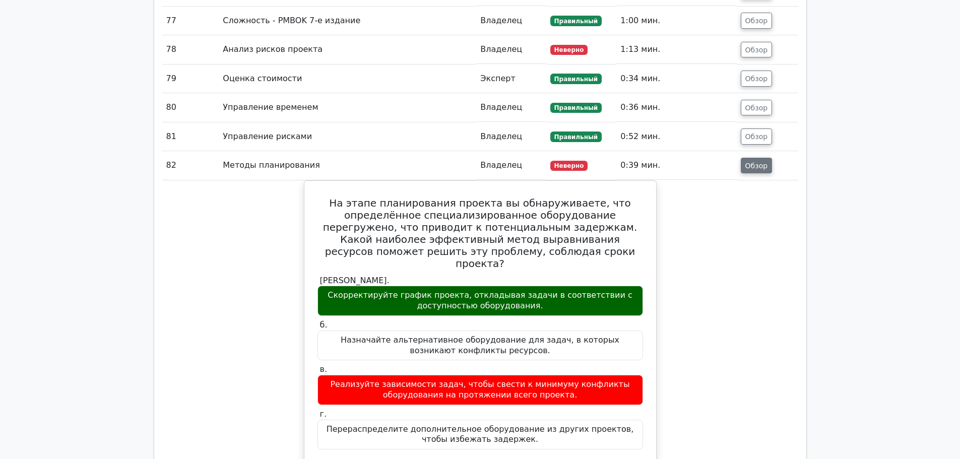
scroll to position [7741, 0]
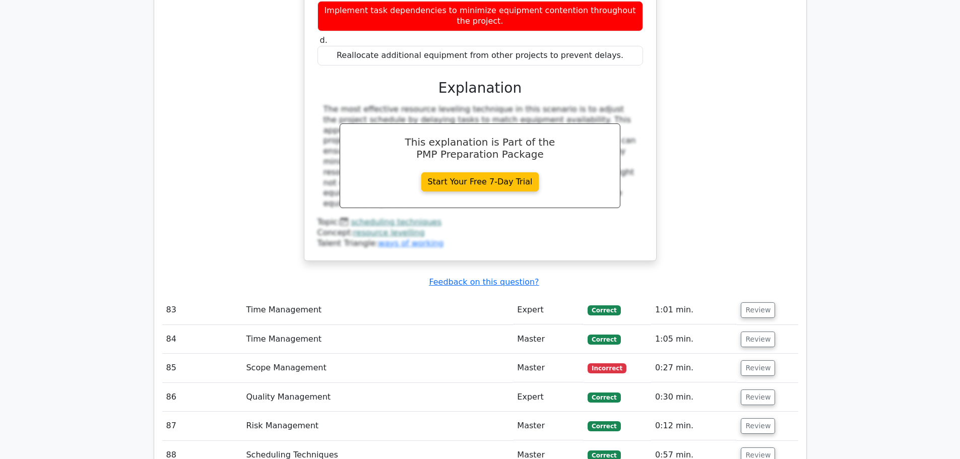
scroll to position [7297, 0]
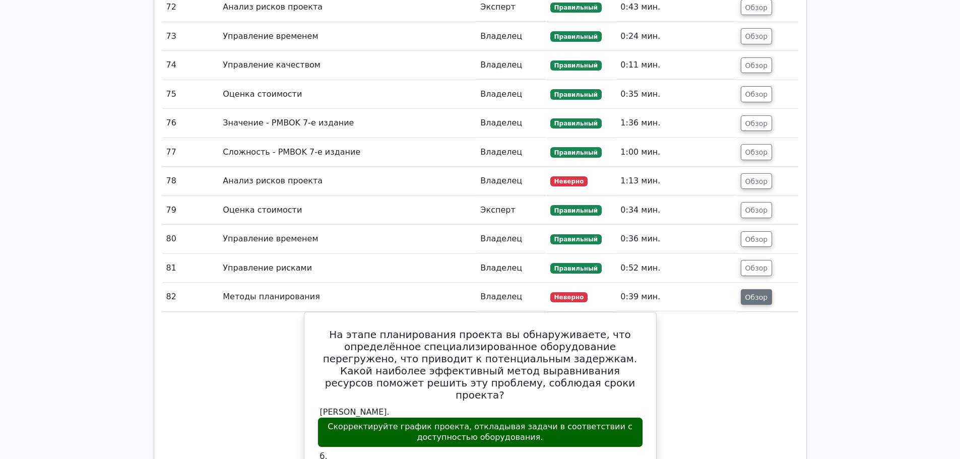
click at [766, 293] on font "Обзор" at bounding box center [756, 297] width 23 height 8
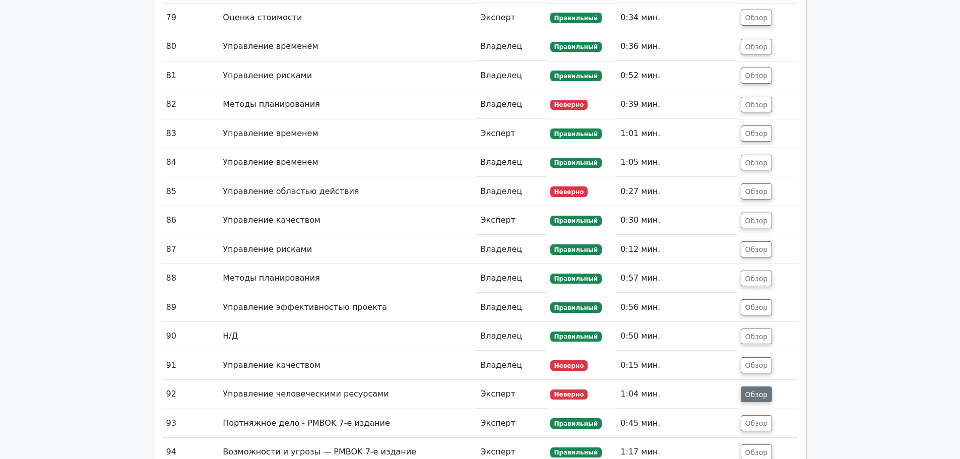
scroll to position [7640, 0]
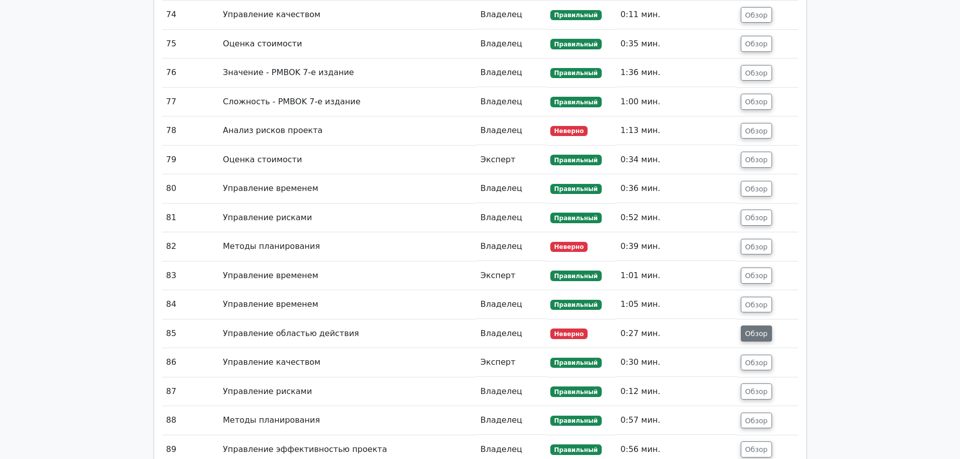
click at [766, 330] on font "Обзор" at bounding box center [756, 334] width 23 height 8
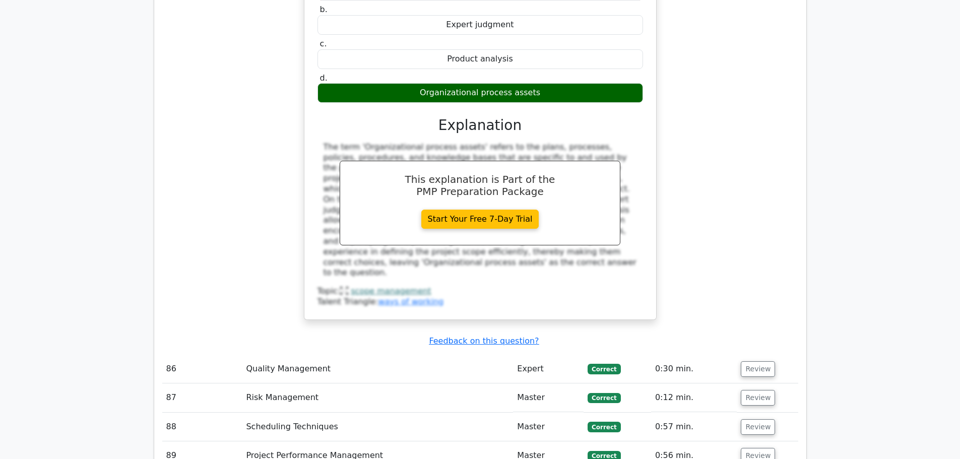
scroll to position [7297, 0]
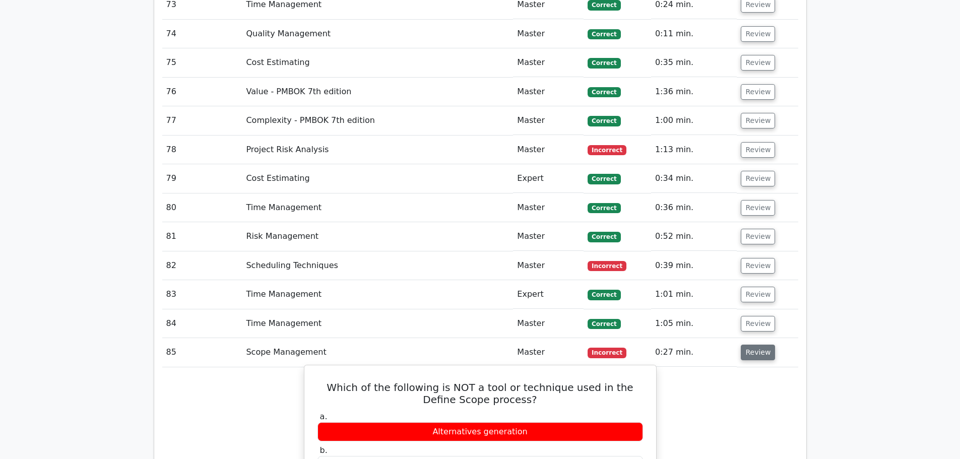
drag, startPoint x: 309, startPoint y: 137, endPoint x: 572, endPoint y: 290, distance: 303.8
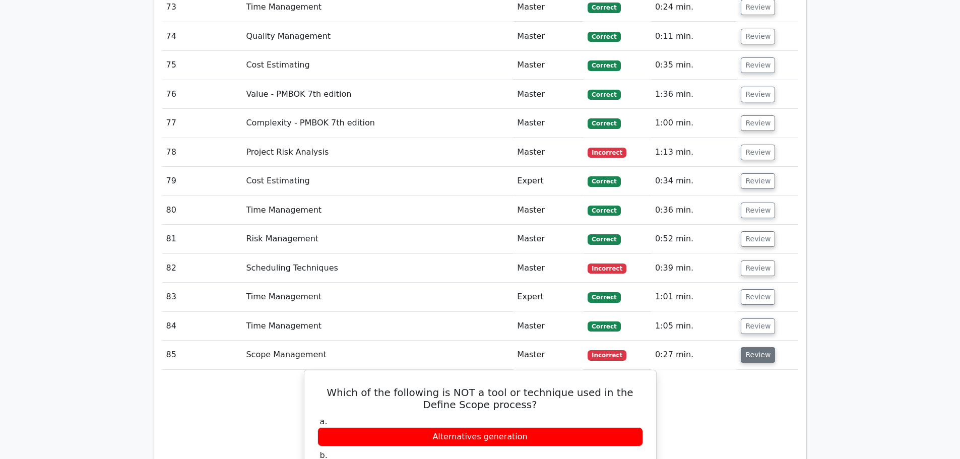
click at [749, 347] on button "Review" at bounding box center [758, 355] width 34 height 16
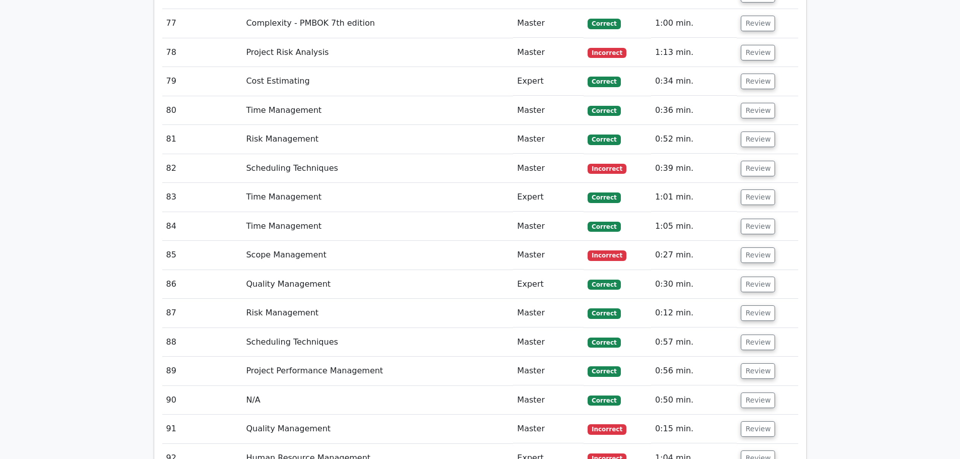
scroll to position [7398, 0]
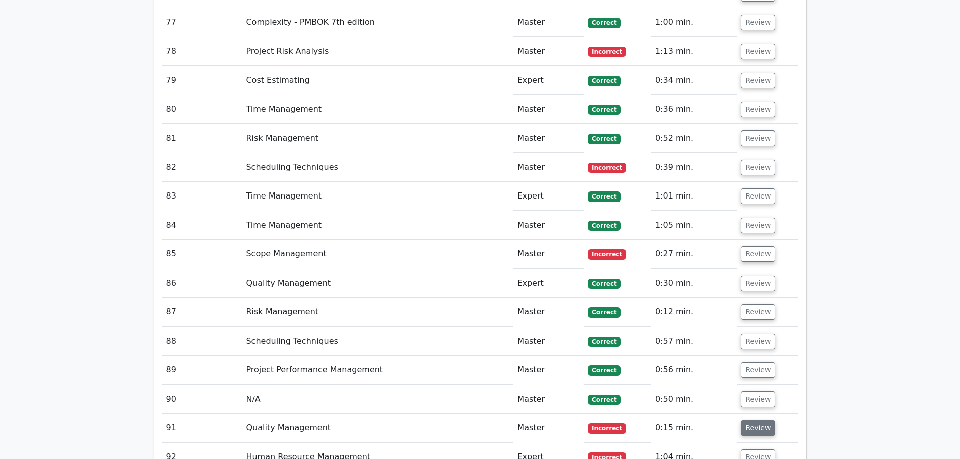
click at [761, 420] on button "Review" at bounding box center [758, 428] width 34 height 16
click at [748, 420] on button "Review" at bounding box center [758, 428] width 34 height 16
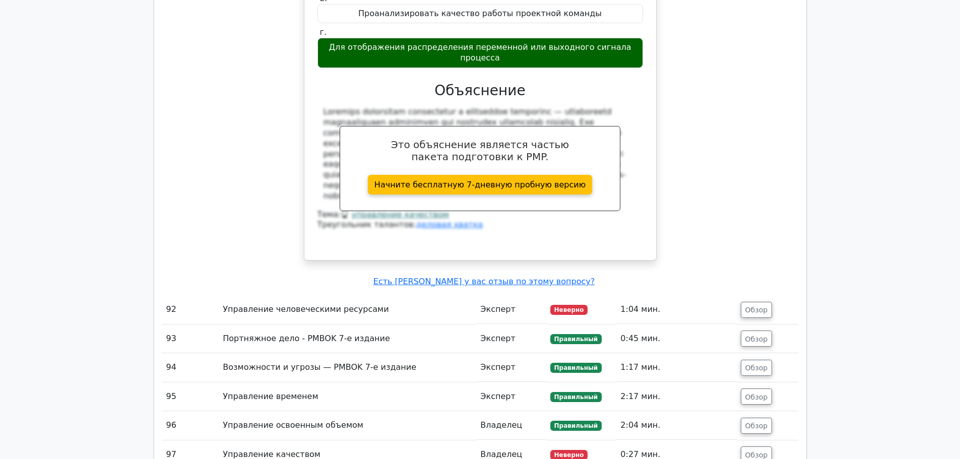
scroll to position [8295, 0]
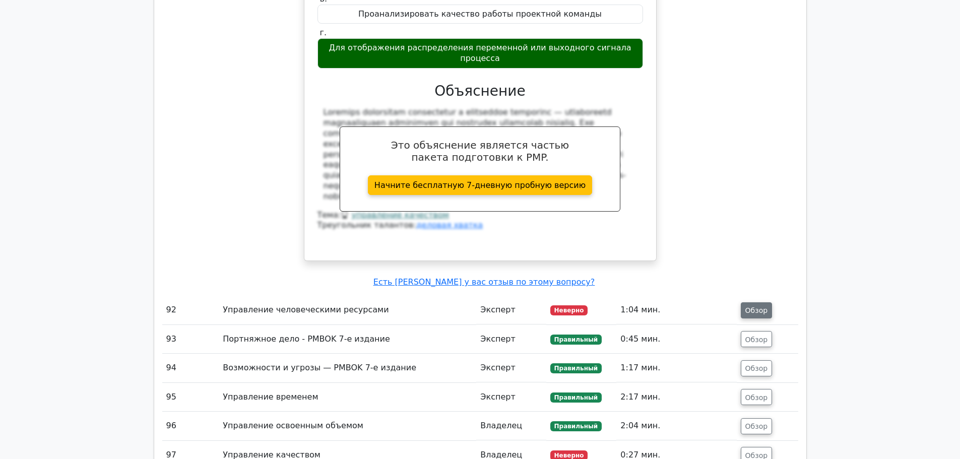
click at [747, 306] on font "Обзор" at bounding box center [756, 310] width 23 height 8
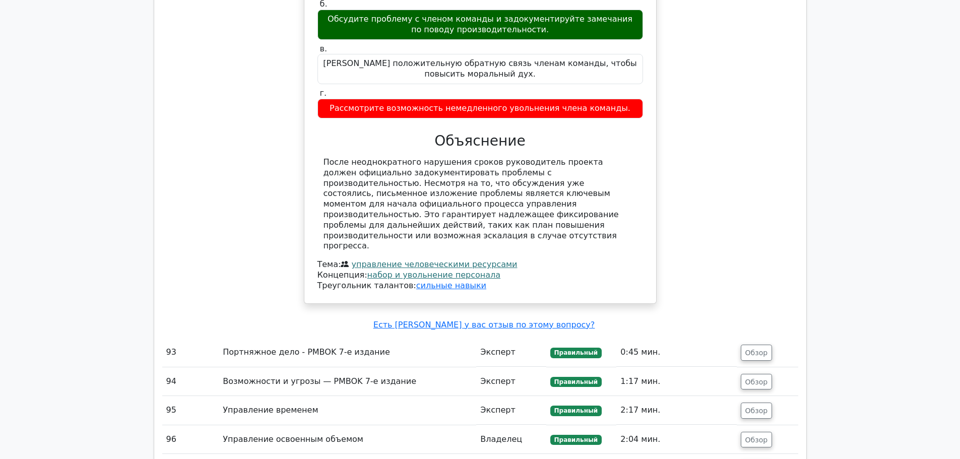
scroll to position [8899, 0]
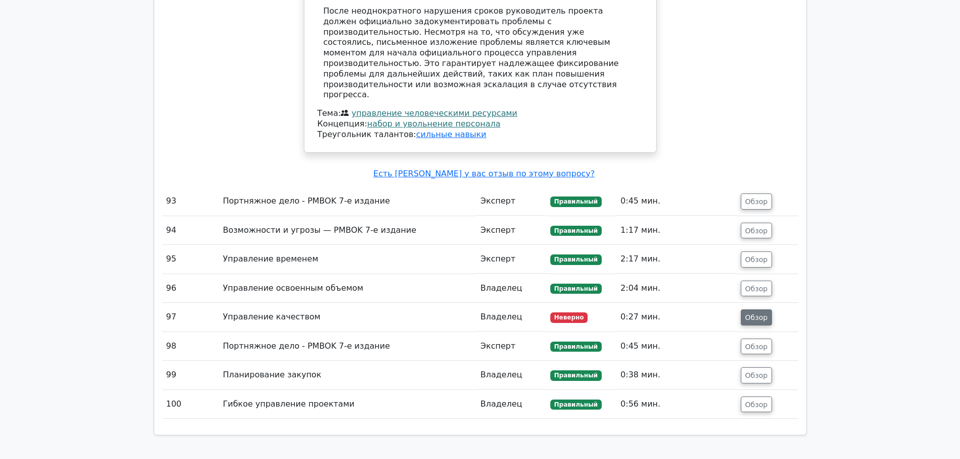
click at [754, 313] on font "Обзор" at bounding box center [756, 317] width 23 height 8
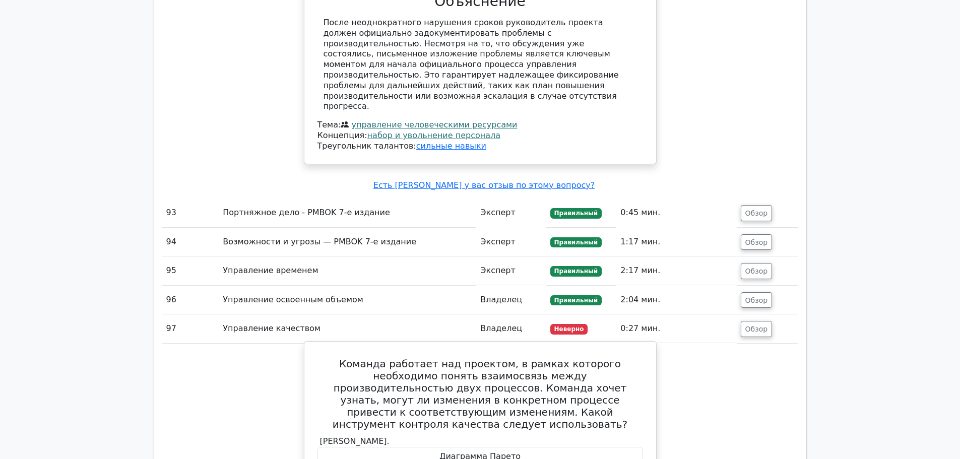
scroll to position [9000, 0]
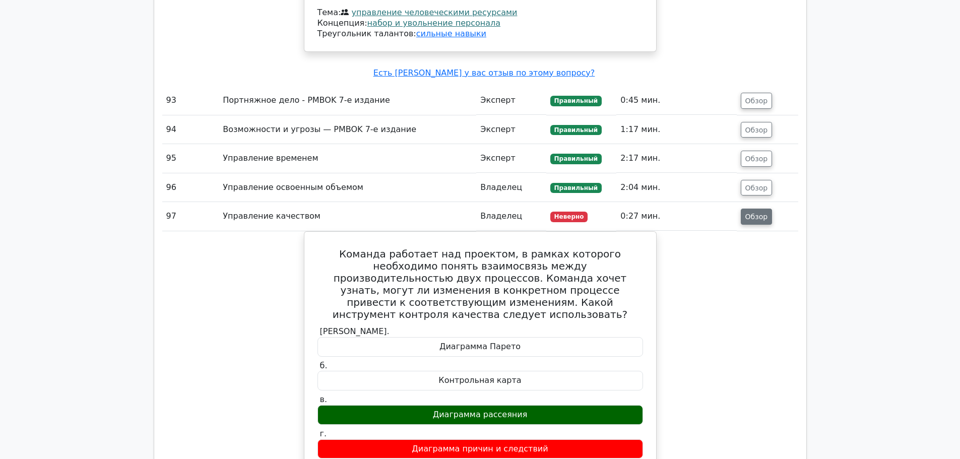
click at [760, 213] on font "Обзор" at bounding box center [756, 217] width 23 height 8
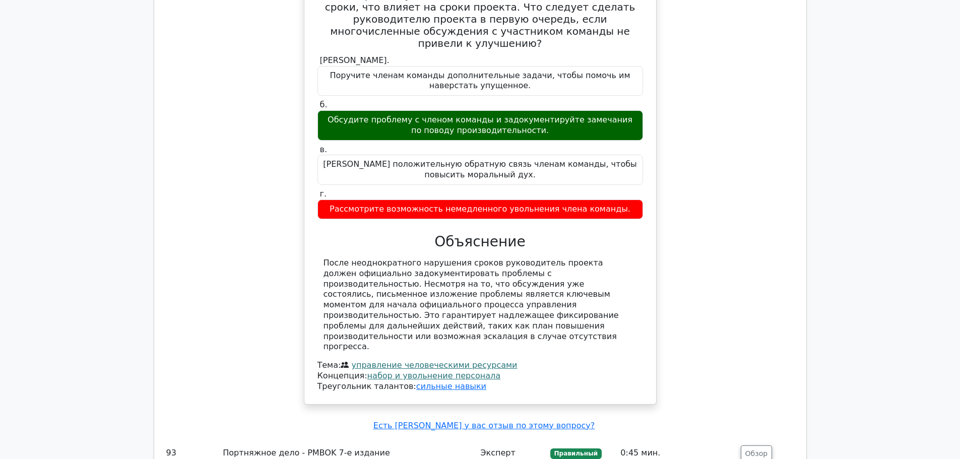
scroll to position [8395, 0]
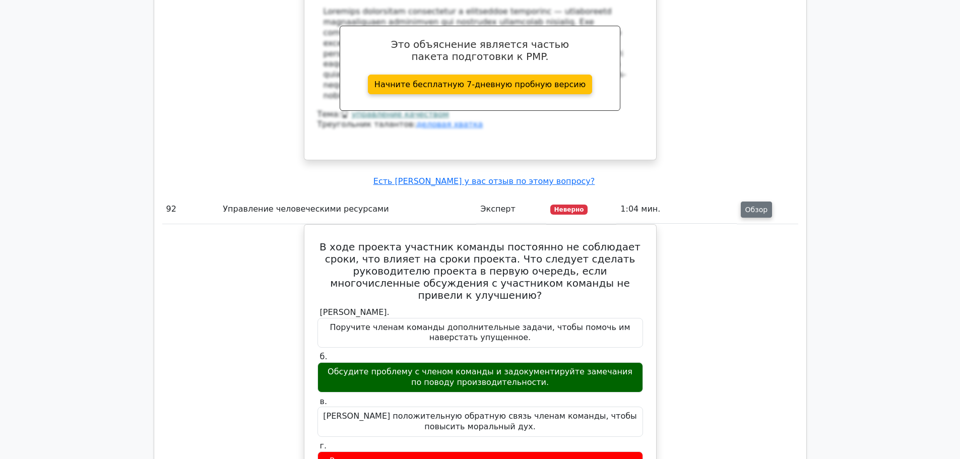
click at [764, 206] on font "Обзор" at bounding box center [756, 210] width 23 height 8
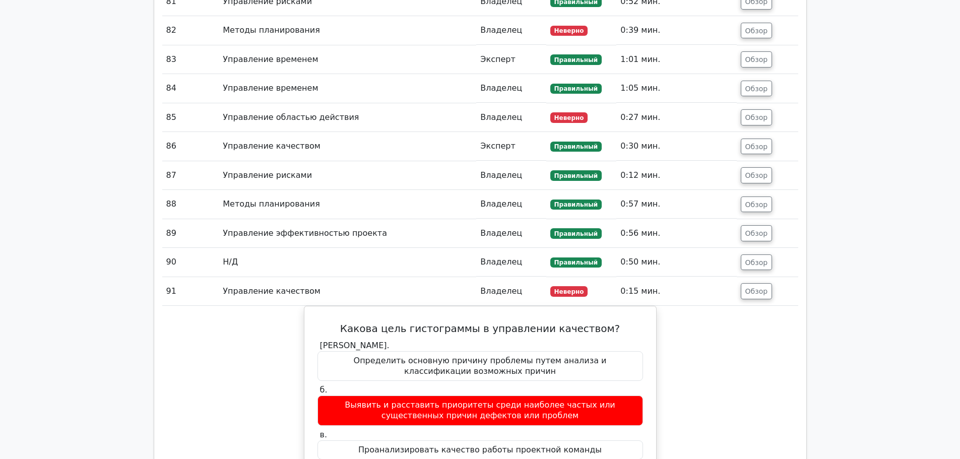
scroll to position [7841, 0]
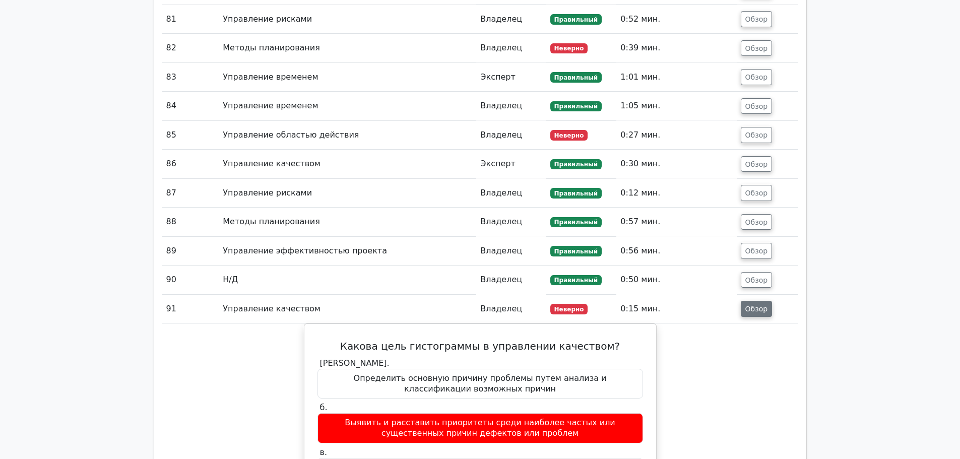
click at [755, 301] on button "Обзор" at bounding box center [757, 309] width 32 height 16
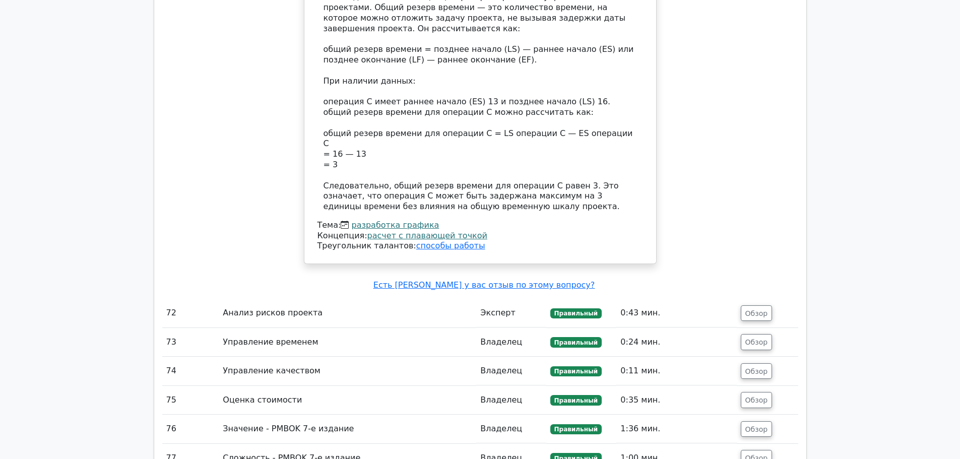
scroll to position [7287, 0]
click at [760, 308] on font "Обзор" at bounding box center [756, 312] width 23 height 8
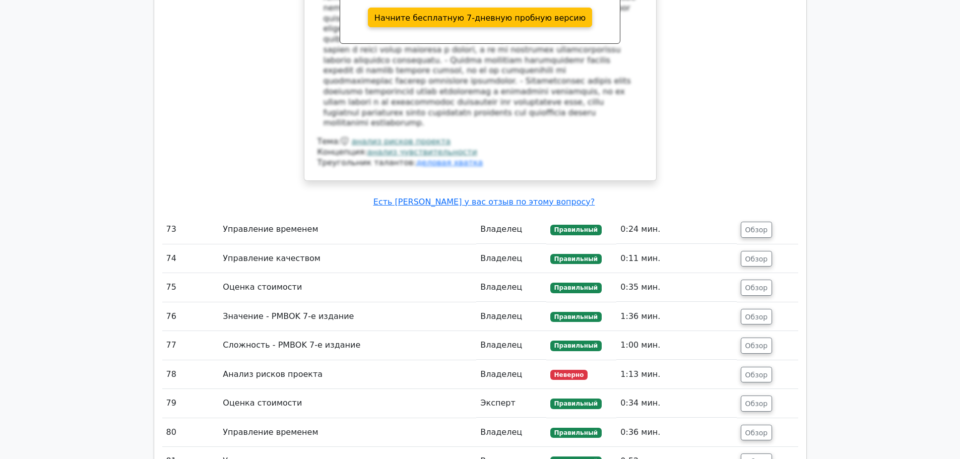
scroll to position [8143, 0]
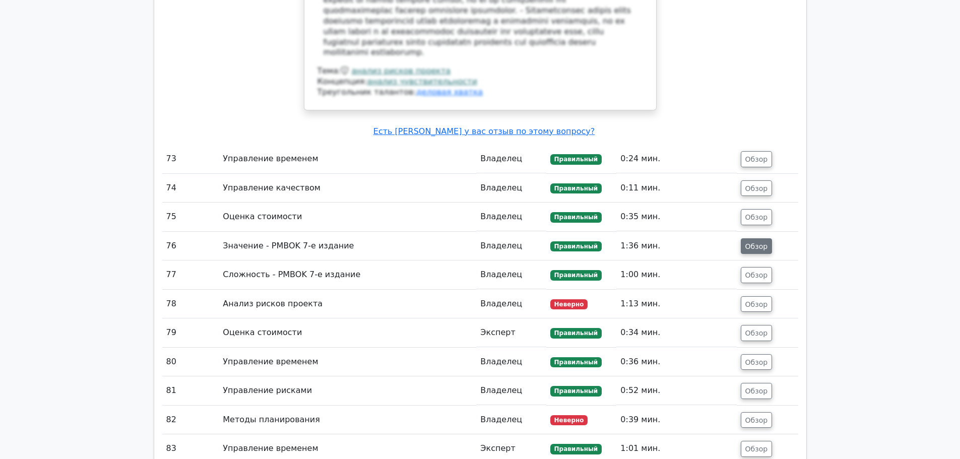
click at [760, 242] on font "Обзор" at bounding box center [756, 246] width 23 height 8
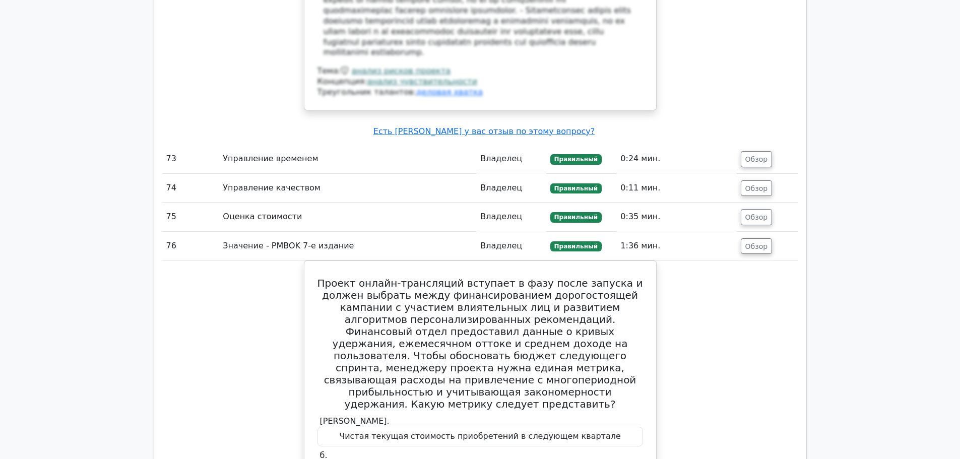
scroll to position [7644, 0]
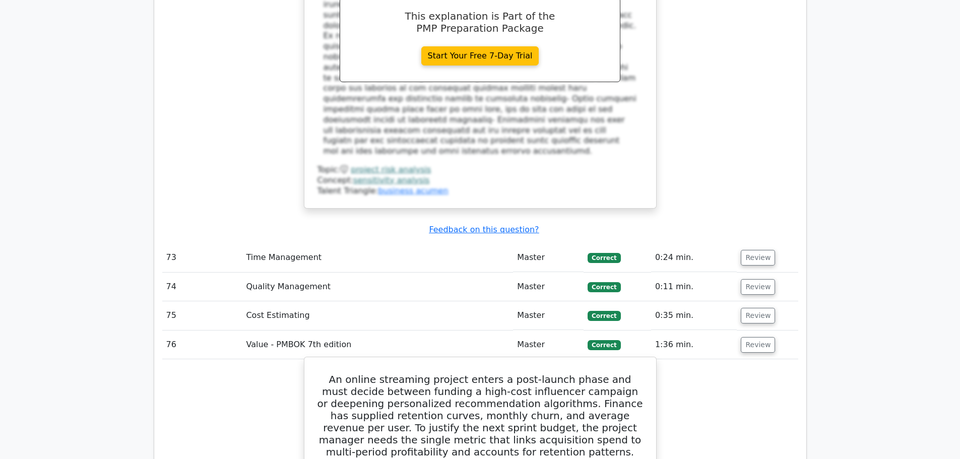
drag, startPoint x: 560, startPoint y: 302, endPoint x: 327, endPoint y: 80, distance: 322.3
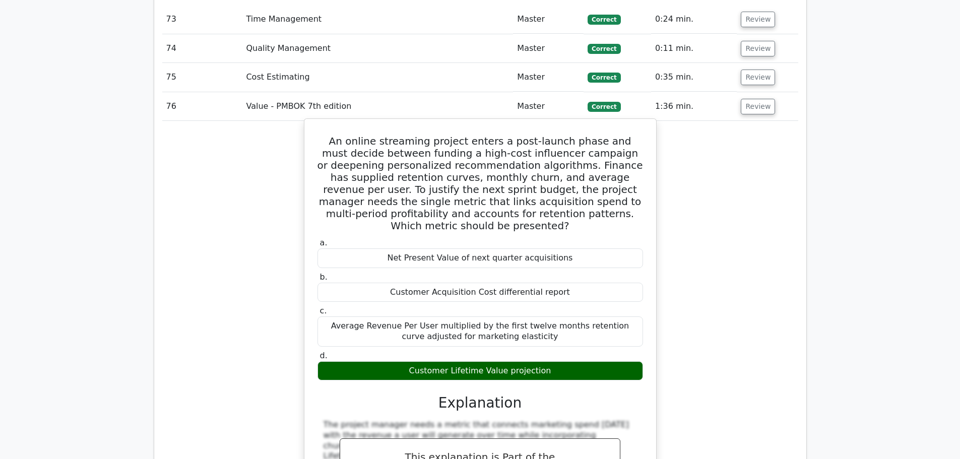
scroll to position [7896, 0]
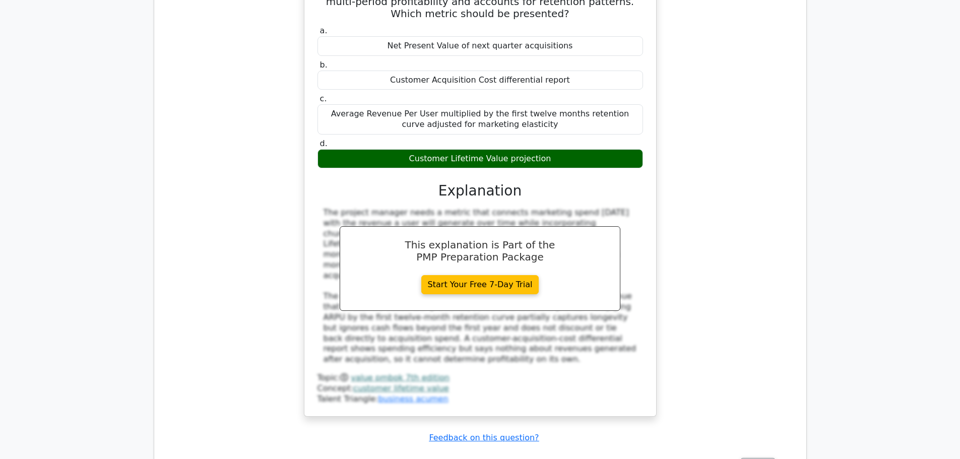
scroll to position [8098, 0]
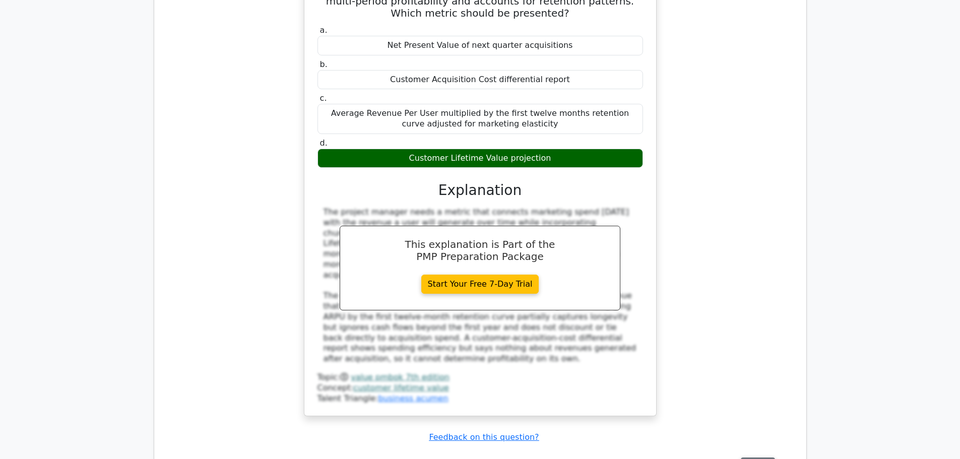
click at [758, 458] on button "Review" at bounding box center [758, 466] width 34 height 16
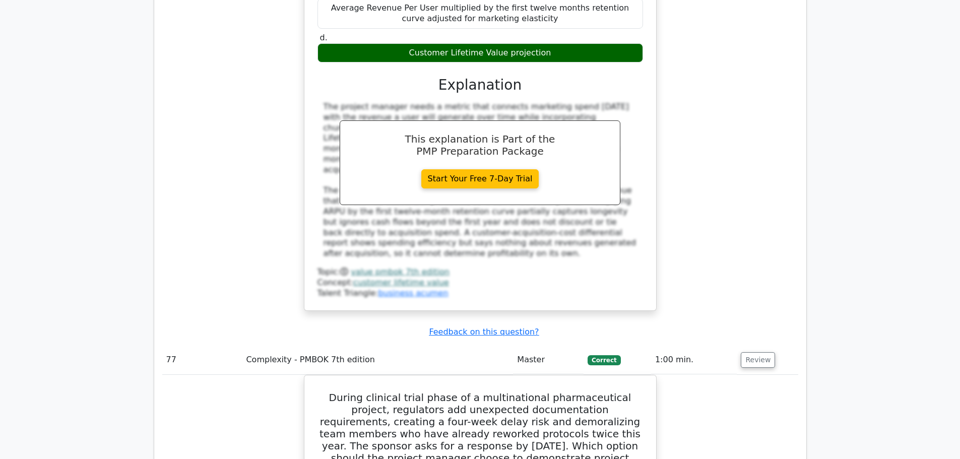
scroll to position [8148, 0]
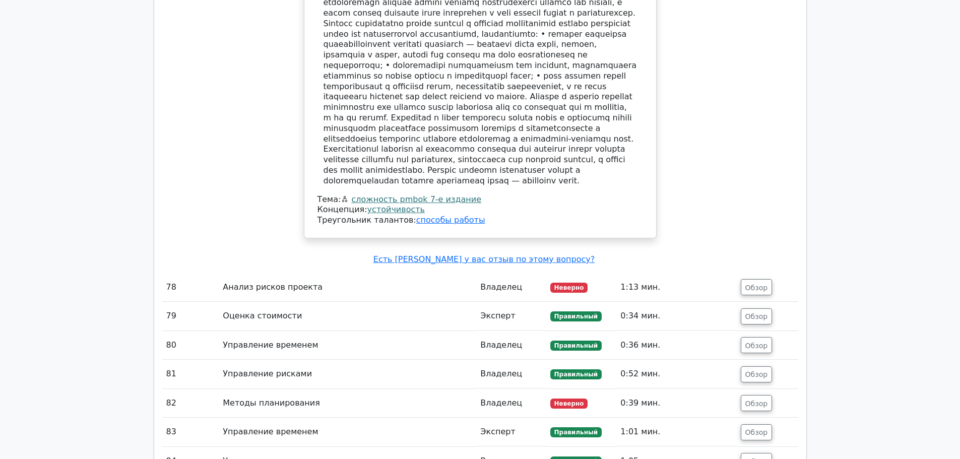
scroll to position [9459, 0]
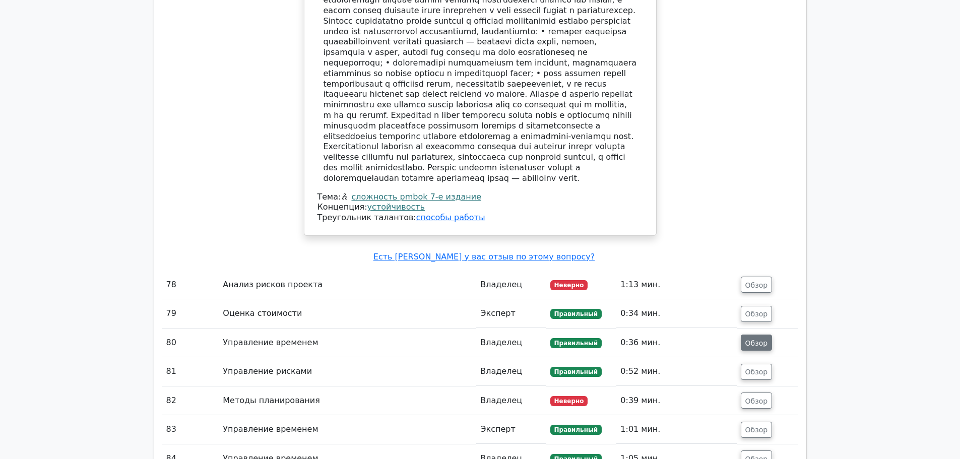
click at [751, 339] on font "Обзор" at bounding box center [756, 343] width 23 height 8
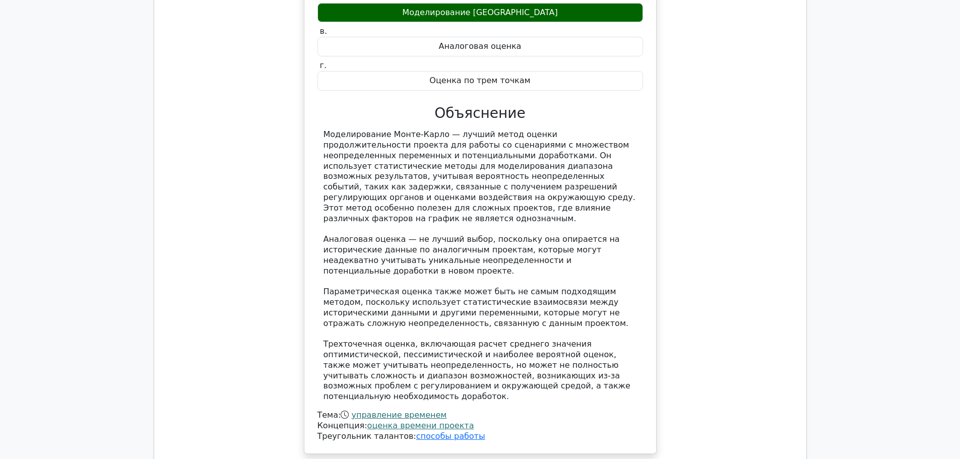
scroll to position [9963, 0]
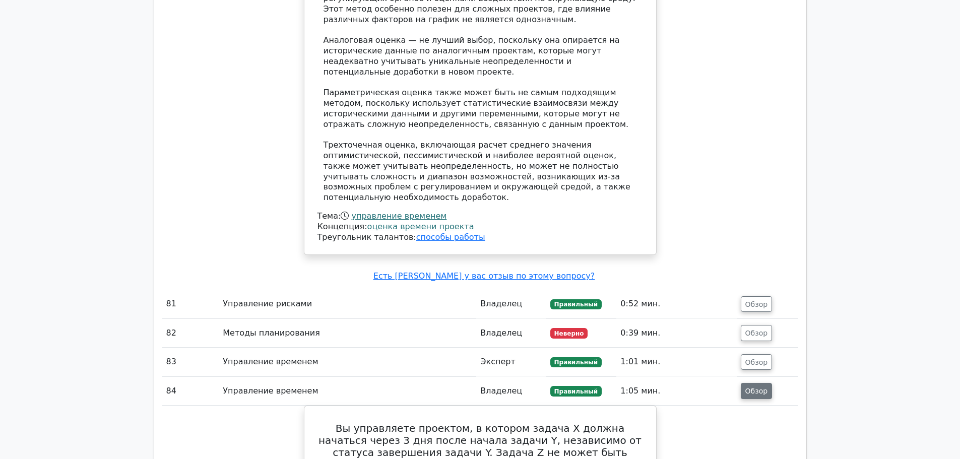
scroll to position [10215, 0]
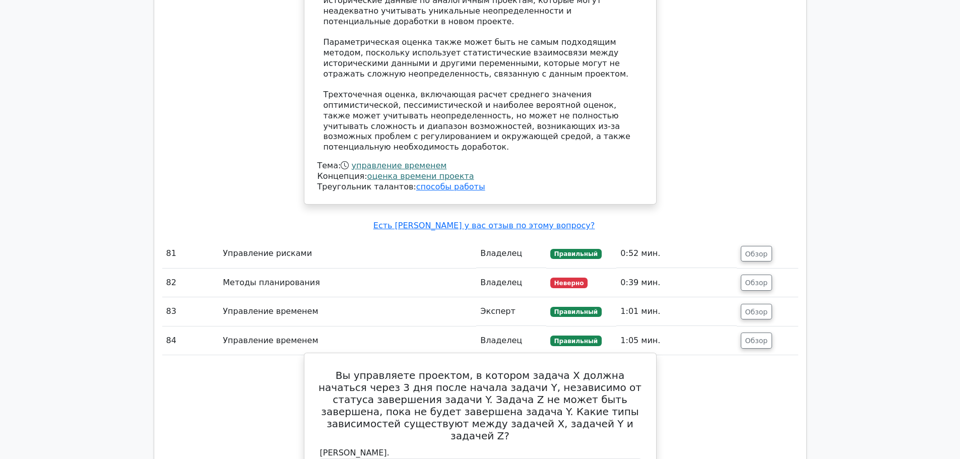
drag, startPoint x: 343, startPoint y: 94, endPoint x: 640, endPoint y: 326, distance: 376.6
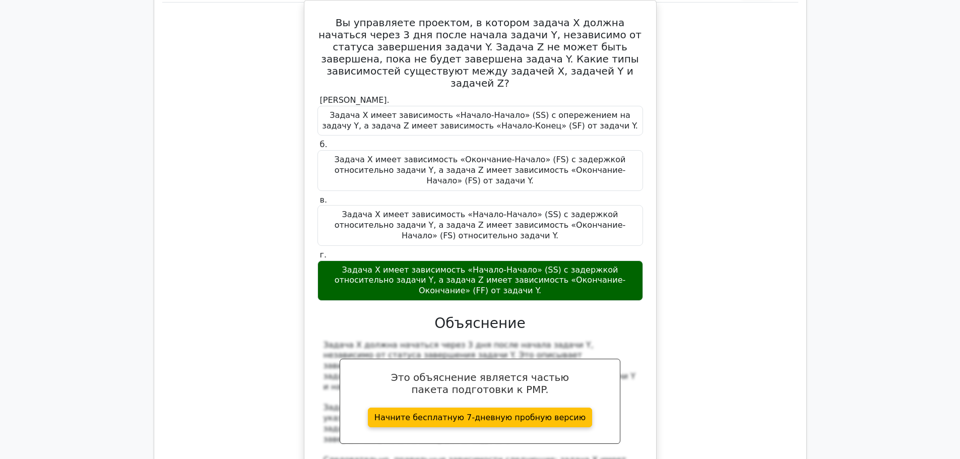
scroll to position [10618, 0]
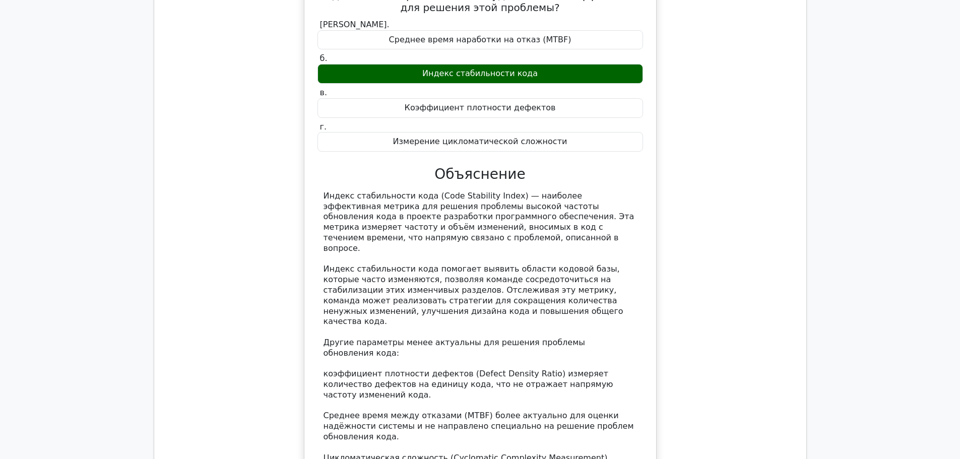
scroll to position [11323, 0]
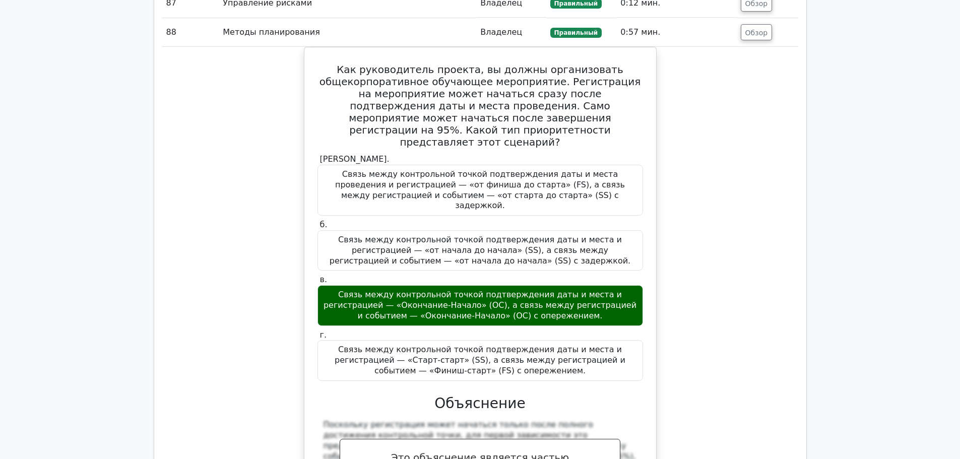
scroll to position [11928, 0]
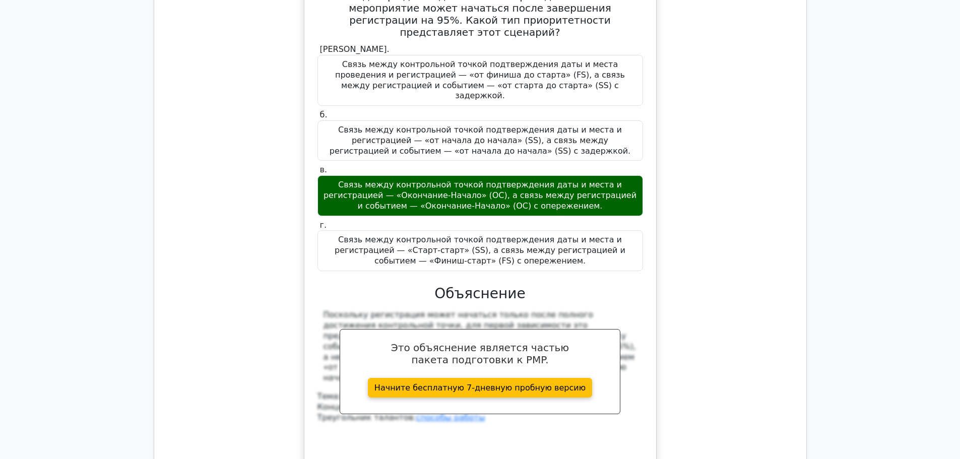
scroll to position [12029, 0]
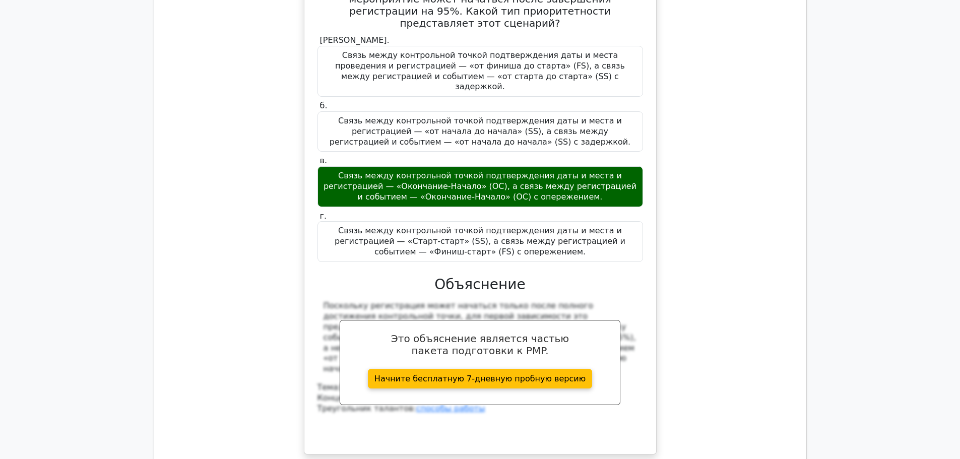
drag, startPoint x: 397, startPoint y: 120, endPoint x: 656, endPoint y: 281, distance: 305.1
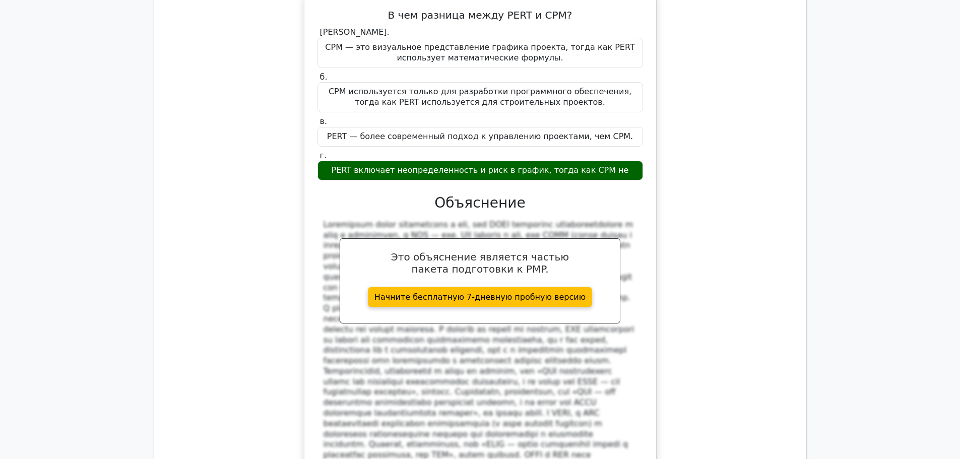
scroll to position [12583, 0]
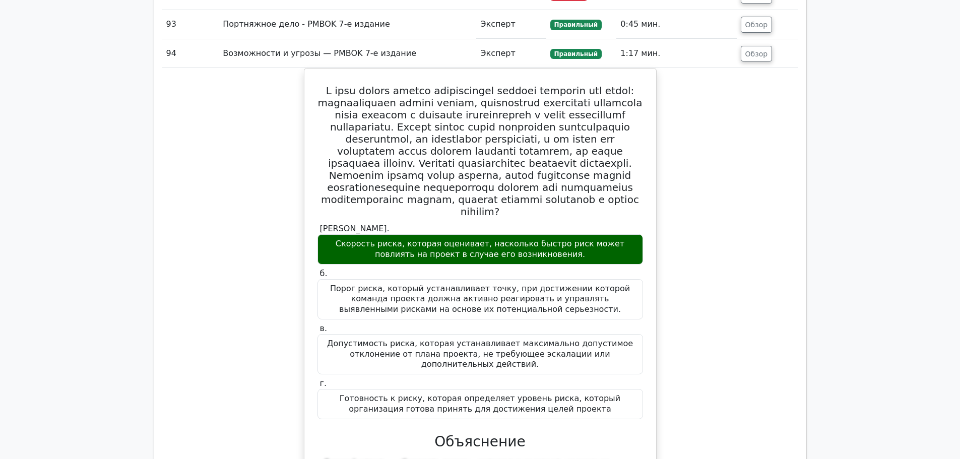
scroll to position [13239, 0]
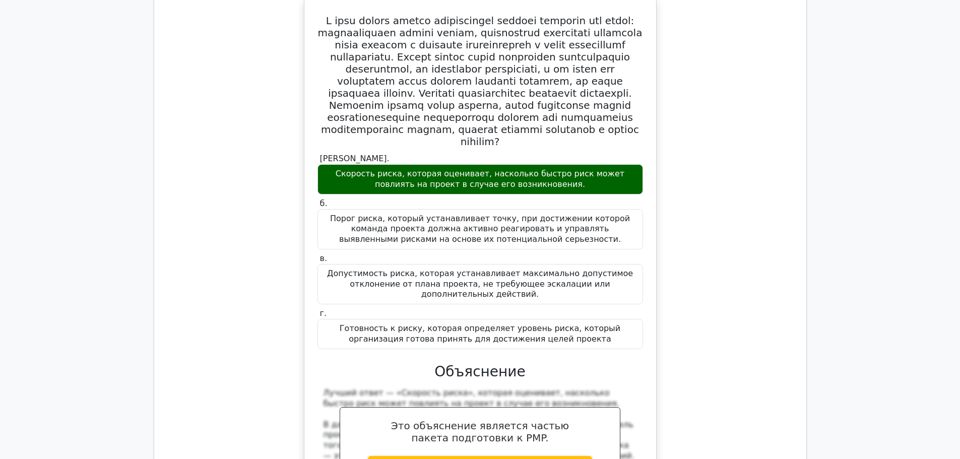
drag, startPoint x: 753, startPoint y: 226, endPoint x: 753, endPoint y: 243, distance: 17.1
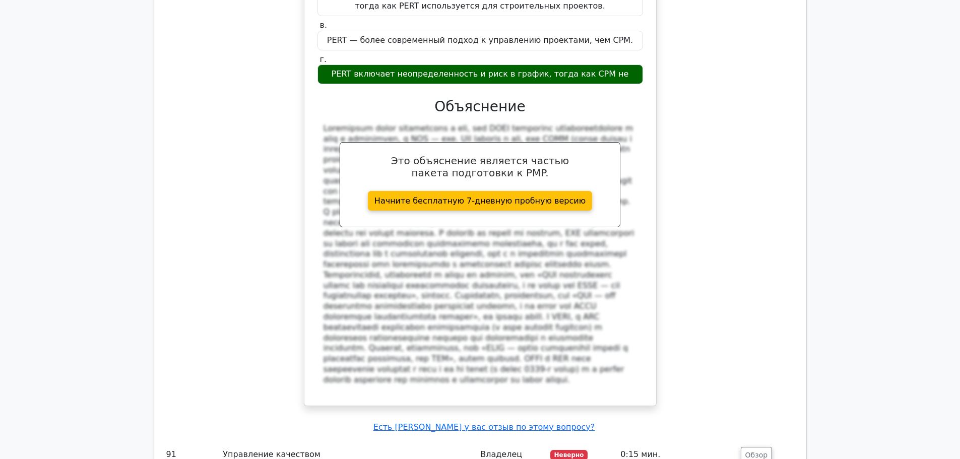
scroll to position [12583, 0]
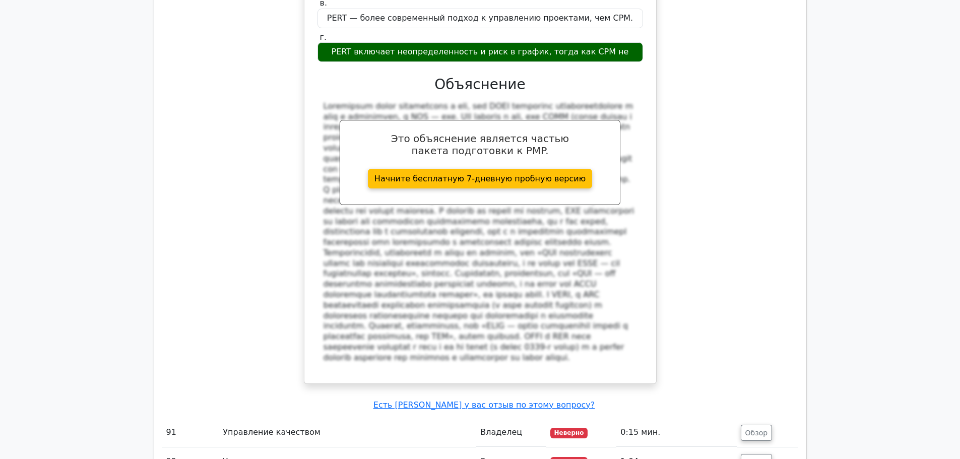
scroll to position [12684, 0]
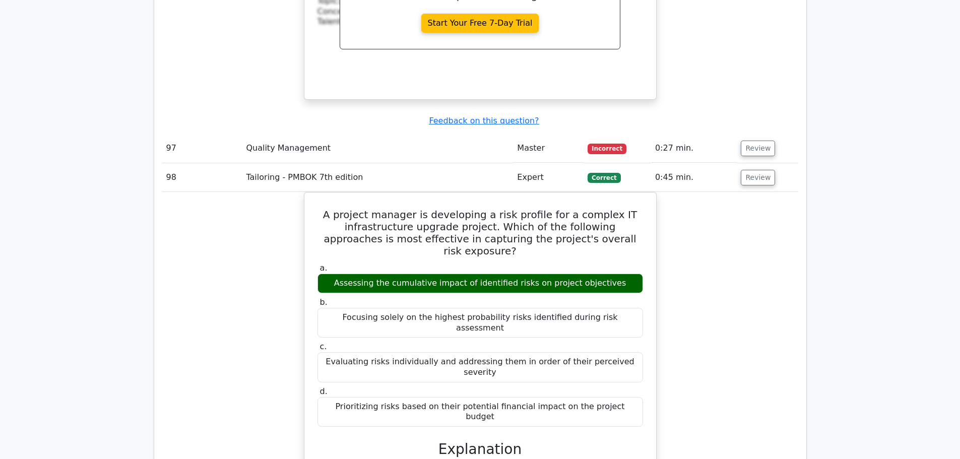
scroll to position [11853, 0]
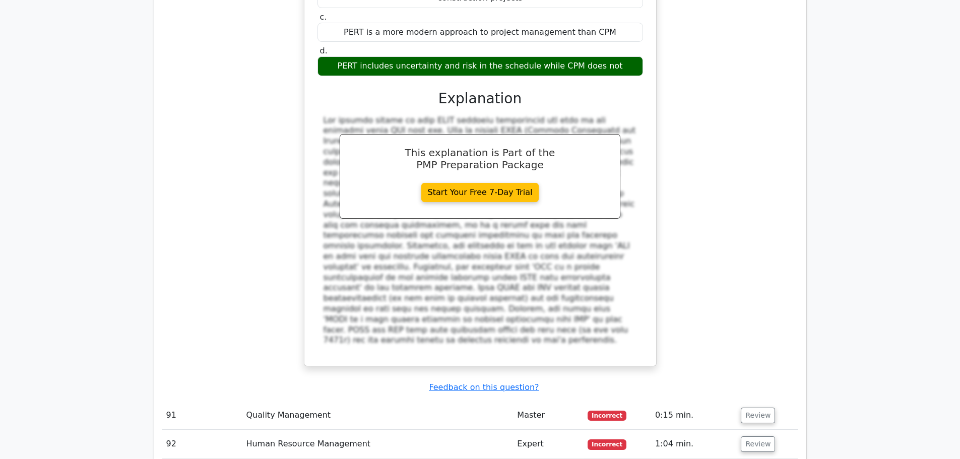
drag, startPoint x: 366, startPoint y: 122, endPoint x: 514, endPoint y: 189, distance: 162.0
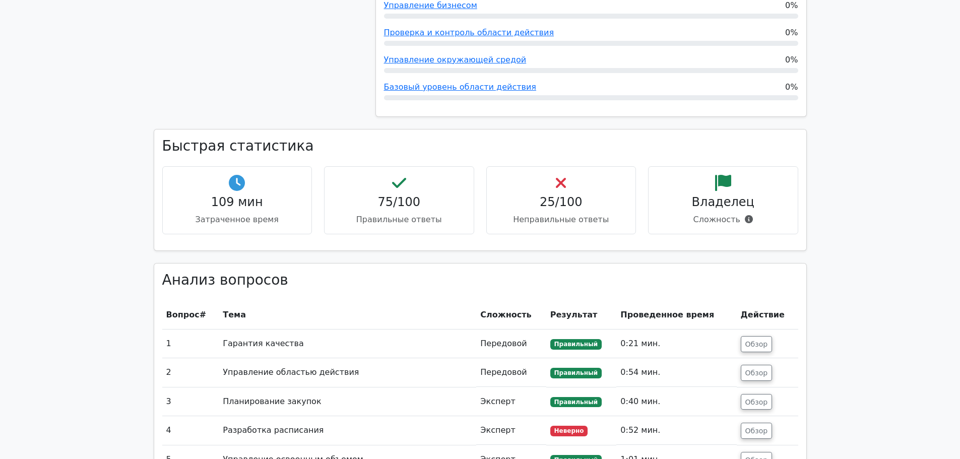
scroll to position [1462, 0]
